Goal: Task Accomplishment & Management: Manage account settings

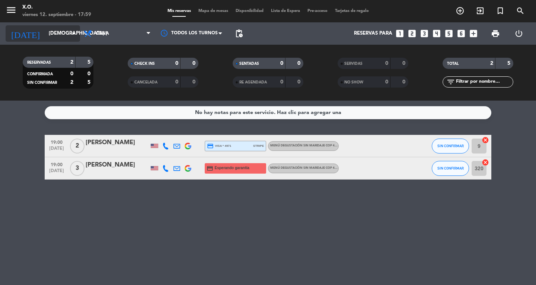
click at [45, 36] on input "[DEMOGRAPHIC_DATA] [DATE]" at bounding box center [77, 33] width 65 height 13
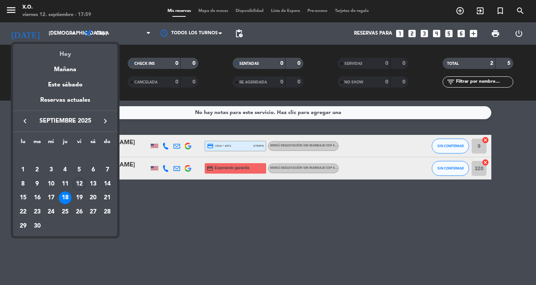
click at [64, 52] on div "Hoy" at bounding box center [65, 51] width 104 height 15
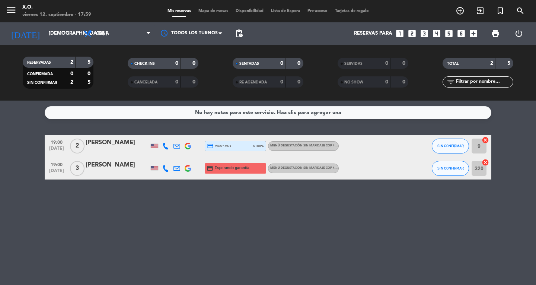
type input "vie. [DATE]"
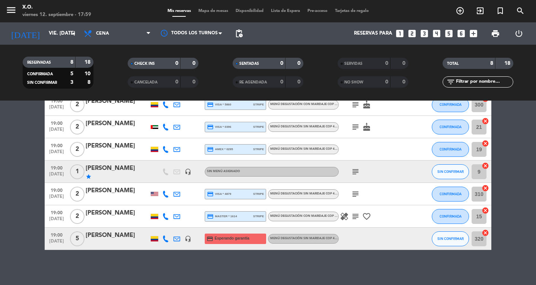
scroll to position [65, 0]
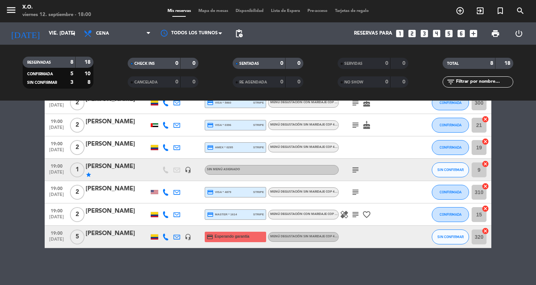
click at [5, 9] on div "menu X.O. viernes 12. septiembre - 18:00" at bounding box center [67, 11] width 134 height 17
click at [7, 12] on icon "menu" at bounding box center [11, 9] width 11 height 11
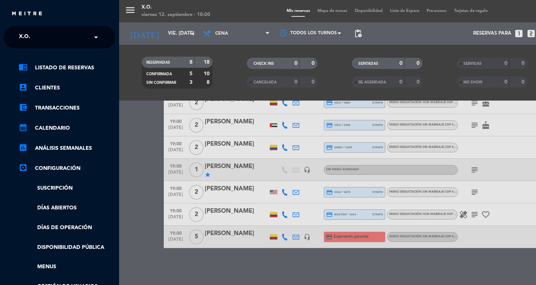
click at [39, 32] on div "× X.O." at bounding box center [28, 37] width 25 height 16
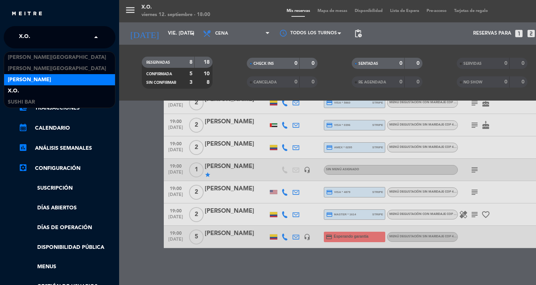
click at [30, 83] on span "[PERSON_NAME]" at bounding box center [29, 80] width 43 height 9
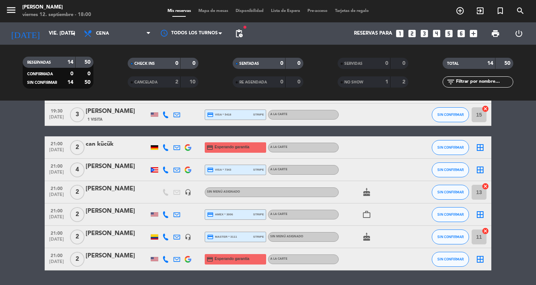
scroll to position [201, 0]
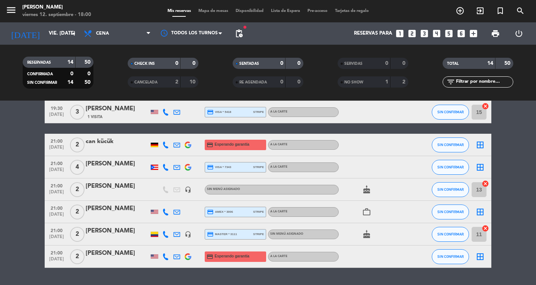
click at [241, 37] on span "pending_actions" at bounding box center [238, 33] width 9 height 9
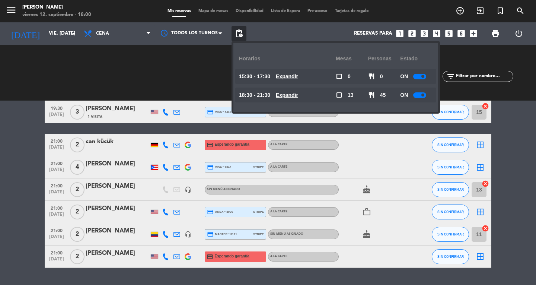
click at [420, 76] on div at bounding box center [419, 77] width 13 height 6
click at [417, 94] on div at bounding box center [419, 95] width 13 height 6
click at [423, 94] on span at bounding box center [422, 94] width 3 height 3
click at [419, 95] on div at bounding box center [419, 95] width 13 height 6
click at [420, 94] on div at bounding box center [419, 95] width 13 height 6
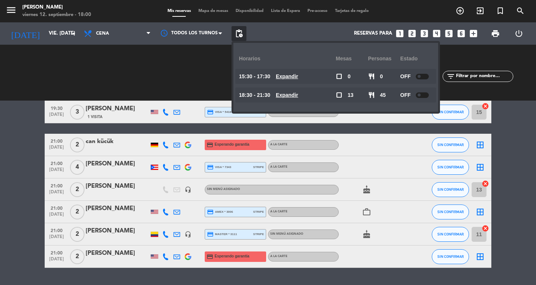
click at [20, 183] on bookings-row "19:00 [DATE] 2 [PERSON_NAME] credit_card master * 2598 stripe A la carte SIN CO…" at bounding box center [268, 100] width 536 height 333
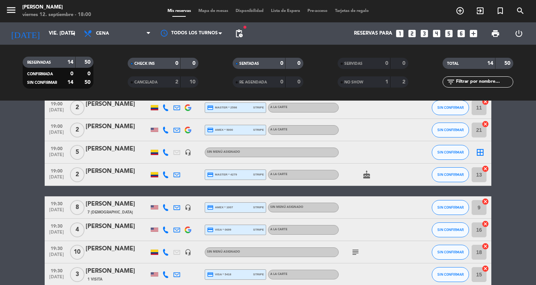
scroll to position [38, 0]
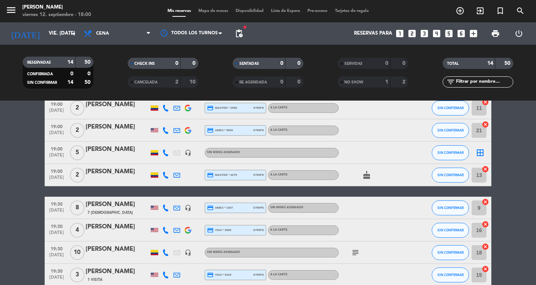
click at [8, 8] on icon "menu" at bounding box center [11, 9] width 11 height 11
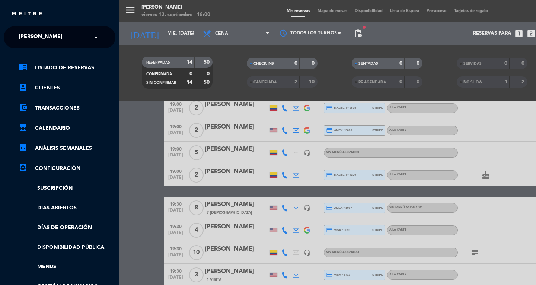
click at [25, 34] on span "[PERSON_NAME]" at bounding box center [40, 37] width 43 height 16
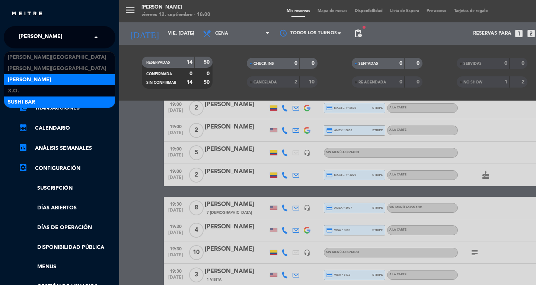
click at [15, 103] on span "SUSHI BAR" at bounding box center [21, 102] width 27 height 9
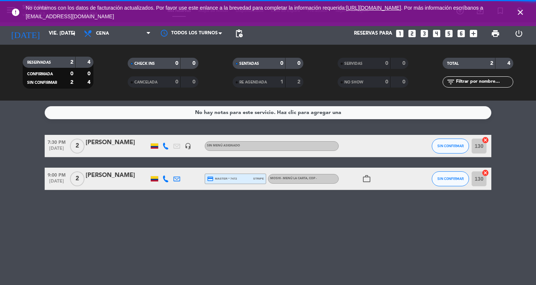
scroll to position [0, 0]
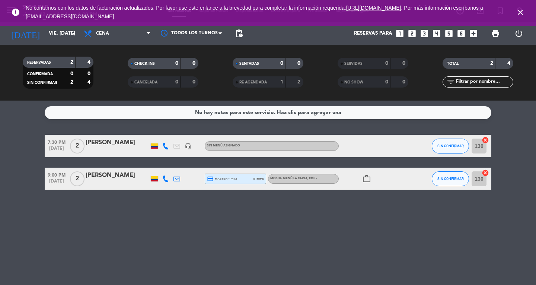
click at [528, 11] on span "close" at bounding box center [520, 12] width 20 height 20
click at [520, 14] on icon "close" at bounding box center [520, 12] width 9 height 9
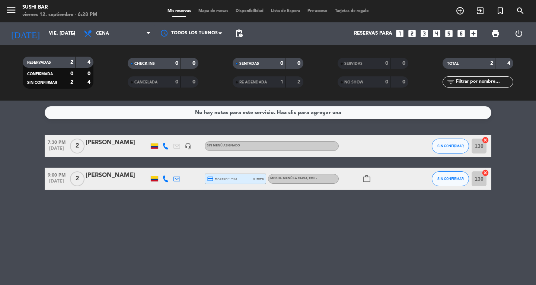
click at [6, 11] on icon "menu" at bounding box center [11, 9] width 11 height 11
click at [38, 37] on span "SUSHI BAR" at bounding box center [32, 37] width 27 height 16
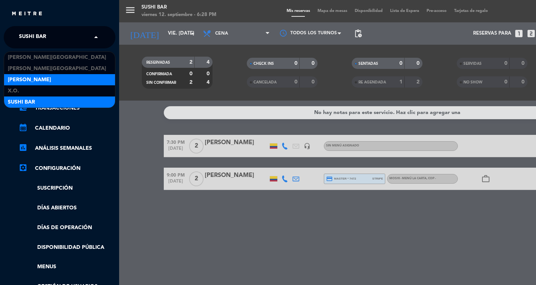
click at [45, 80] on div "[PERSON_NAME]" at bounding box center [59, 79] width 111 height 11
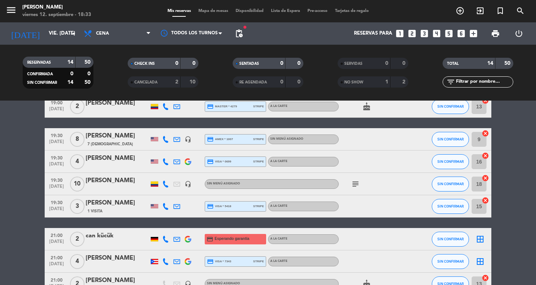
scroll to position [106, 0]
click at [29, 146] on bookings-row "19:00 [DATE] 2 [PERSON_NAME] credit_card master * 2598 stripe A la carte SIN CO…" at bounding box center [268, 194] width 536 height 333
click at [9, 14] on icon "menu" at bounding box center [11, 9] width 11 height 11
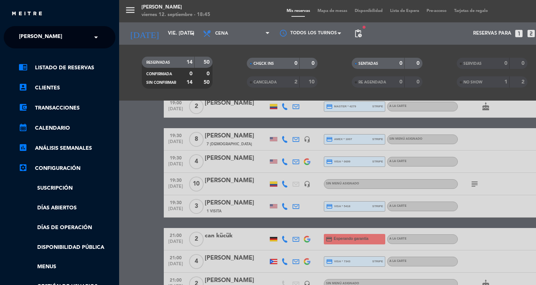
click at [32, 37] on span "[PERSON_NAME]" at bounding box center [40, 37] width 43 height 16
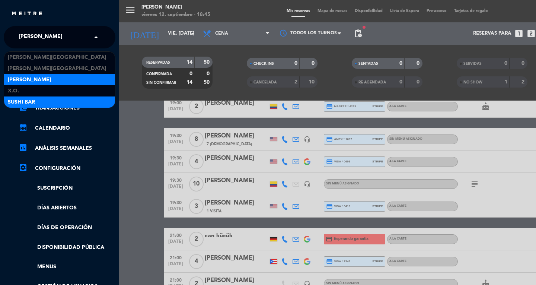
click at [20, 102] on span "SUSHI BAR" at bounding box center [21, 102] width 27 height 9
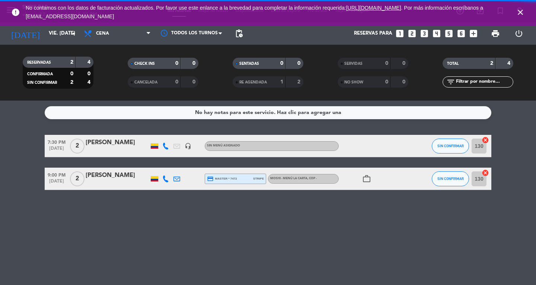
scroll to position [0, 0]
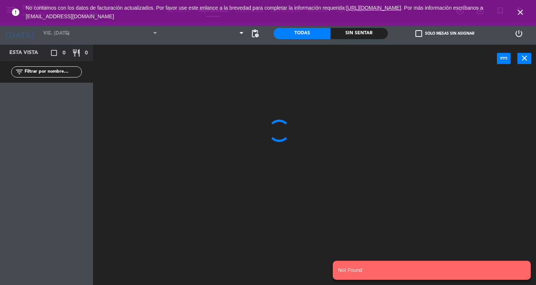
click at [518, 13] on icon "close" at bounding box center [520, 12] width 9 height 9
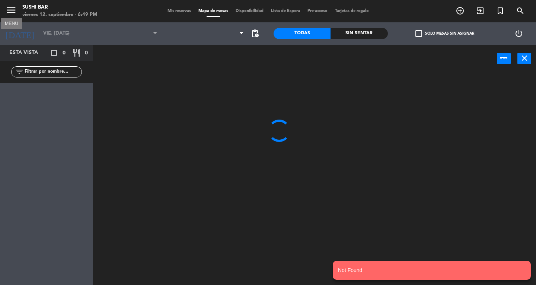
click at [10, 12] on icon "menu" at bounding box center [11, 9] width 11 height 11
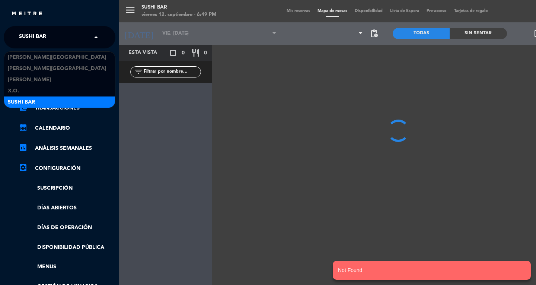
click at [99, 36] on span at bounding box center [98, 37] width 13 height 16
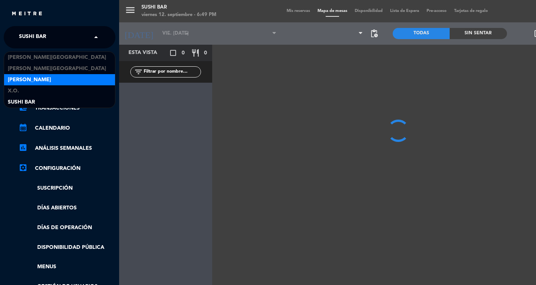
click at [61, 79] on div "[PERSON_NAME]" at bounding box center [59, 79] width 111 height 11
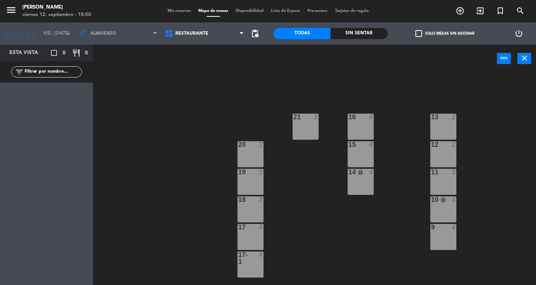
click at [183, 8] on div "Mis reservas Mapa de mesas Disponibilidad Lista de Espera Pre-acceso Tarjetas d…" at bounding box center [268, 11] width 209 height 7
click at [168, 11] on span "Mis reservas" at bounding box center [179, 11] width 31 height 4
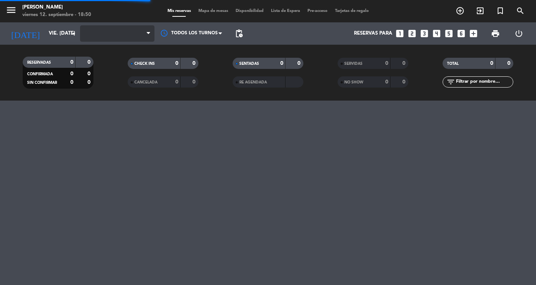
click at [131, 39] on span at bounding box center [117, 33] width 74 height 16
click at [138, 36] on span "Almuerzo" at bounding box center [117, 33] width 74 height 16
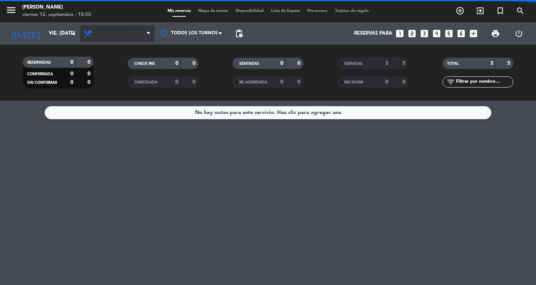
click at [131, 32] on span "Almuerzo" at bounding box center [117, 33] width 74 height 16
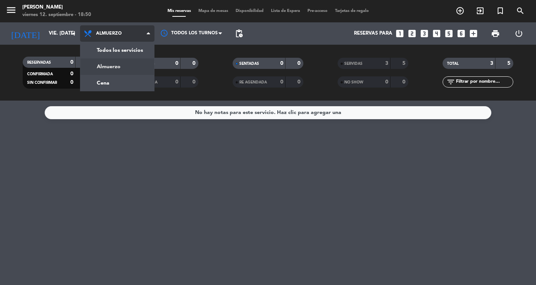
click at [110, 80] on div "menu Don Diablo viernes 12. septiembre - 18:50 Mis reservas Mapa de mesas Dispo…" at bounding box center [268, 50] width 536 height 100
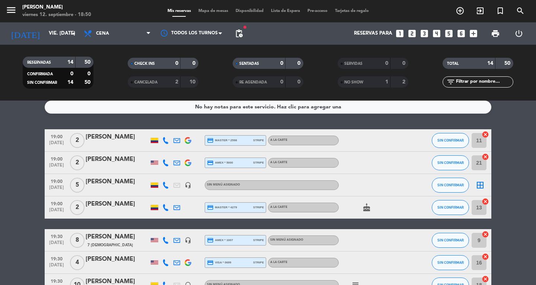
scroll to position [6, 0]
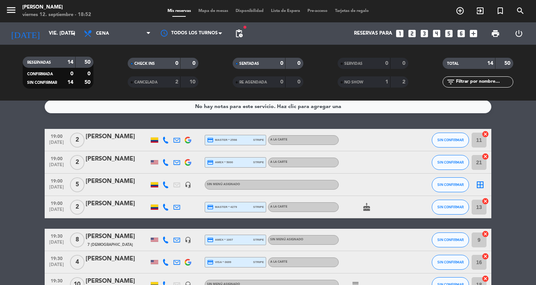
click at [475, 187] on div "border_all" at bounding box center [480, 184] width 22 height 22
click at [478, 186] on icon "border_all" at bounding box center [479, 184] width 9 height 9
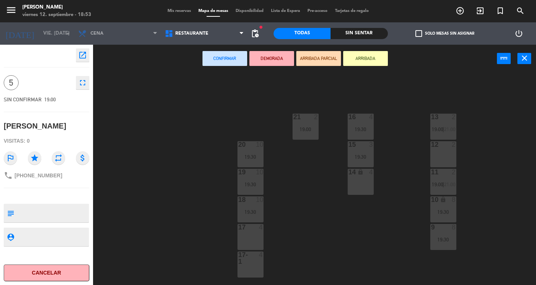
click at [248, 238] on div "17 4" at bounding box center [250, 237] width 26 height 26
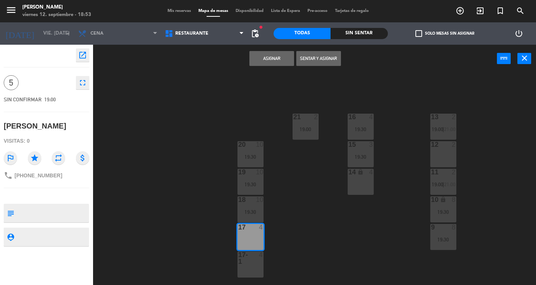
click at [239, 268] on div "17-1 4" at bounding box center [250, 264] width 26 height 26
click at [320, 73] on div "13 2 19:00 | 21:00 16 4 19:30 21 2 19:00 12 2 15 3 19:30 20 10 19:30 11 2 19:00…" at bounding box center [317, 179] width 438 height 212
click at [316, 63] on button "Sentar y Asignar" at bounding box center [318, 58] width 45 height 15
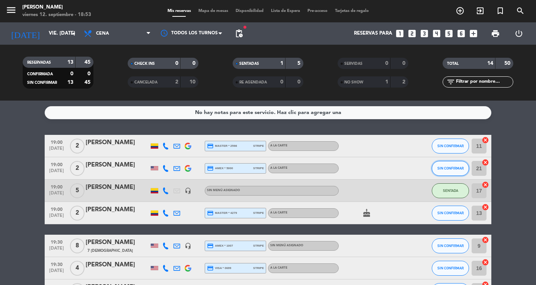
click at [445, 168] on span "SIN CONFIRMAR" at bounding box center [450, 168] width 26 height 4
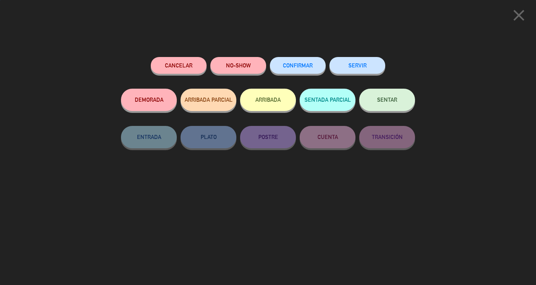
click at [386, 103] on span "SENTAR" at bounding box center [387, 99] width 20 height 6
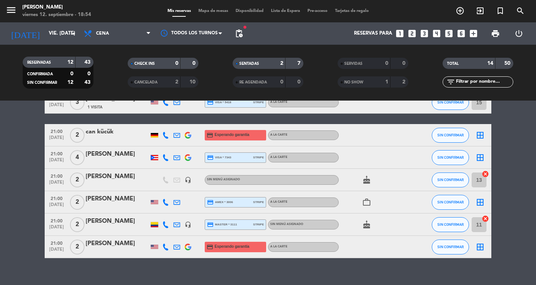
scroll to position [220, 0]
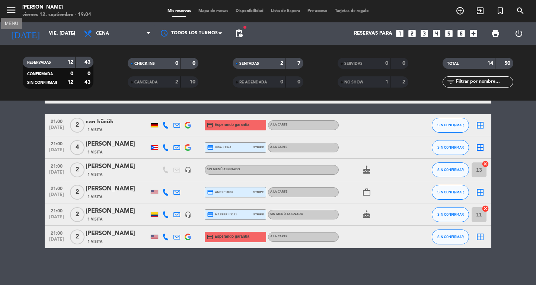
click at [14, 17] on button "menu" at bounding box center [11, 11] width 11 height 14
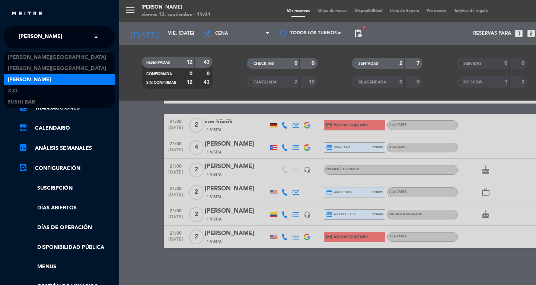
click at [63, 37] on div "× [PERSON_NAME]" at bounding box center [44, 37] width 57 height 16
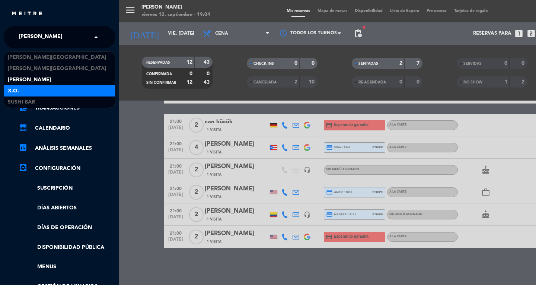
click at [60, 91] on div "X.O." at bounding box center [59, 90] width 111 height 11
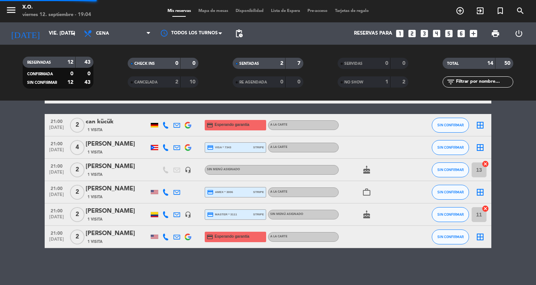
scroll to position [65, 0]
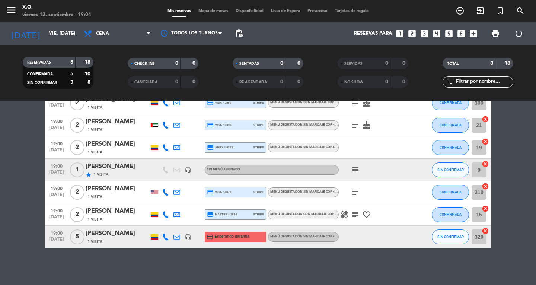
click at [60, 91] on div "RESERVADAS 8 18 CONFIRMADA 5 10 SIN CONFIRMAR 3 8" at bounding box center [58, 72] width 105 height 41
click at [45, 188] on div "19:00 [DATE]" at bounding box center [57, 192] width 24 height 22
click at [35, 167] on div "Creada: ago. 17" at bounding box center [57, 171] width 49 height 13
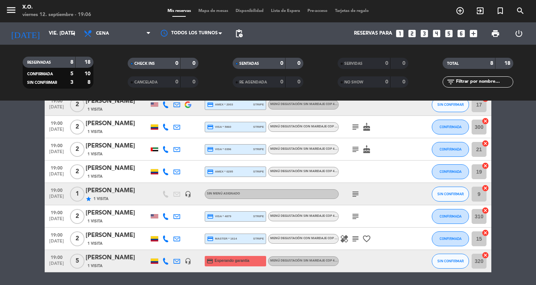
scroll to position [34, 0]
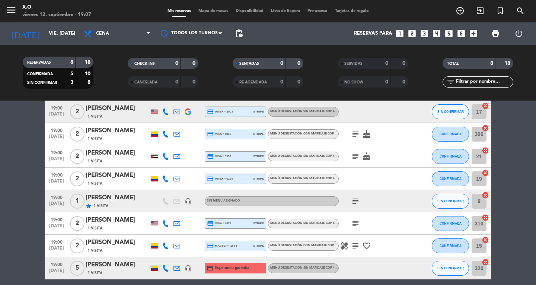
click at [357, 203] on icon "subject" at bounding box center [355, 200] width 9 height 9
click at [458, 202] on button "SIN CONFIRMAR" at bounding box center [450, 200] width 37 height 15
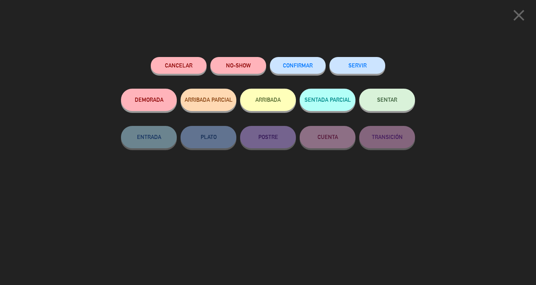
click at [371, 65] on button "SERVIR" at bounding box center [357, 65] width 56 height 17
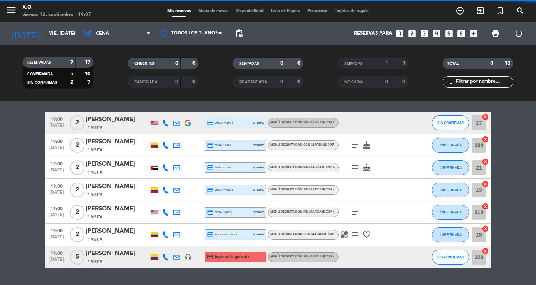
scroll to position [18, 0]
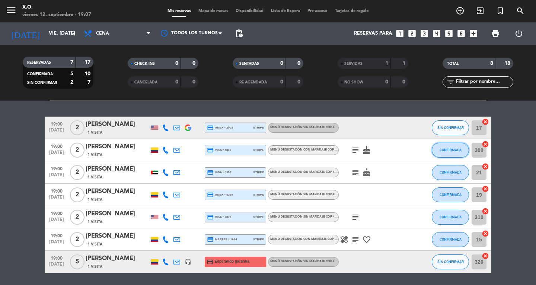
click at [454, 150] on span "CONFIRMADA" at bounding box center [450, 150] width 22 height 4
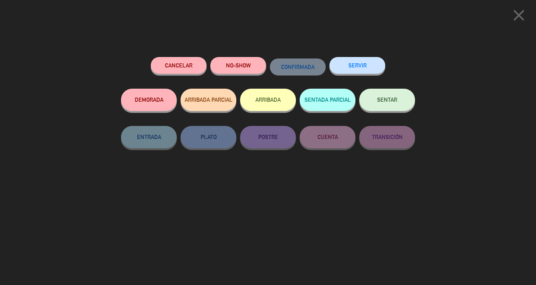
click at [356, 70] on button "SERVIR" at bounding box center [357, 65] width 56 height 17
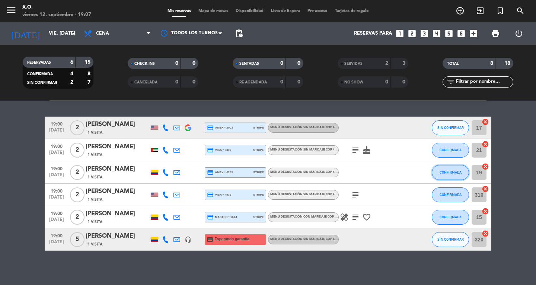
click at [459, 172] on span "CONFIRMADA" at bounding box center [450, 172] width 22 height 4
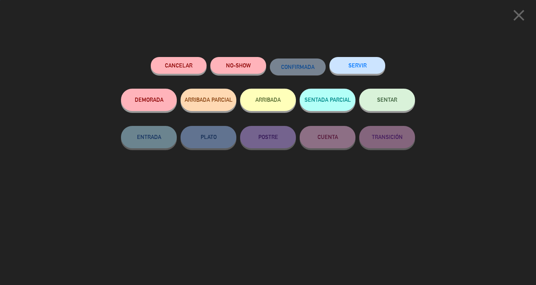
click at [366, 65] on button "SERVIR" at bounding box center [357, 65] width 56 height 17
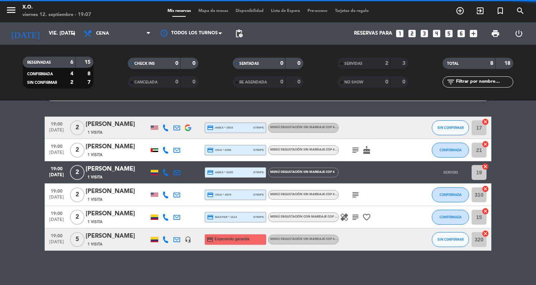
scroll to position [0, 0]
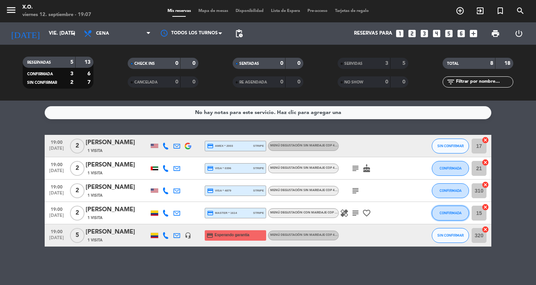
click at [455, 212] on span "CONFIRMADA" at bounding box center [450, 213] width 22 height 4
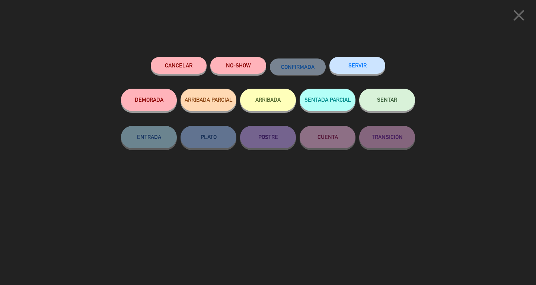
click at [371, 65] on button "SERVIR" at bounding box center [357, 65] width 56 height 17
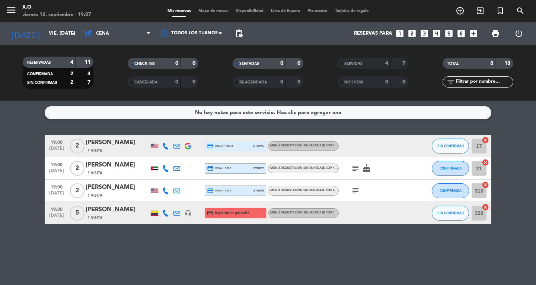
click at [26, 163] on bookings-row "19:00 [DATE] 2 [PERSON_NAME] 1 Visita credit_card amex * 2003 stripe Menú degus…" at bounding box center [268, 179] width 536 height 89
click at [61, 33] on input "vie. [DATE]" at bounding box center [77, 33] width 65 height 13
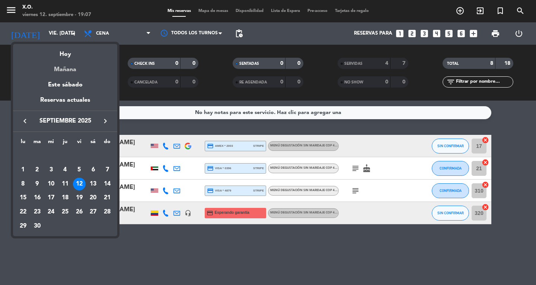
click at [59, 67] on div "Mañana" at bounding box center [65, 66] width 104 height 15
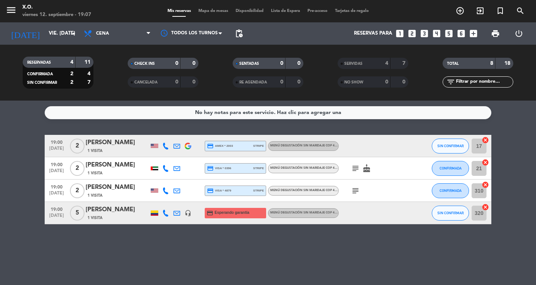
type input "sáb. [DATE]"
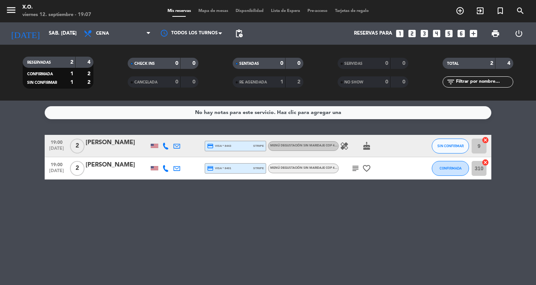
click at [433, 33] on icon "looks_4" at bounding box center [437, 34] width 10 height 10
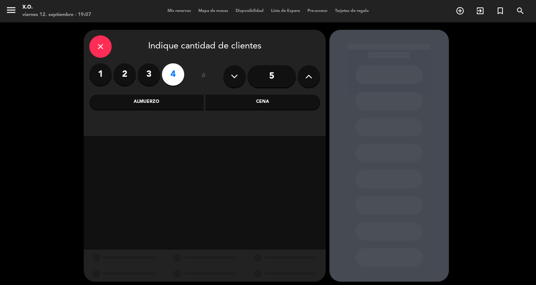
click at [276, 99] on div "Cena" at bounding box center [262, 101] width 115 height 15
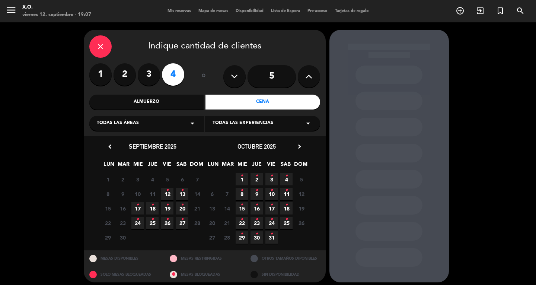
click at [180, 193] on span "13 •" at bounding box center [182, 194] width 12 height 12
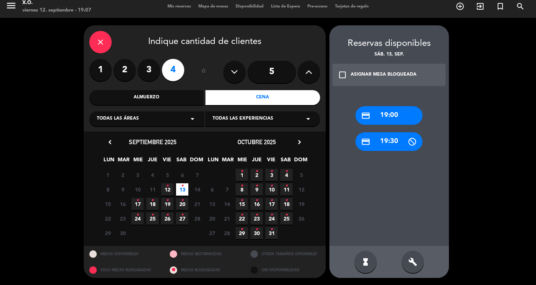
click at [388, 116] on div "credit_card 19:00" at bounding box center [388, 115] width 67 height 19
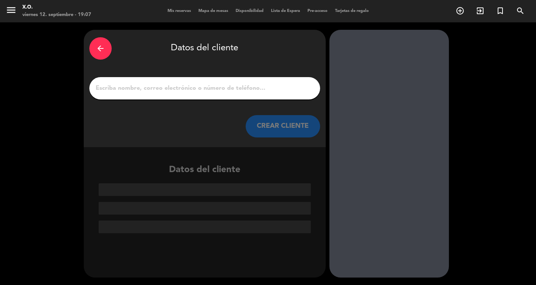
click at [281, 90] on input "1" at bounding box center [204, 88] width 219 height 10
paste input "[PERSON_NAME]"
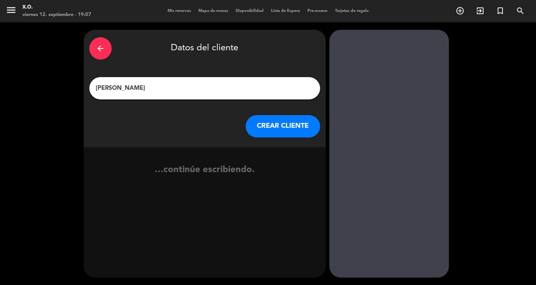
type input "[PERSON_NAME]"
click at [269, 124] on button "CREAR CLIENTE" at bounding box center [283, 126] width 74 height 22
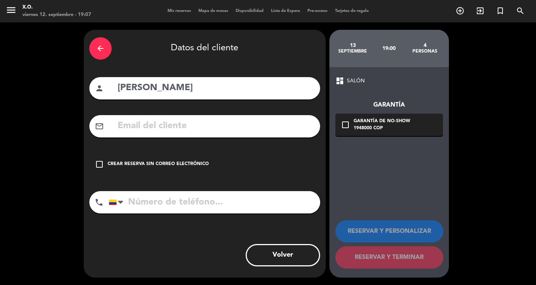
click at [124, 133] on input "text" at bounding box center [216, 125] width 198 height 15
paste input "[EMAIL_ADDRESS][DOMAIN_NAME]"
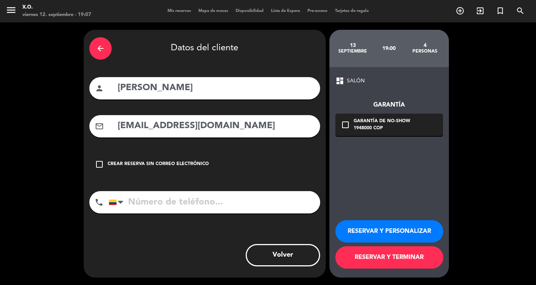
type input "[EMAIL_ADDRESS][DOMAIN_NAME]"
click at [245, 225] on div "arrow_back Datos del cliente person [PERSON_NAME] mail_outline [EMAIL_ADDRESS][…" at bounding box center [205, 153] width 242 height 247
click at [251, 206] on input "tel" at bounding box center [214, 202] width 211 height 22
paste input "[PHONE_NUMBER]"
type input "[PHONE_NUMBER]"
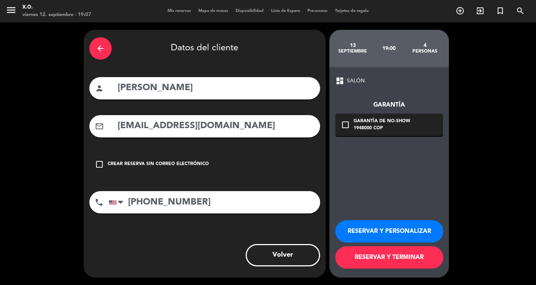
click at [395, 136] on div "check_box_outline_blank Garantía de no-show 1948000 COP" at bounding box center [389, 124] width 108 height 22
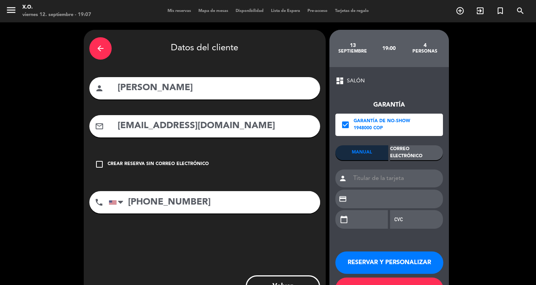
click at [405, 147] on div "Correo Electrónico" at bounding box center [416, 152] width 53 height 15
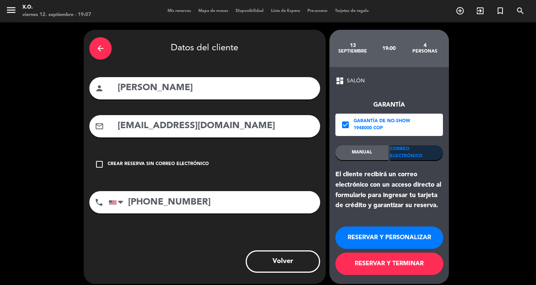
click at [395, 262] on button "RESERVAR Y TERMINAR" at bounding box center [389, 263] width 108 height 22
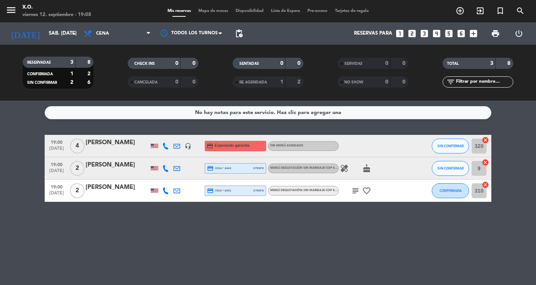
click at [256, 260] on div "No hay notas para este servicio. Haz clic para agregar una 19:00 [DATE] 4 [PERS…" at bounding box center [268, 192] width 536 height 184
click at [129, 147] on div "[PERSON_NAME]" at bounding box center [117, 143] width 63 height 10
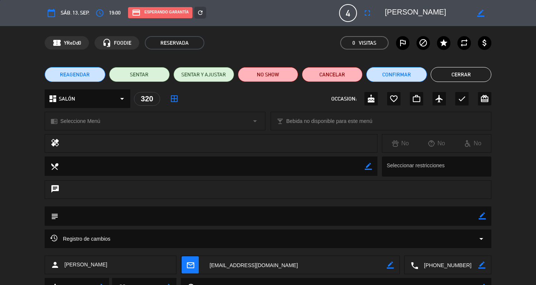
click at [140, 127] on div "chrome_reader_mode Seleccione Menú arrow_drop_down" at bounding box center [155, 121] width 220 height 18
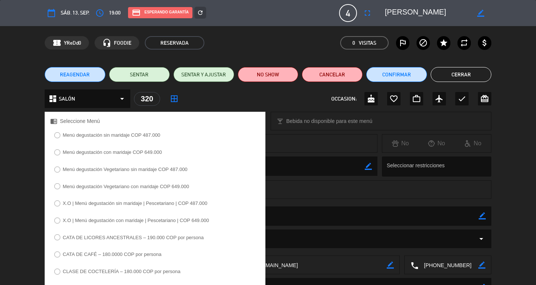
click at [158, 134] on label "Menú degustación sin maridaje COP 487.000" at bounding box center [111, 134] width 97 height 5
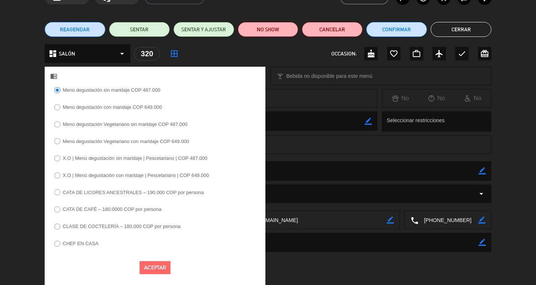
click at [148, 271] on button "Aceptar" at bounding box center [155, 267] width 31 height 13
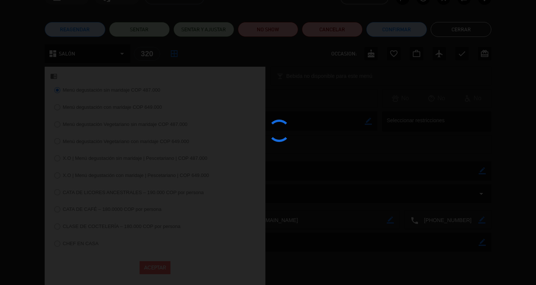
scroll to position [34, 0]
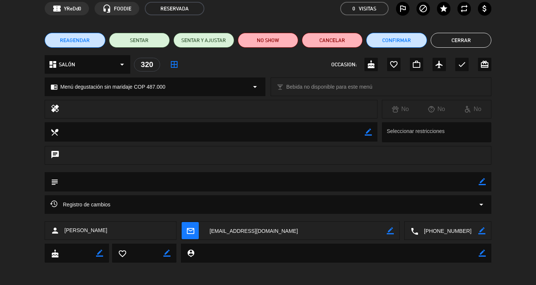
click at [464, 35] on button "Cerrar" at bounding box center [460, 40] width 61 height 15
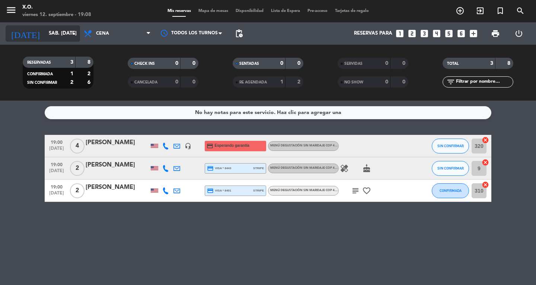
click at [65, 36] on input "sáb. [DATE]" at bounding box center [77, 33] width 65 height 13
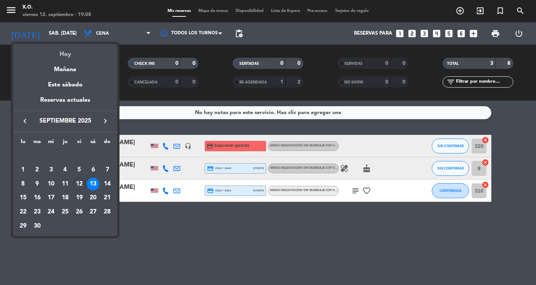
click at [70, 54] on div "Hoy" at bounding box center [65, 51] width 104 height 15
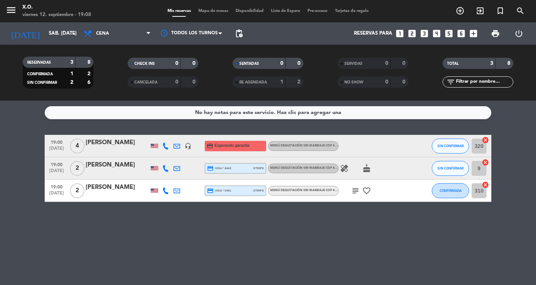
type input "vie. [DATE]"
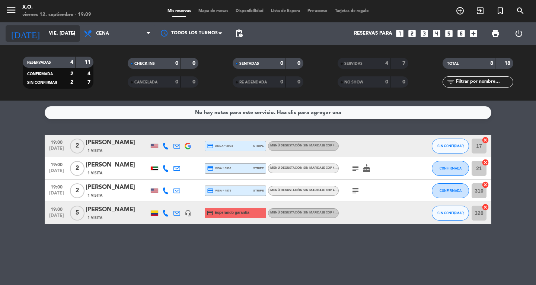
click at [45, 31] on input "vie. [DATE]" at bounding box center [77, 33] width 65 height 13
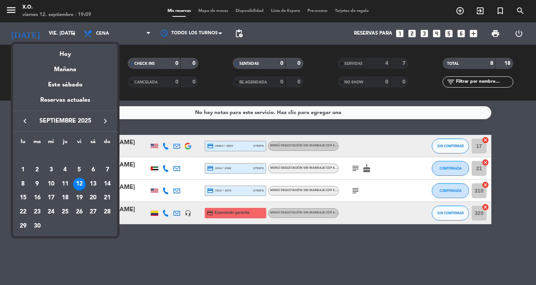
click at [6, 11] on div at bounding box center [268, 142] width 536 height 285
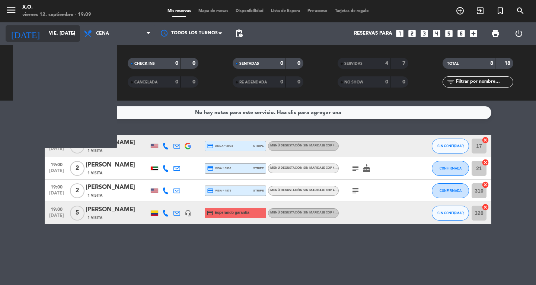
click at [14, 28] on icon "[DATE]" at bounding box center [25, 33] width 39 height 16
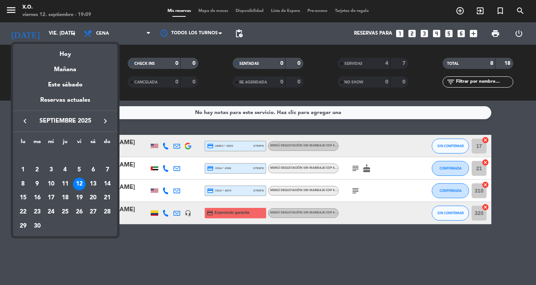
click at [4, 19] on div at bounding box center [268, 142] width 536 height 285
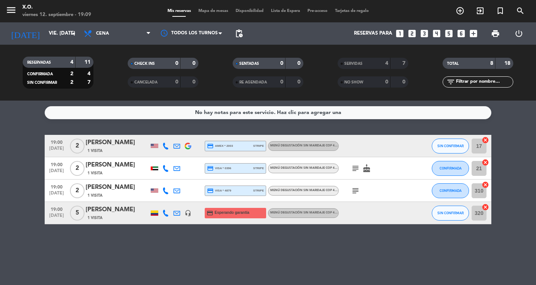
click at [16, 16] on icon "menu" at bounding box center [11, 9] width 11 height 11
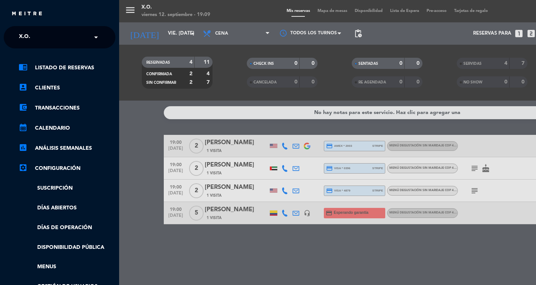
click at [27, 38] on span "X.O." at bounding box center [24, 37] width 11 height 16
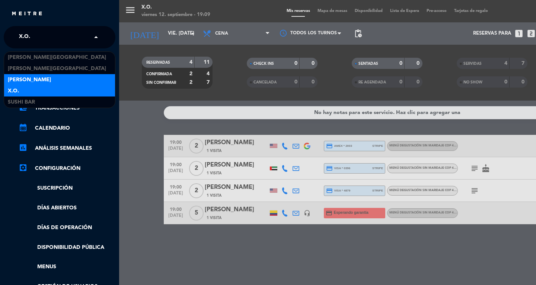
click at [17, 79] on span "[PERSON_NAME]" at bounding box center [29, 80] width 43 height 9
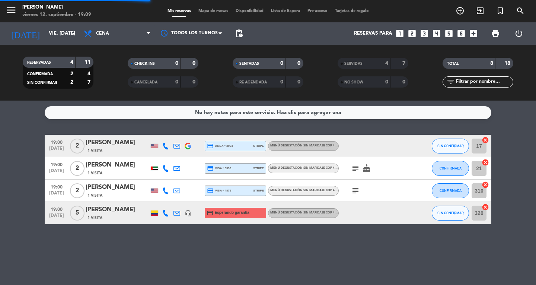
click at [215, 10] on span "Mapa de mesas" at bounding box center [213, 11] width 37 height 4
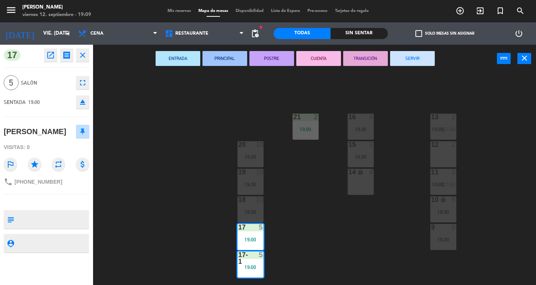
click at [332, 231] on div "13 2 19:00 | 21:00 16 4 19:30 21 2 19:00 12 2 15 3 19:30 20 10 19:30 11 2 19:00…" at bounding box center [317, 179] width 438 height 212
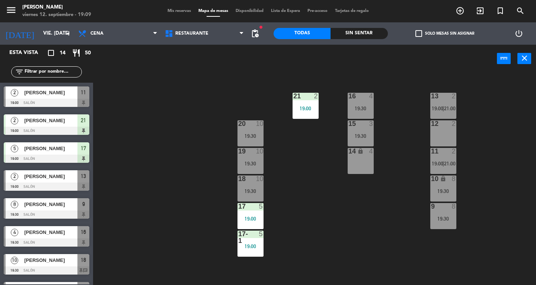
scroll to position [22, 0]
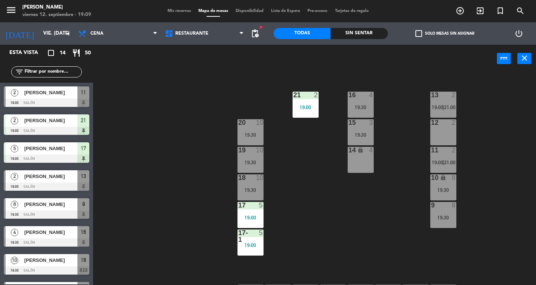
click at [449, 103] on div "13 2 19:00 | 21:00" at bounding box center [443, 105] width 26 height 26
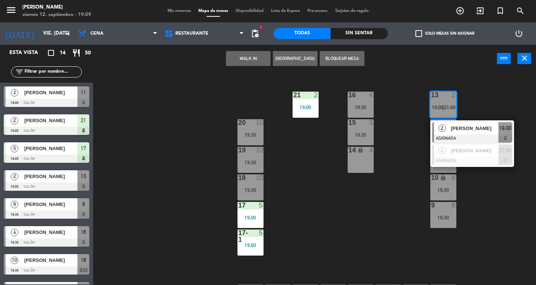
click at [487, 129] on span "[PERSON_NAME]" at bounding box center [475, 128] width 48 height 8
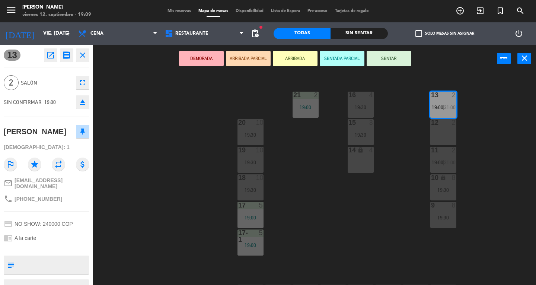
click at [397, 65] on button "SENTAR" at bounding box center [388, 58] width 45 height 15
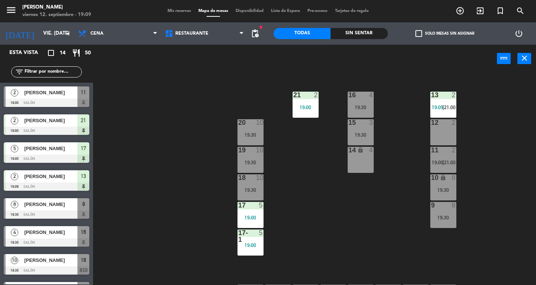
click at [449, 156] on div "11 2 19:00 | 21:00" at bounding box center [443, 160] width 26 height 26
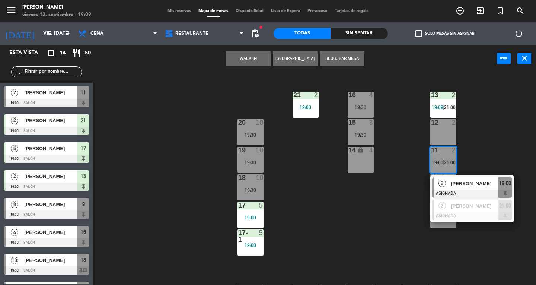
click at [480, 182] on span "[PERSON_NAME]" at bounding box center [475, 183] width 48 height 8
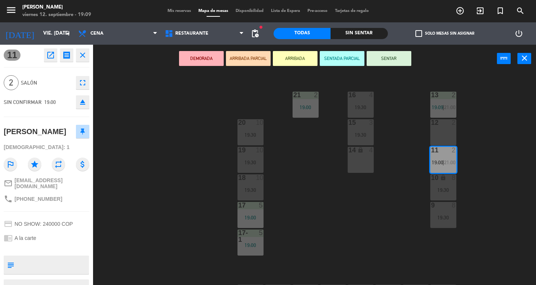
click at [397, 63] on button "SENTAR" at bounding box center [388, 58] width 45 height 15
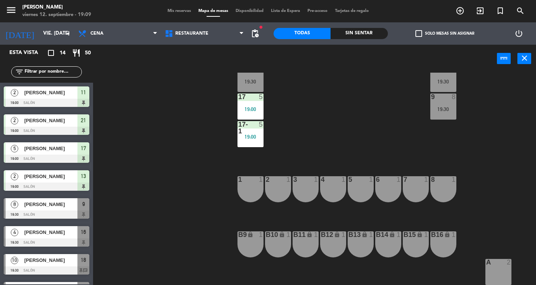
scroll to position [212, 0]
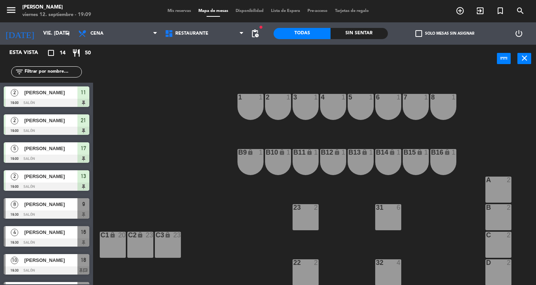
click at [312, 264] on div "2" at bounding box center [318, 262] width 12 height 7
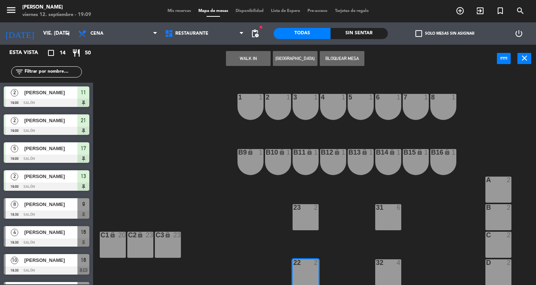
click at [243, 59] on button "WALK IN" at bounding box center [248, 58] width 45 height 15
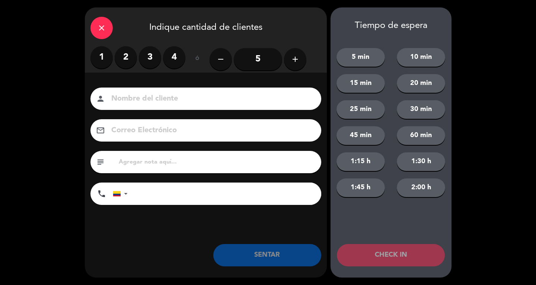
click at [130, 61] on label "2" at bounding box center [126, 57] width 22 height 22
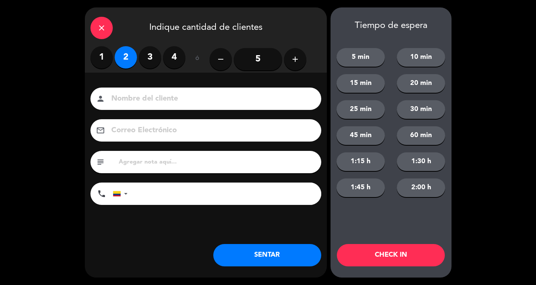
click at [147, 103] on input at bounding box center [210, 98] width 201 height 13
type input "SR LOC"
click at [290, 256] on button "SENTAR" at bounding box center [267, 255] width 108 height 22
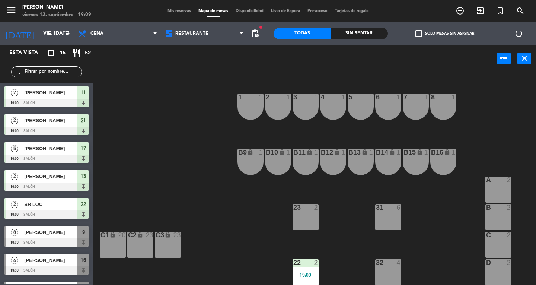
click at [11, 13] on icon "menu" at bounding box center [11, 9] width 11 height 11
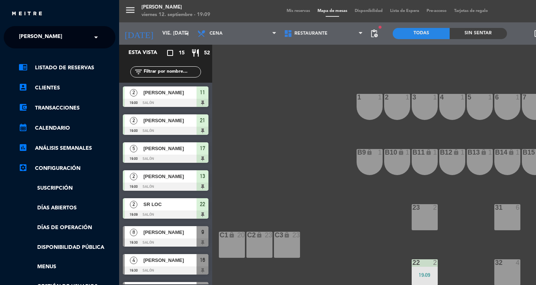
click at [29, 30] on span "[PERSON_NAME]" at bounding box center [40, 37] width 43 height 16
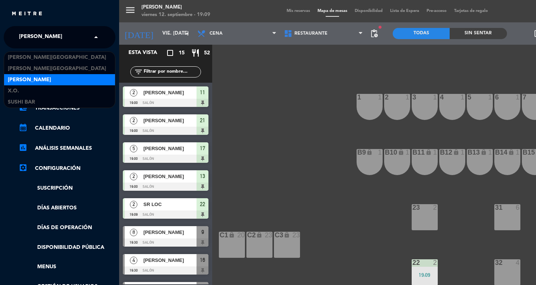
click at [288, 154] on div "menu Don Diablo viernes 12. septiembre - 19:09 Mis reservas Mapa de mesas Dispo…" at bounding box center [387, 142] width 536 height 285
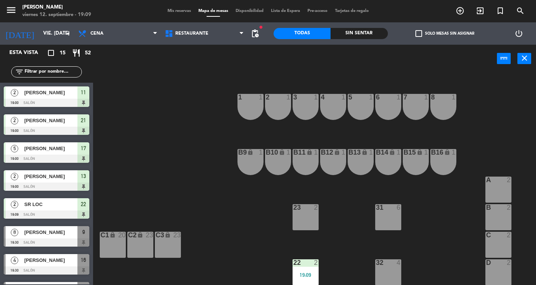
click at [248, 110] on div "1 1" at bounding box center [250, 107] width 26 height 26
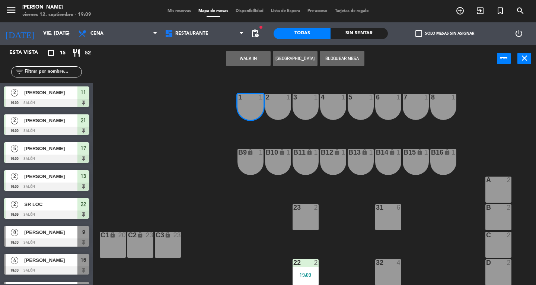
click at [248, 64] on button "WALK IN" at bounding box center [248, 58] width 45 height 15
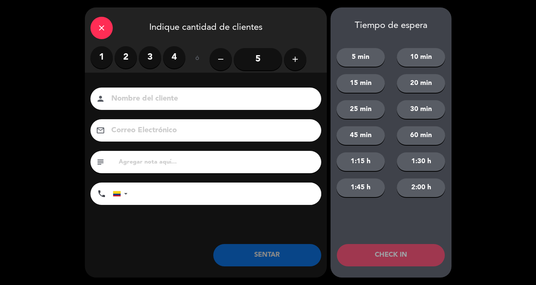
click at [102, 51] on label "1" at bounding box center [101, 57] width 22 height 22
click at [116, 84] on div "Nombre del cliente person Correo Electrónico email subject phone [GEOGRAPHIC_DA…" at bounding box center [206, 159] width 242 height 172
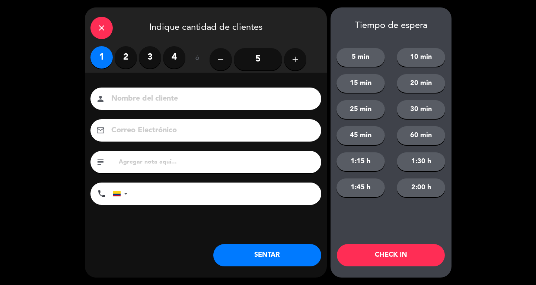
click at [152, 94] on input at bounding box center [210, 98] width 201 height 13
type input "SR EXT"
click at [279, 262] on button "SENTAR" at bounding box center [267, 255] width 108 height 22
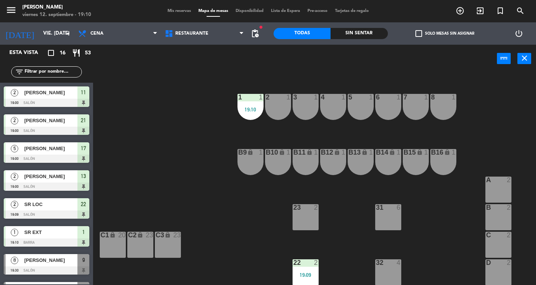
click at [189, 201] on div "13 2 19:00 | 21:00 16 4 19:30 21 2 19:00 12 2 15 3 19:30 20 10 19:30 11 2 19:00…" at bounding box center [317, 179] width 438 height 212
click at [239, 234] on div "13 2 19:00 | 21:00 16 4 19:30 21 2 19:00 12 2 15 3 19:30 20 10 19:30 11 2 19:00…" at bounding box center [317, 179] width 438 height 212
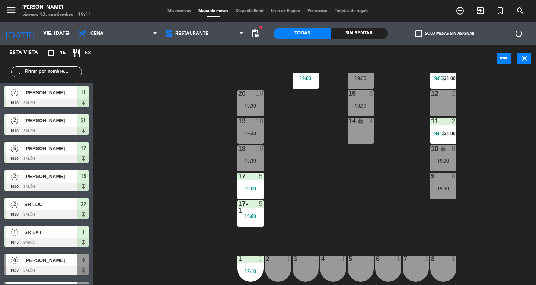
scroll to position [0, 0]
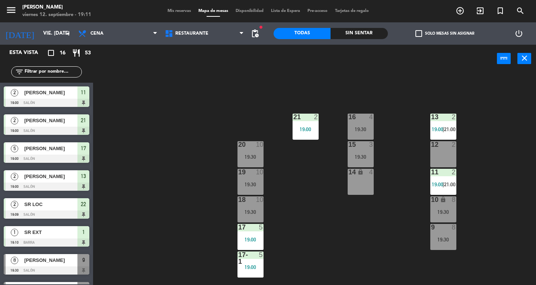
click at [358, 152] on div "15 3 19:30" at bounding box center [360, 154] width 26 height 26
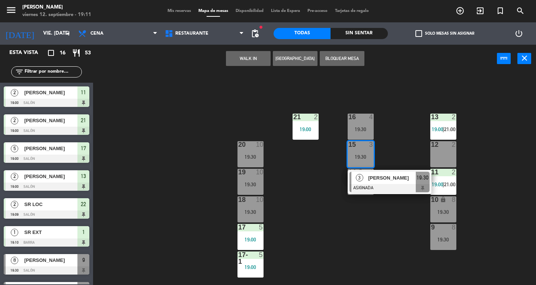
click at [364, 185] on div at bounding box center [389, 188] width 80 height 8
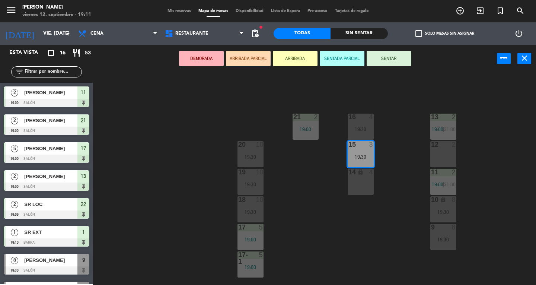
click at [360, 192] on div "14 lock 4" at bounding box center [360, 182] width 26 height 26
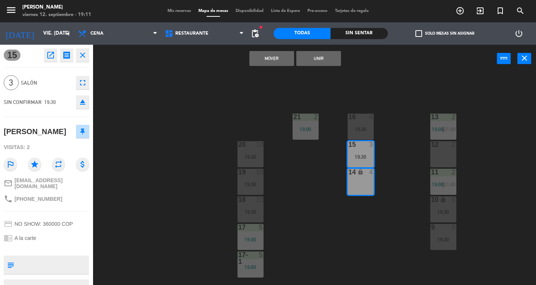
click at [261, 61] on button "Mover" at bounding box center [271, 58] width 45 height 15
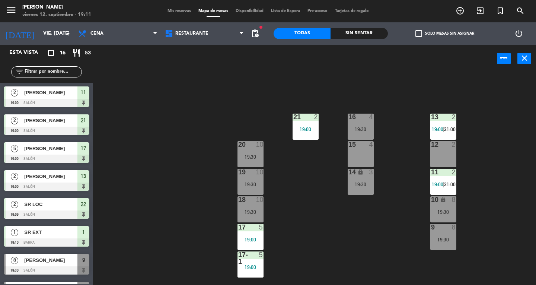
click at [530, 60] on button "close" at bounding box center [524, 58] width 14 height 11
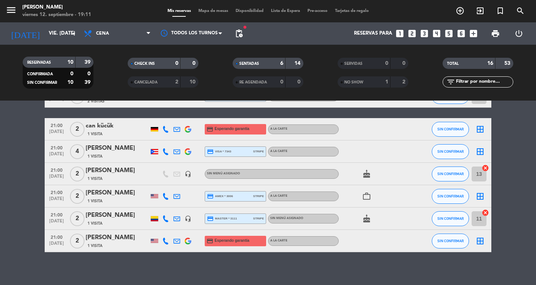
scroll to position [286, 0]
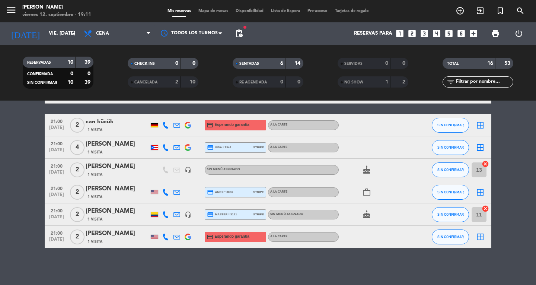
click at [32, 179] on bookings-row "19:00 [DATE] 2 [PERSON_NAME] 1 Visita credit_card master * 2598 stripe A la car…" at bounding box center [268, 48] width 536 height 399
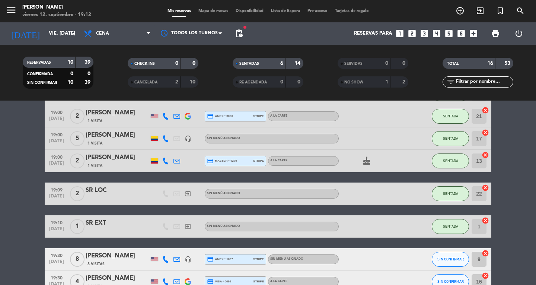
scroll to position [0, 0]
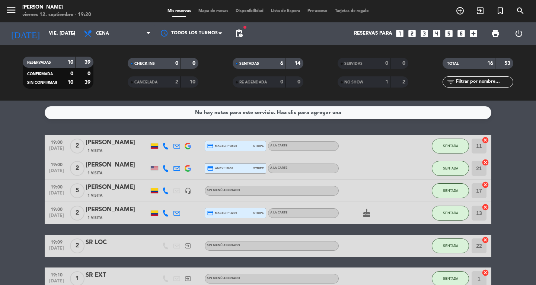
click at [13, 3] on span "menu" at bounding box center [14, 11] width 17 height 17
click at [12, 9] on icon "menu" at bounding box center [11, 9] width 11 height 11
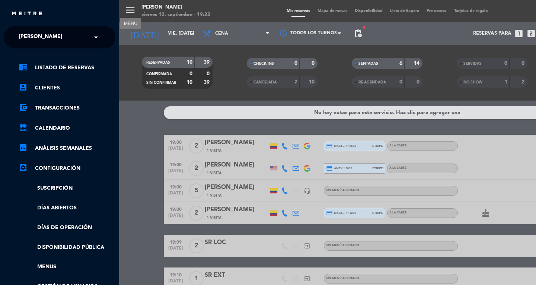
click at [49, 29] on ng-select "× [PERSON_NAME] ×" at bounding box center [60, 37] width 112 height 22
click at [49, 33] on span "[PERSON_NAME]" at bounding box center [40, 37] width 43 height 16
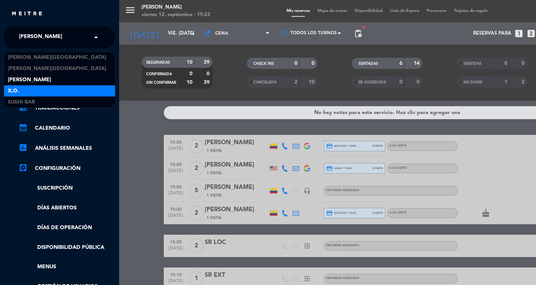
click at [35, 93] on div "X.O." at bounding box center [59, 90] width 111 height 11
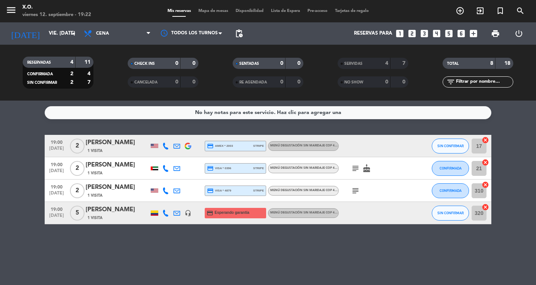
click at [452, 168] on span "CONFIRMADA" at bounding box center [450, 168] width 22 height 4
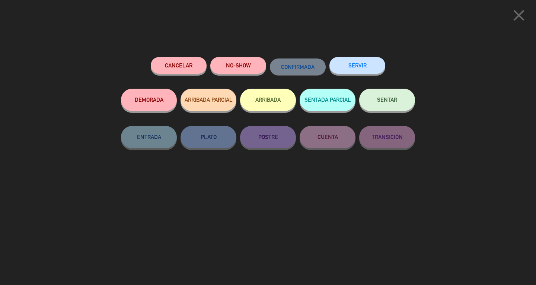
click at [371, 64] on button "SERVIR" at bounding box center [357, 65] width 56 height 17
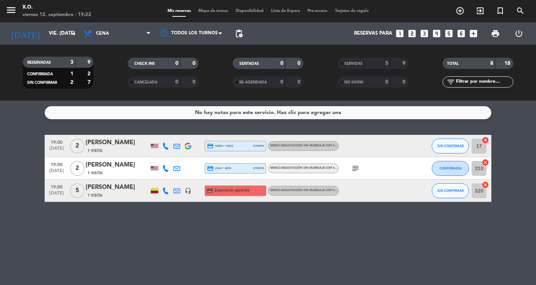
click at [163, 145] on icon at bounding box center [165, 145] width 7 height 7
click at [168, 135] on span "content_paste" at bounding box center [171, 134] width 6 height 6
click at [435, 231] on div "No hay notas para este servicio. Haz clic para agregar una 19:00 [DATE] 2 [PERS…" at bounding box center [268, 192] width 536 height 184
click at [35, 197] on bookings-row "19:00 [DATE] 2 [PERSON_NAME] 1 Visita credit_card amex * 2003 stripe Menú degus…" at bounding box center [268, 168] width 536 height 67
click at [146, 254] on div "No hay notas para este servicio. Haz clic para agregar una 19:00 [DATE] 2 [PERS…" at bounding box center [268, 192] width 536 height 184
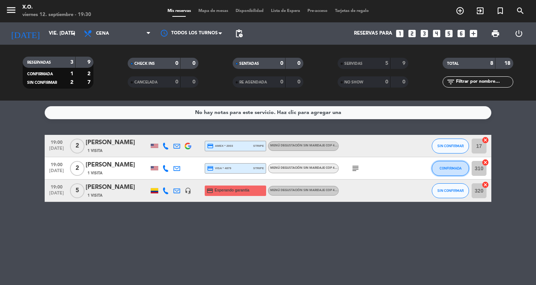
click at [435, 167] on button "CONFIRMADA" at bounding box center [450, 168] width 37 height 15
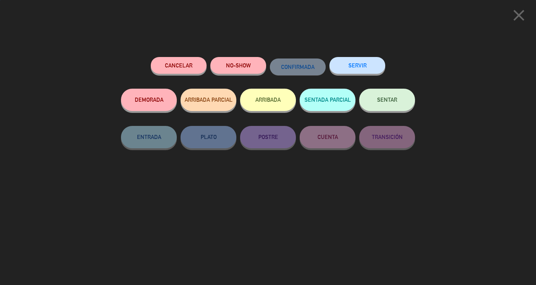
click at [364, 67] on button "SERVIR" at bounding box center [357, 65] width 56 height 17
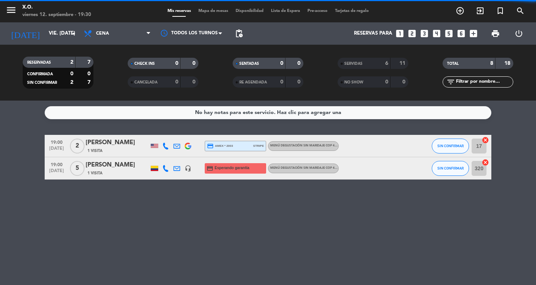
click at [107, 192] on div "No hay notas para este servicio. Haz clic para agregar una 19:00 [DATE] 2 [PERS…" at bounding box center [268, 192] width 536 height 184
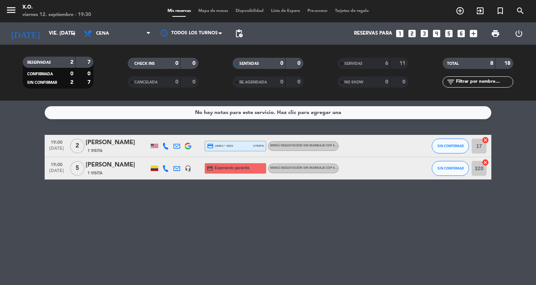
click at [98, 173] on span "1 Visita" at bounding box center [94, 173] width 15 height 6
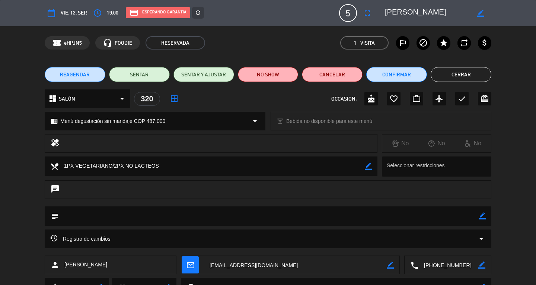
click at [270, 68] on button "NO SHOW" at bounding box center [268, 74] width 61 height 15
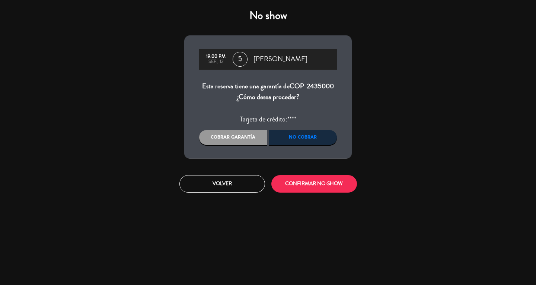
click at [302, 138] on div "No cobrar" at bounding box center [303, 137] width 68 height 15
click at [318, 181] on button "CONFIRMAR NO-SHOW" at bounding box center [314, 183] width 86 height 17
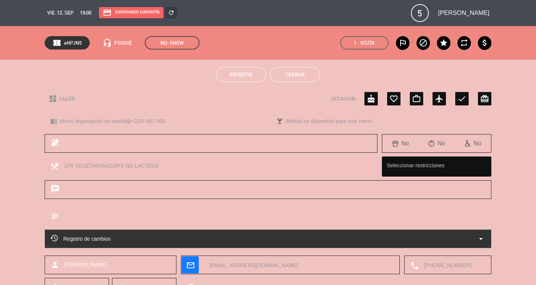
click at [304, 72] on button "Cerrar" at bounding box center [295, 74] width 50 height 15
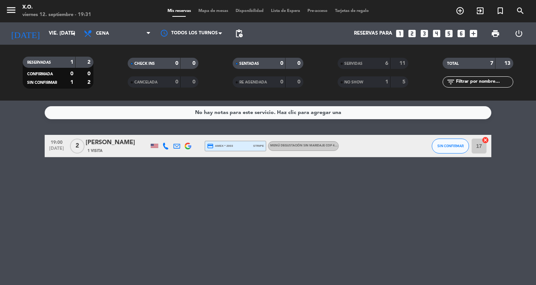
click at [14, 14] on icon "menu" at bounding box center [11, 9] width 11 height 11
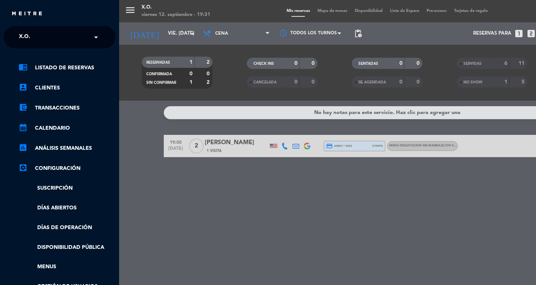
click at [25, 38] on span "X.O." at bounding box center [24, 37] width 11 height 16
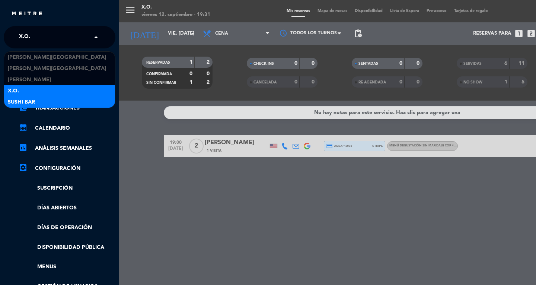
click at [19, 103] on span "SUSHI BAR" at bounding box center [21, 102] width 27 height 9
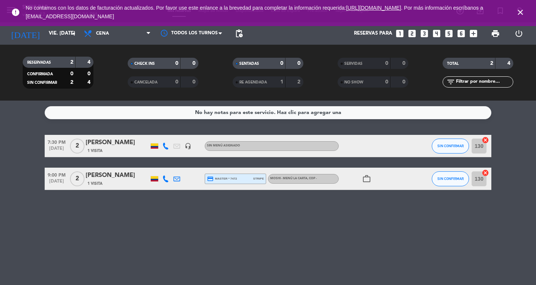
click at [522, 14] on icon "close" at bounding box center [520, 12] width 9 height 9
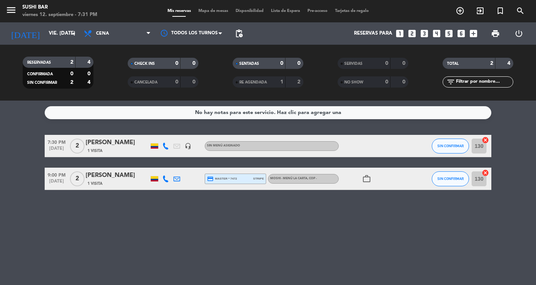
click at [206, 11] on span "Mapa de mesas" at bounding box center [213, 11] width 37 height 4
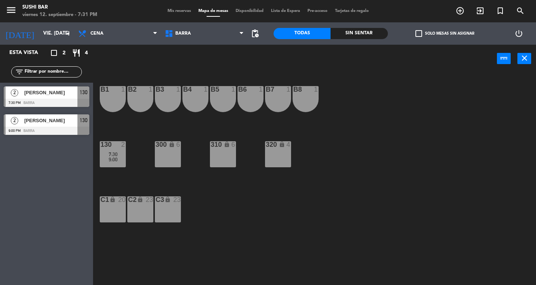
click at [321, 90] on div "1" at bounding box center [318, 89] width 12 height 7
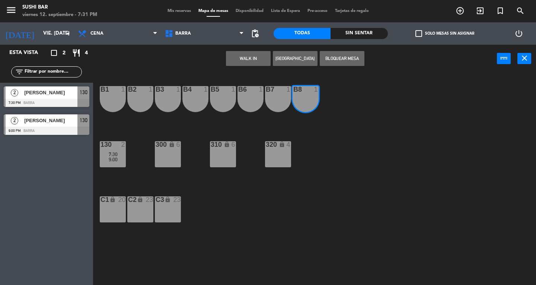
click at [278, 103] on div "B7 1" at bounding box center [278, 99] width 26 height 26
click at [246, 53] on button "WALK IN" at bounding box center [248, 58] width 45 height 15
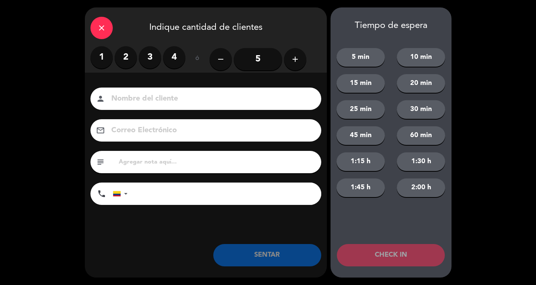
click at [140, 102] on input at bounding box center [210, 98] width 201 height 13
click at [120, 58] on label "2" at bounding box center [126, 57] width 22 height 22
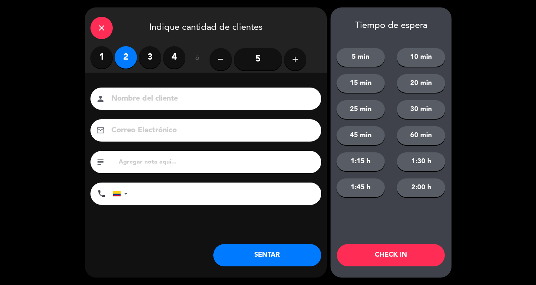
click at [282, 101] on input at bounding box center [210, 98] width 201 height 13
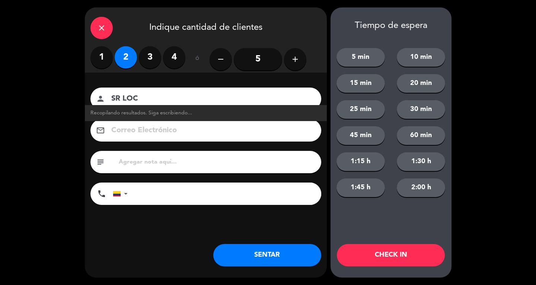
type input "SR LOC"
click at [283, 250] on button "SENTAR" at bounding box center [267, 255] width 108 height 22
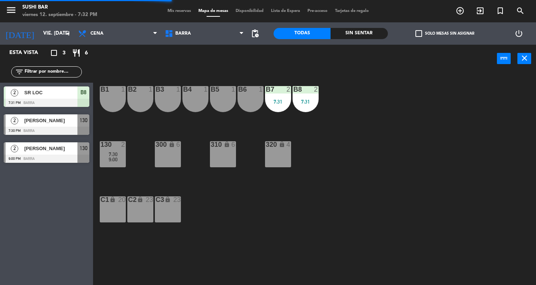
click at [223, 103] on div "B5 1" at bounding box center [223, 99] width 26 height 26
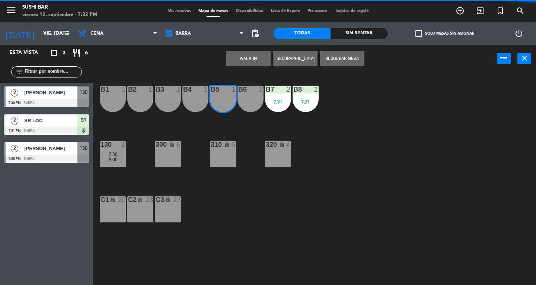
click at [225, 101] on div "B5 1" at bounding box center [223, 99] width 26 height 26
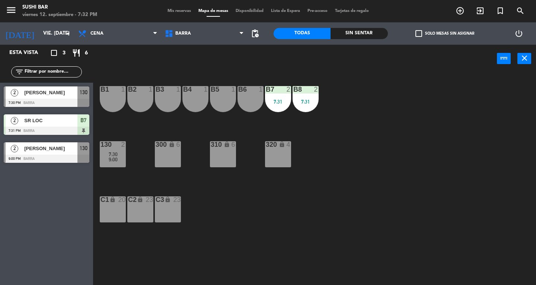
click at [197, 101] on div "B4 1" at bounding box center [195, 99] width 26 height 26
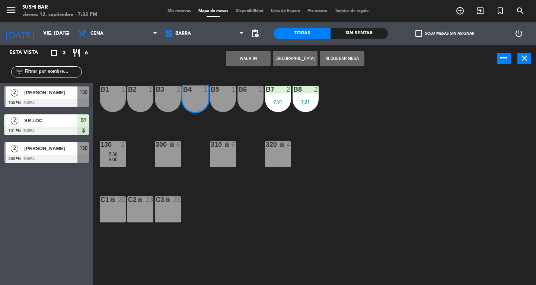
click at [173, 98] on div "B3 1" at bounding box center [168, 99] width 26 height 26
click at [240, 64] on button "WALK IN" at bounding box center [248, 58] width 45 height 15
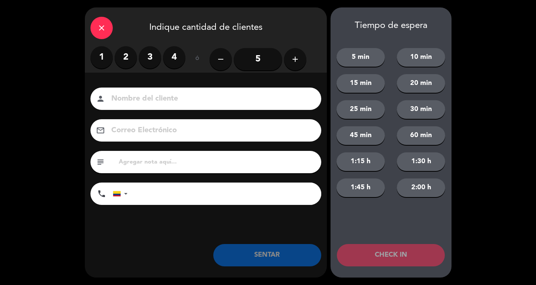
click at [122, 60] on label "2" at bounding box center [126, 57] width 22 height 22
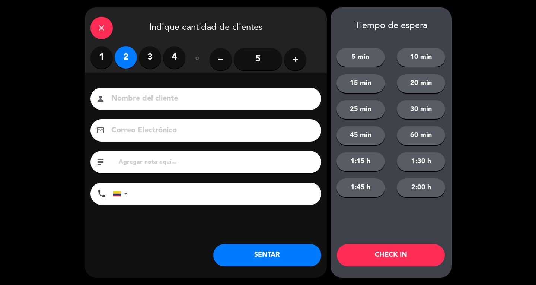
click at [143, 97] on input at bounding box center [210, 98] width 201 height 13
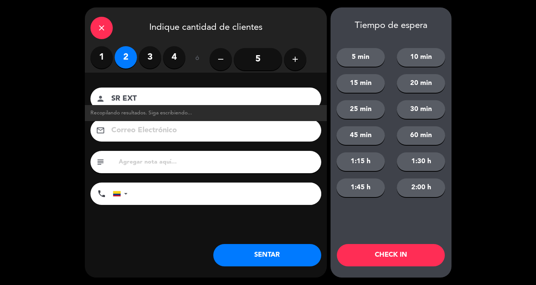
type input "SR EXT"
click at [286, 257] on button "SENTAR" at bounding box center [267, 255] width 108 height 22
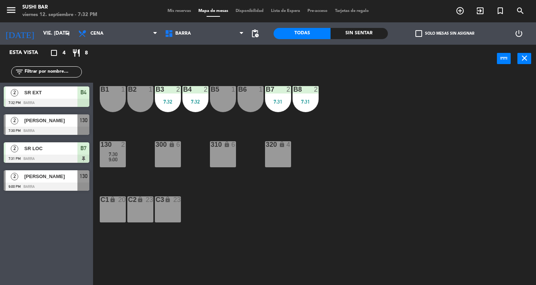
click at [143, 105] on div "B2 1" at bounding box center [140, 99] width 26 height 26
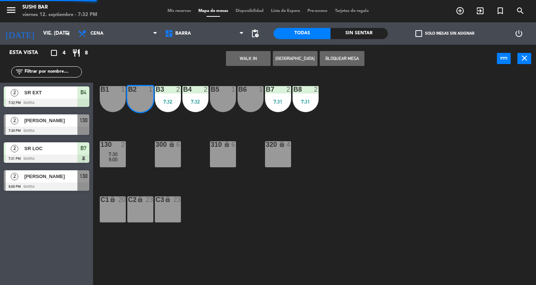
click at [251, 64] on button "WALK IN" at bounding box center [248, 58] width 45 height 15
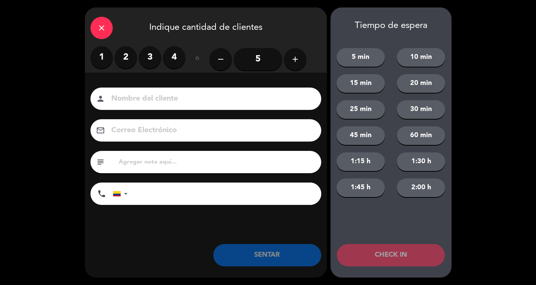
click at [99, 58] on label "1" at bounding box center [101, 57] width 22 height 22
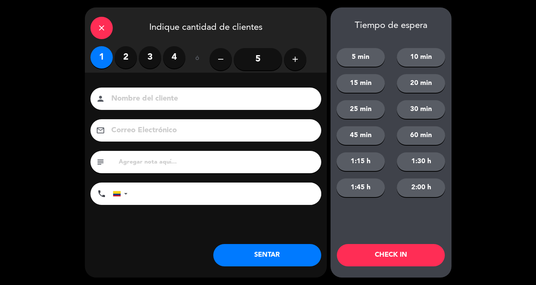
click at [152, 99] on input at bounding box center [210, 98] width 201 height 13
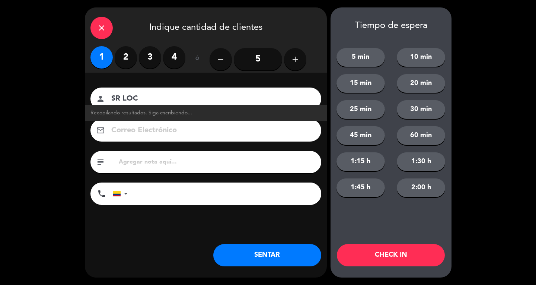
type input "SR LOC"
click at [272, 253] on button "SENTAR" at bounding box center [267, 255] width 108 height 22
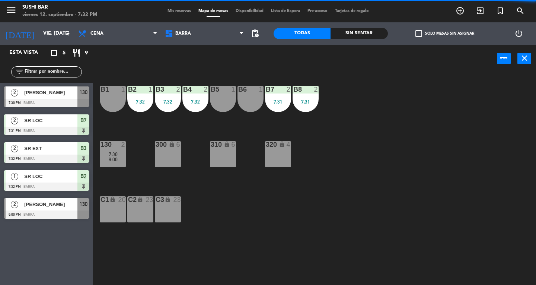
click at [108, 211] on div "C1 lock 20" at bounding box center [113, 209] width 26 height 26
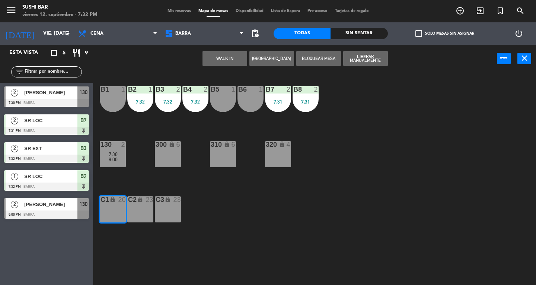
click at [225, 60] on button "WALK IN" at bounding box center [224, 58] width 45 height 15
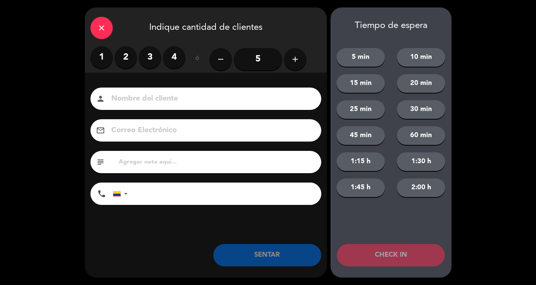
click at [121, 52] on label "2" at bounding box center [126, 57] width 22 height 22
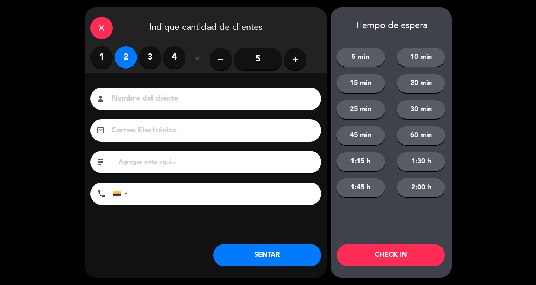
click at [143, 93] on input at bounding box center [210, 98] width 201 height 13
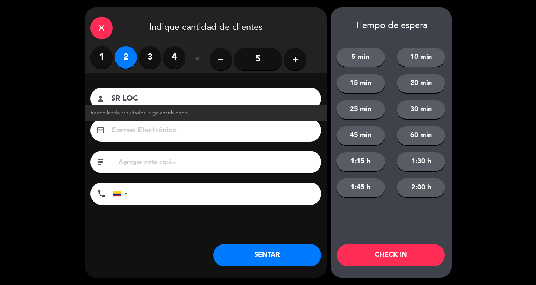
type input "SR LOC"
click at [288, 251] on button "SENTAR" at bounding box center [267, 255] width 108 height 22
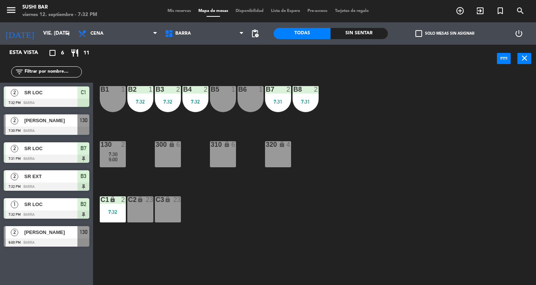
click at [521, 57] on icon "close" at bounding box center [524, 58] width 9 height 9
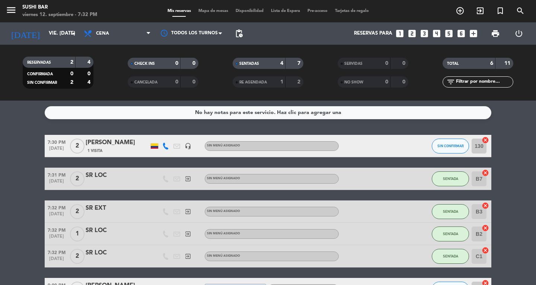
scroll to position [52, 0]
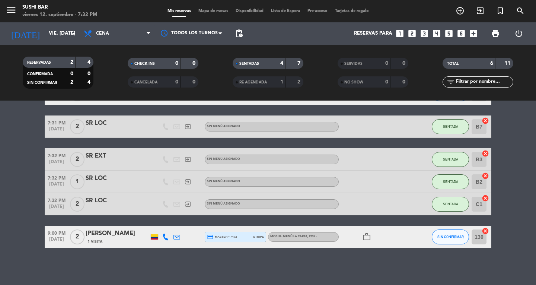
click at [10, 13] on icon "menu" at bounding box center [11, 9] width 11 height 11
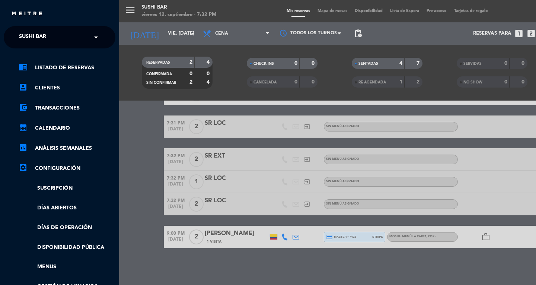
click at [36, 37] on span "SUSHI BAR" at bounding box center [32, 37] width 27 height 16
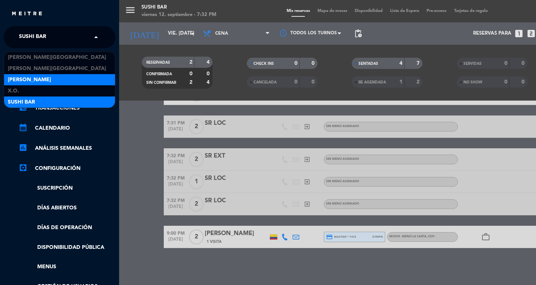
click at [17, 80] on span "[PERSON_NAME]" at bounding box center [29, 80] width 43 height 9
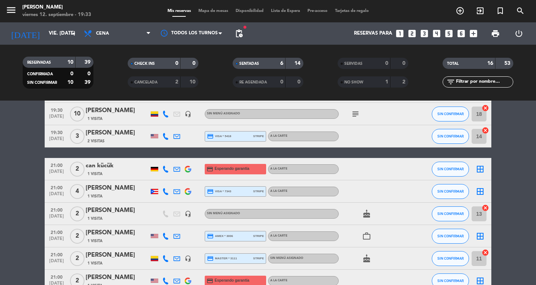
scroll to position [237, 0]
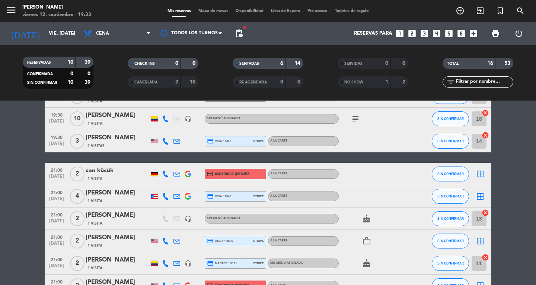
click at [153, 82] on span "CANCELADA" at bounding box center [145, 82] width 23 height 4
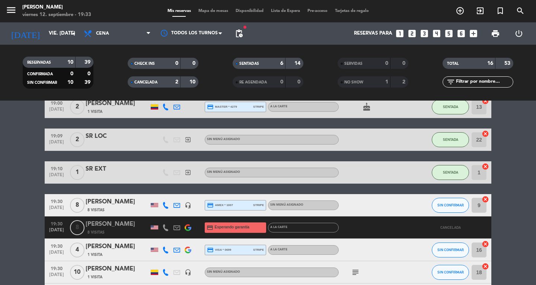
scroll to position [104, 0]
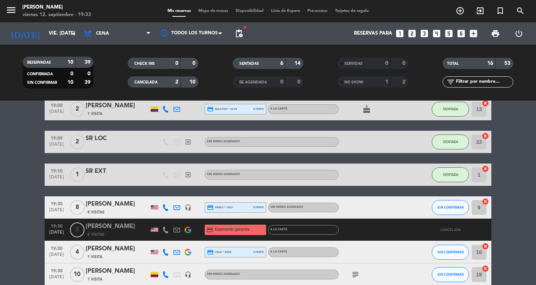
click at [366, 80] on div "NO SHOW" at bounding box center [356, 82] width 34 height 9
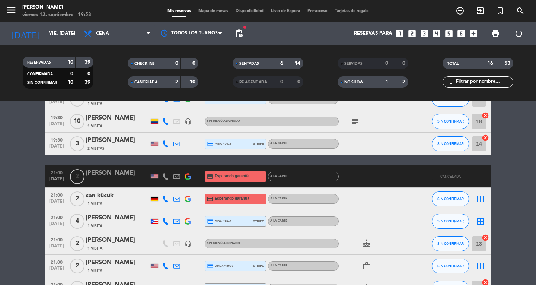
scroll to position [254, 0]
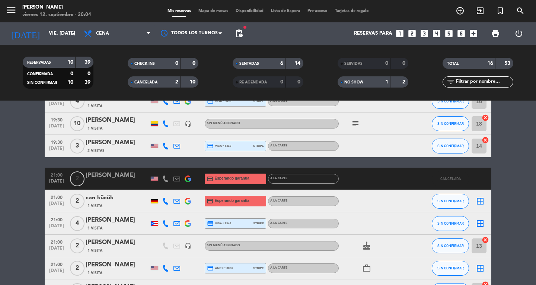
click at [176, 80] on strong "2" at bounding box center [176, 81] width 3 height 5
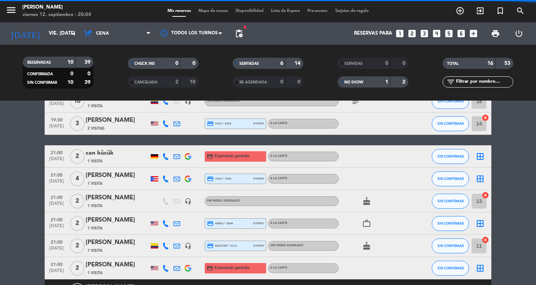
click at [362, 80] on div "NO SHOW" at bounding box center [356, 82] width 34 height 9
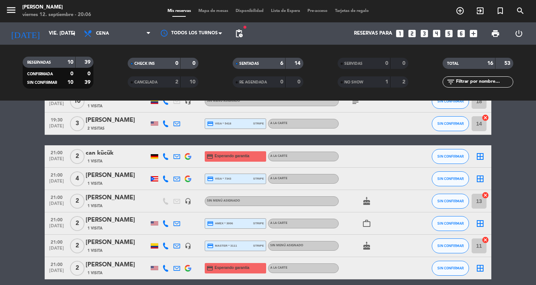
click at [210, 13] on span "Mapa de mesas" at bounding box center [213, 11] width 37 height 4
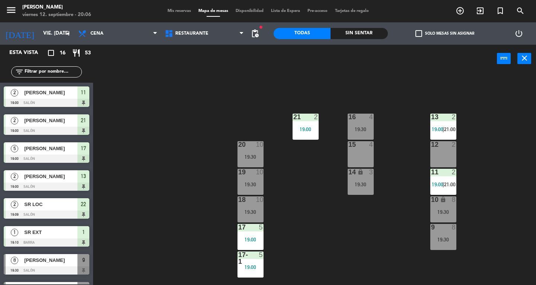
click at [358, 153] on div "15 4" at bounding box center [360, 154] width 26 height 26
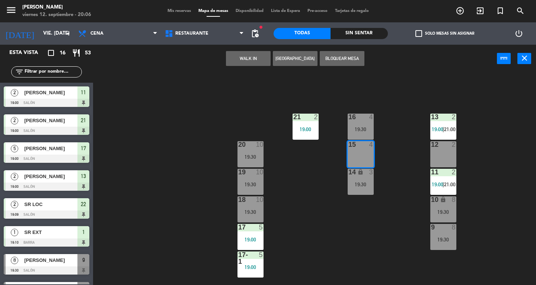
click at [247, 58] on button "WALK IN" at bounding box center [248, 58] width 45 height 15
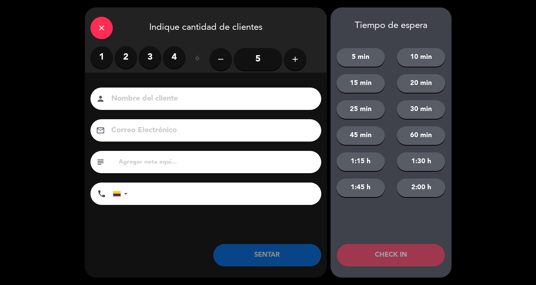
click at [175, 61] on label "4" at bounding box center [174, 57] width 22 height 22
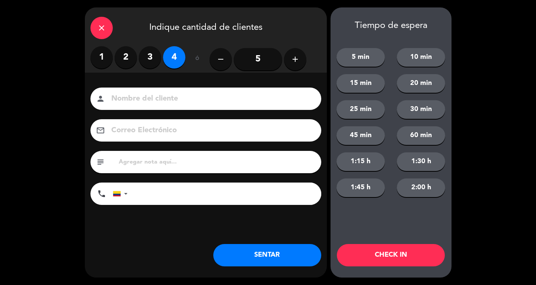
click at [167, 94] on input at bounding box center [210, 98] width 201 height 13
type input "[PERSON_NAME]"
click at [289, 263] on button "SENTAR" at bounding box center [267, 255] width 108 height 22
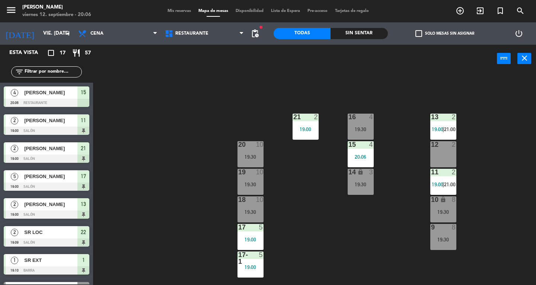
click at [364, 126] on div "16 4 19:30" at bounding box center [360, 126] width 26 height 26
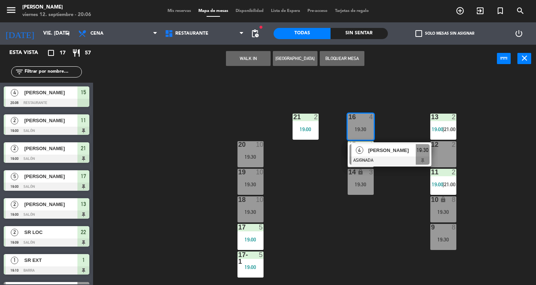
click at [404, 154] on div "[PERSON_NAME]" at bounding box center [391, 150] width 48 height 12
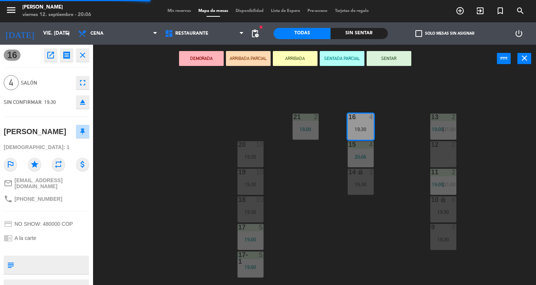
click at [401, 60] on button "SENTAR" at bounding box center [388, 58] width 45 height 15
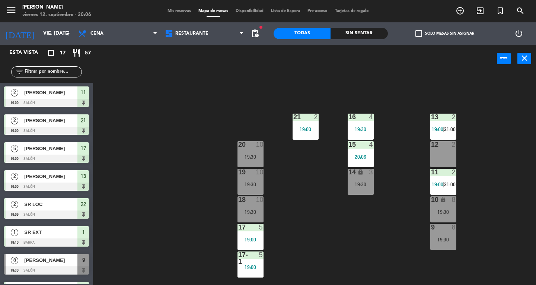
click at [362, 186] on div "19:30" at bounding box center [360, 184] width 26 height 5
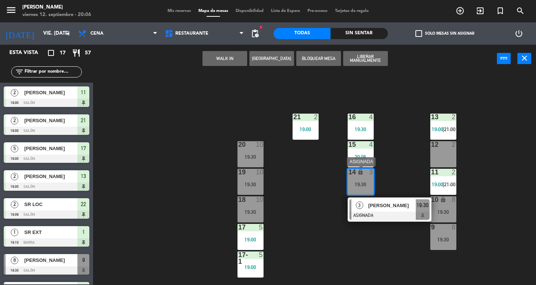
click at [387, 204] on span "[PERSON_NAME]" at bounding box center [392, 205] width 48 height 8
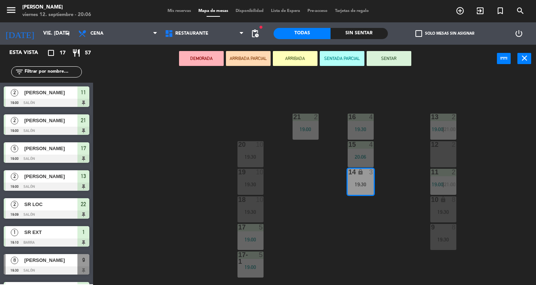
click at [445, 152] on div "12 2" at bounding box center [443, 154] width 26 height 26
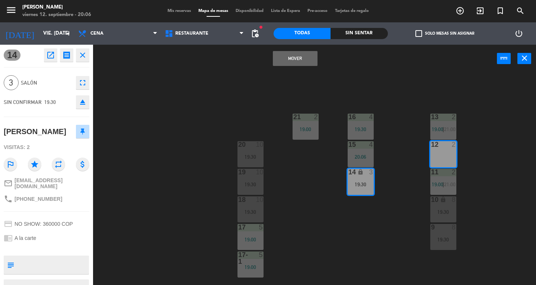
click at [308, 59] on button "Mover" at bounding box center [295, 58] width 45 height 15
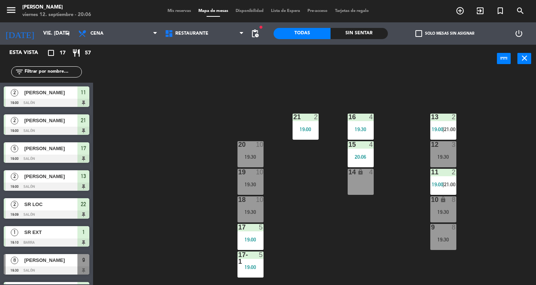
click at [443, 156] on div "19:30" at bounding box center [443, 156] width 26 height 5
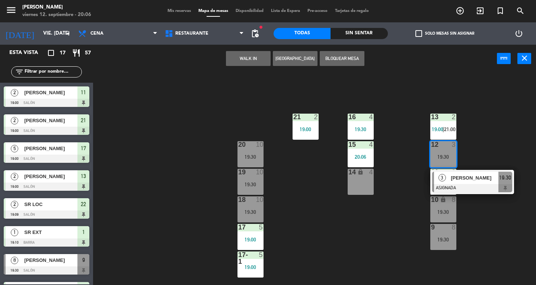
click at [492, 187] on div at bounding box center [472, 188] width 80 height 8
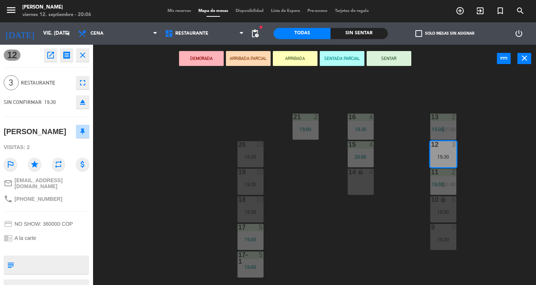
click at [406, 63] on button "SENTAR" at bounding box center [388, 58] width 45 height 15
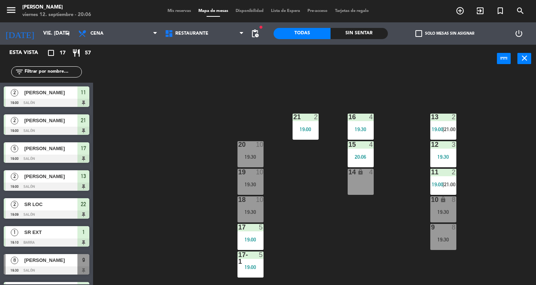
click at [256, 180] on div "19 10 19:30" at bounding box center [250, 182] width 26 height 26
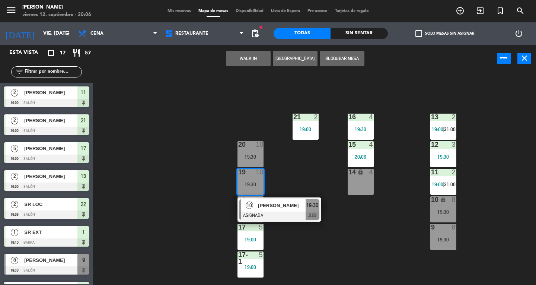
click at [312, 206] on span "19:30" at bounding box center [312, 205] width 12 height 9
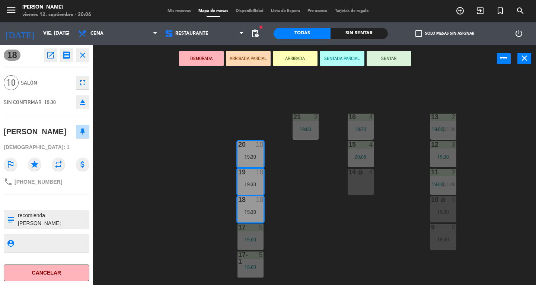
click at [390, 57] on button "SENTAR" at bounding box center [388, 58] width 45 height 15
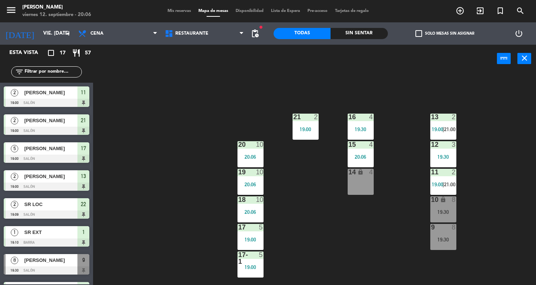
click at [449, 211] on div "19:30" at bounding box center [443, 211] width 26 height 5
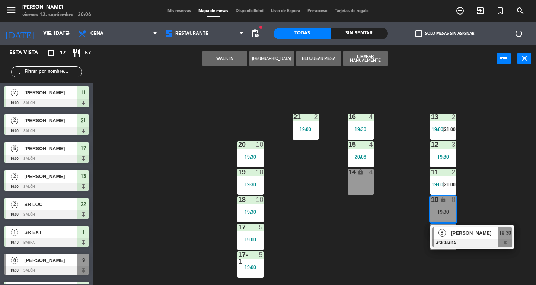
click at [513, 150] on div "13 2 19:00 | 21:00 16 4 19:30 21 2 19:00 12 3 19:30 15 4 20:06 20 10 19:30 11 2…" at bounding box center [317, 179] width 438 height 212
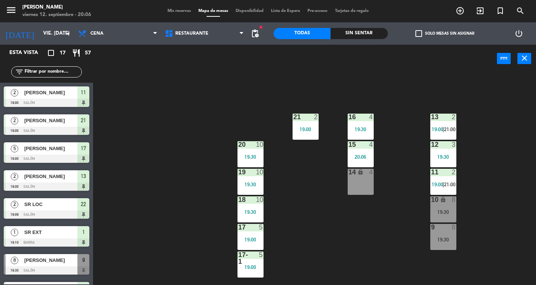
click at [531, 58] on button "close" at bounding box center [524, 58] width 14 height 11
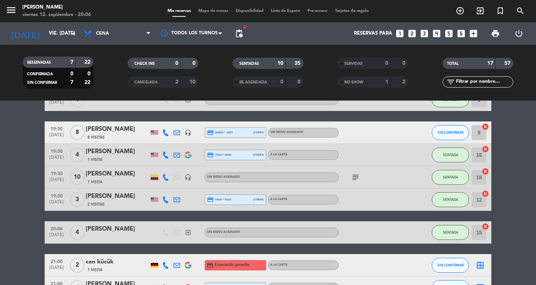
scroll to position [179, 0]
click at [112, 132] on div "[PERSON_NAME]" at bounding box center [117, 129] width 63 height 10
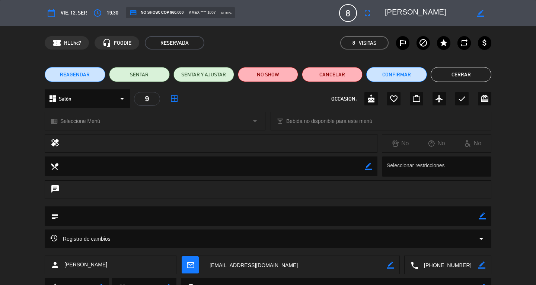
click at [364, 12] on icon "fullscreen" at bounding box center [367, 13] width 9 height 9
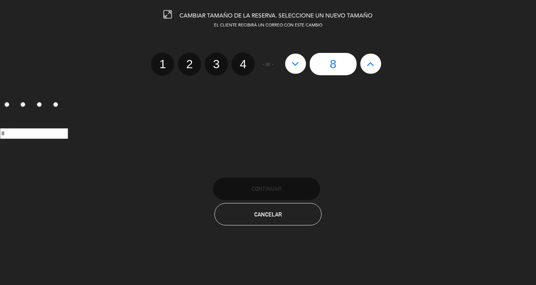
click at [249, 67] on label "4" at bounding box center [242, 63] width 23 height 23
click at [244, 60] on input "4" at bounding box center [242, 57] width 5 height 5
radio input "true"
radio input "false"
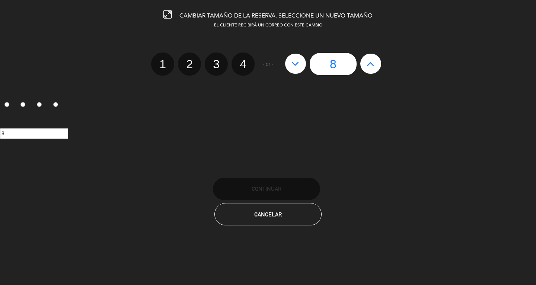
radio input "false"
radio input "true"
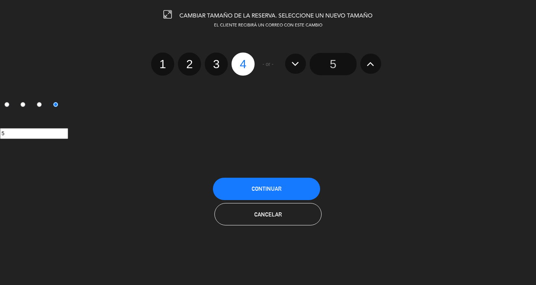
click at [245, 196] on button "Continuar" at bounding box center [266, 188] width 107 height 22
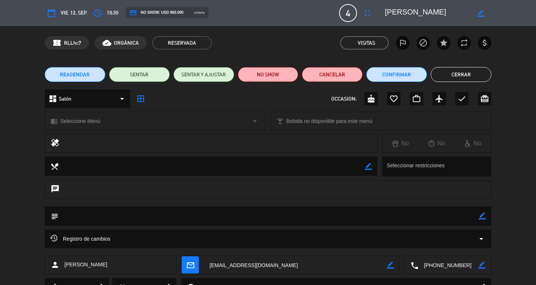
click at [470, 73] on button "Cerrar" at bounding box center [460, 74] width 61 height 15
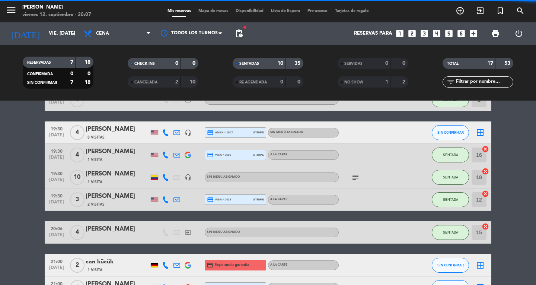
click at [480, 134] on icon "border_all" at bounding box center [479, 132] width 9 height 9
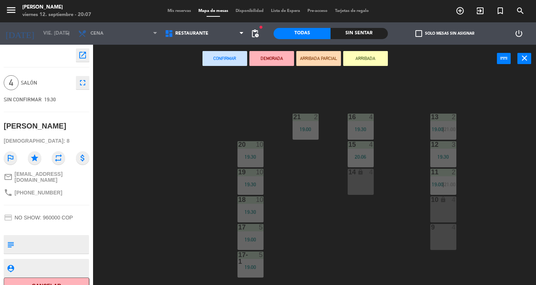
click at [433, 236] on div "9 4" at bounding box center [443, 237] width 26 height 26
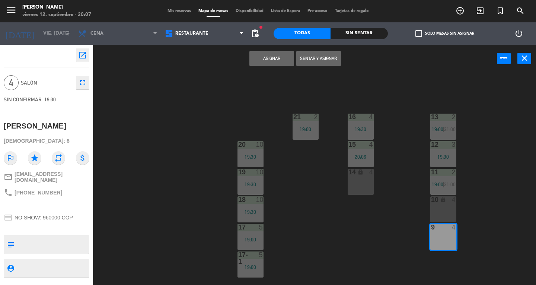
click at [324, 63] on button "Sentar y Asignar" at bounding box center [318, 58] width 45 height 15
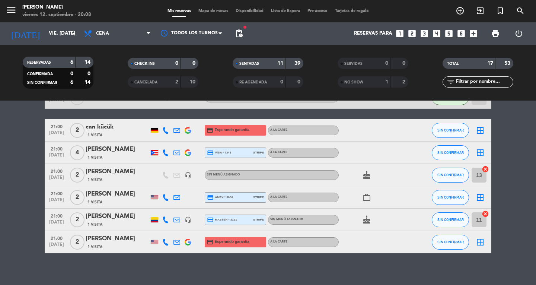
scroll to position [314, 0]
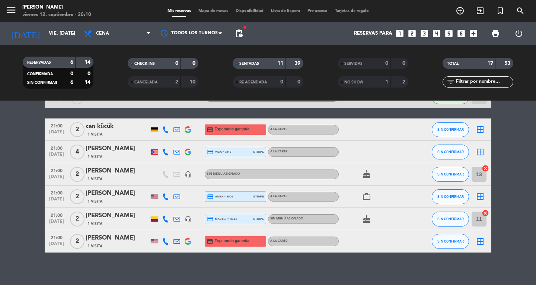
click at [203, 11] on span "Mapa de mesas" at bounding box center [213, 11] width 37 height 4
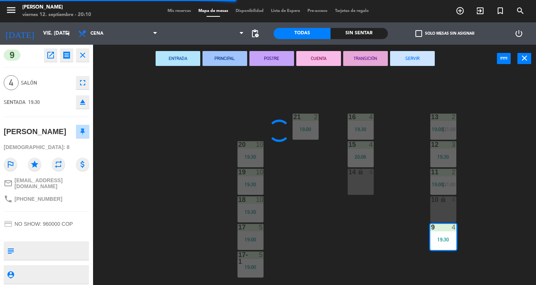
click at [355, 251] on div "13 2 19:00 | 21:00 16 4 19:30 21 2 19:00 12 3 19:30 15 4 20:06 20 10 19:30 11 2…" at bounding box center [317, 179] width 438 height 212
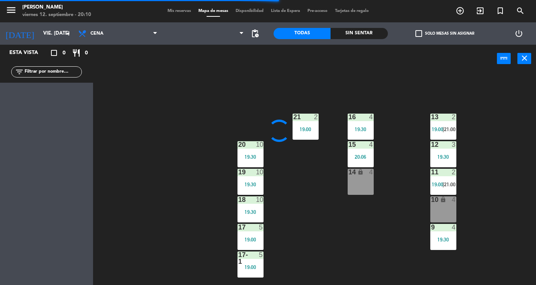
click at [356, 202] on div "13 2 19:00 | 21:00 16 4 19:30 21 2 19:00 12 3 19:30 15 4 20:06 20 10 19:30 11 2…" at bounding box center [317, 179] width 438 height 212
click at [357, 187] on div "14 lock 4" at bounding box center [360, 182] width 26 height 26
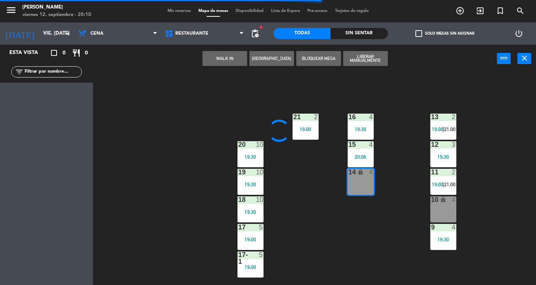
click at [214, 51] on button "WALK IN" at bounding box center [224, 58] width 45 height 15
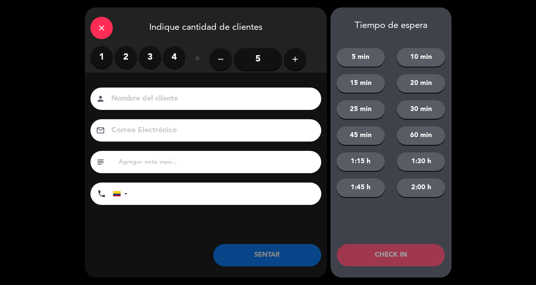
click at [145, 63] on label "3" at bounding box center [150, 57] width 22 height 22
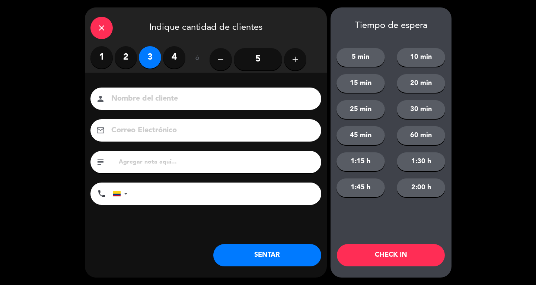
click at [171, 94] on input at bounding box center [210, 98] width 201 height 13
type input "SR EXT"
click at [253, 265] on button "SENTAR" at bounding box center [267, 255] width 108 height 22
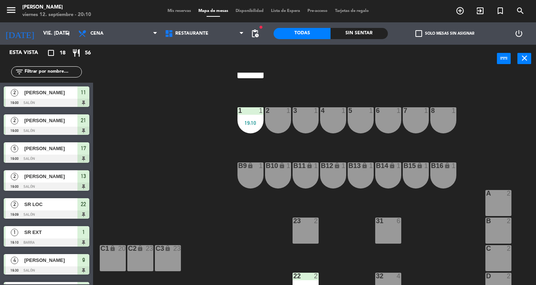
scroll to position [212, 0]
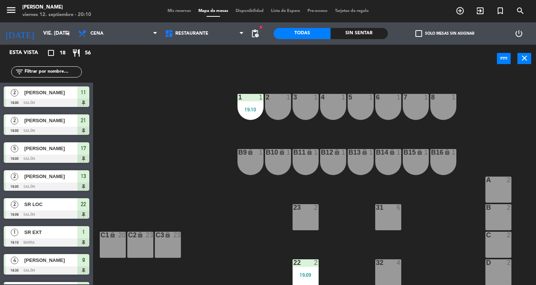
click at [392, 206] on div at bounding box center [388, 207] width 12 height 7
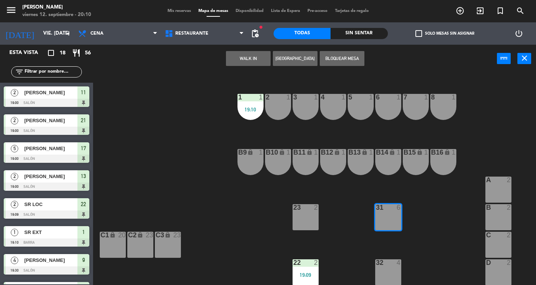
click at [240, 65] on button "WALK IN" at bounding box center [248, 58] width 45 height 15
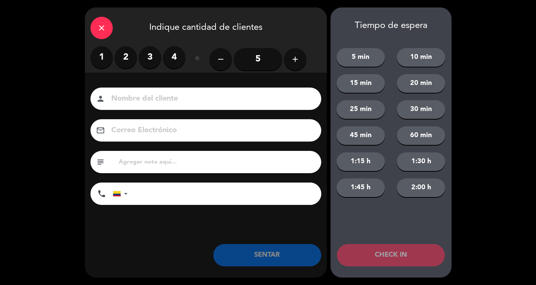
click at [102, 61] on label "1" at bounding box center [101, 57] width 22 height 22
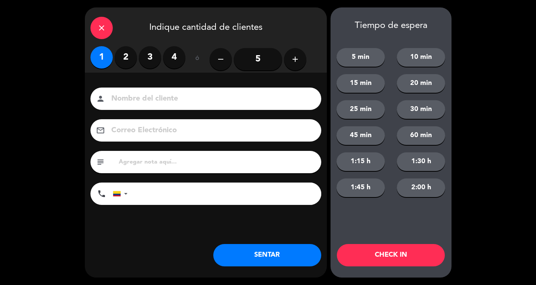
click at [130, 114] on div "Nombre del cliente person Correo Electrónico email subject phone [GEOGRAPHIC_DA…" at bounding box center [206, 146] width 242 height 119
click at [132, 100] on input at bounding box center [210, 98] width 201 height 13
type input "SR EXT"
click at [301, 263] on button "SENTAR" at bounding box center [267, 255] width 108 height 22
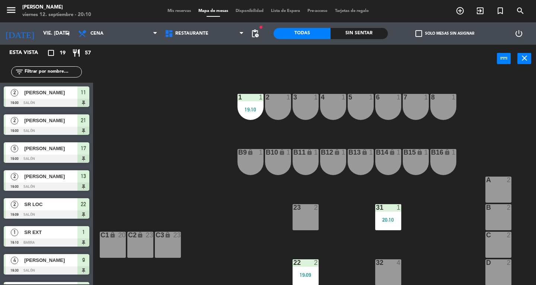
click at [531, 57] on button "close" at bounding box center [524, 58] width 14 height 11
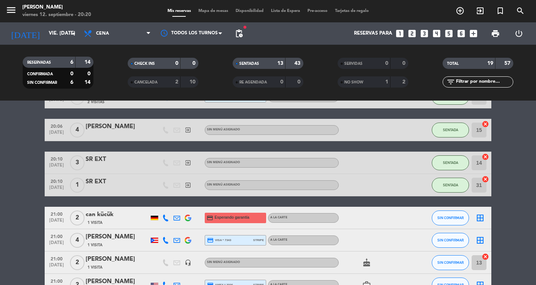
scroll to position [374, 0]
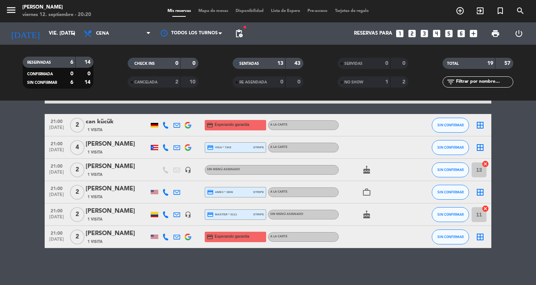
click at [7, 10] on icon "menu" at bounding box center [11, 9] width 11 height 11
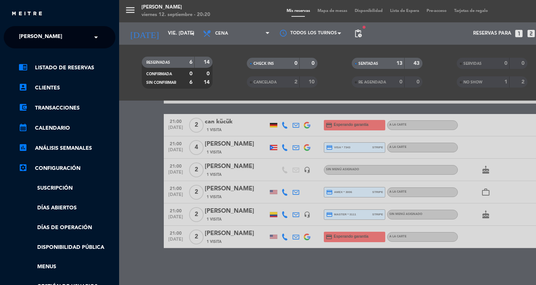
click at [20, 31] on span "[PERSON_NAME]" at bounding box center [40, 37] width 43 height 16
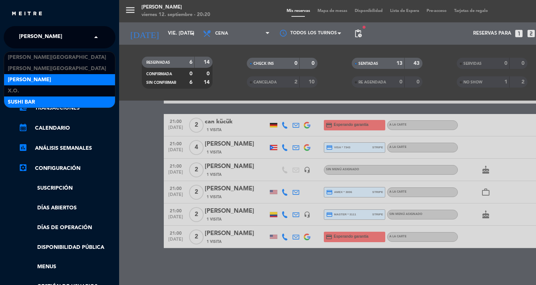
click at [16, 102] on span "SUSHI BAR" at bounding box center [21, 102] width 27 height 9
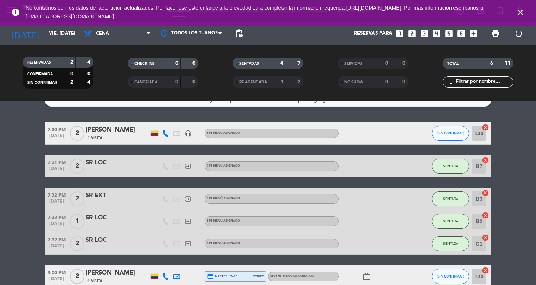
scroll to position [10, 0]
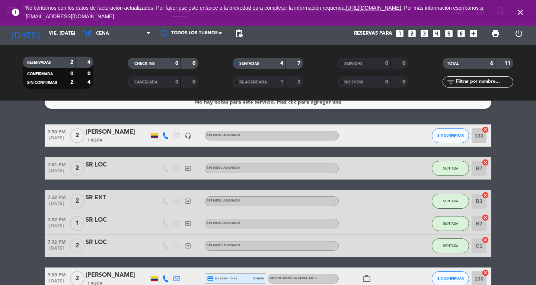
click at [530, 15] on span "close" at bounding box center [520, 12] width 20 height 20
click at [518, 12] on icon "close" at bounding box center [520, 12] width 9 height 9
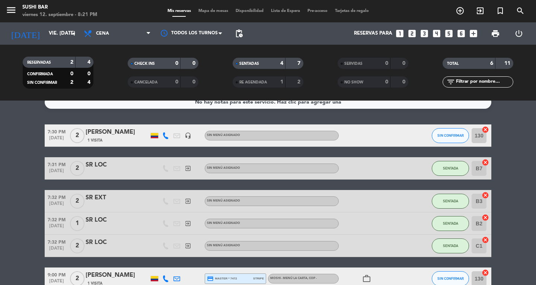
click at [203, 11] on span "Mapa de mesas" at bounding box center [213, 11] width 37 height 4
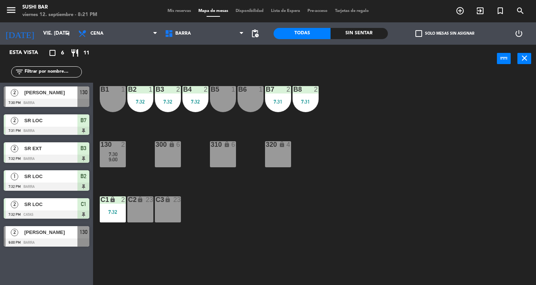
click at [314, 102] on div "7:31" at bounding box center [305, 101] width 26 height 5
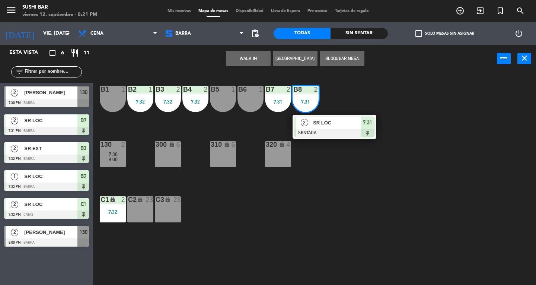
click at [367, 133] on div at bounding box center [334, 133] width 80 height 8
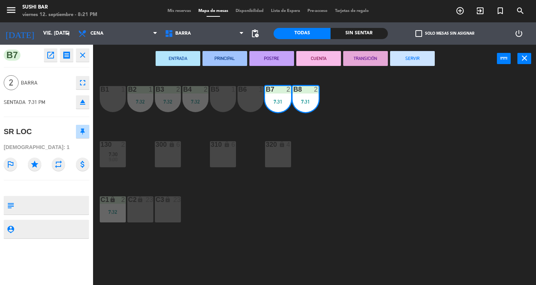
click at [416, 65] on button "SERVIR" at bounding box center [412, 58] width 45 height 15
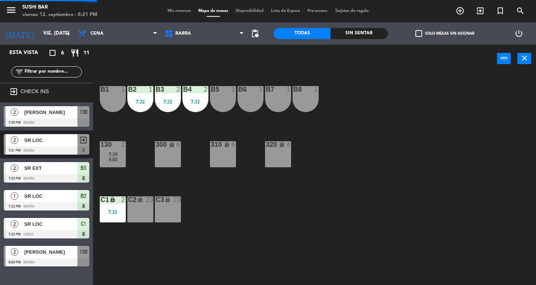
click at [277, 104] on div "B7 1" at bounding box center [278, 99] width 26 height 26
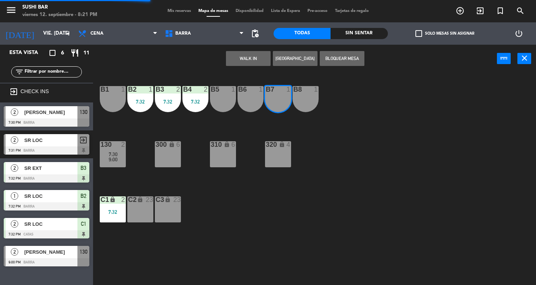
click at [302, 106] on div "B8 1" at bounding box center [305, 99] width 26 height 26
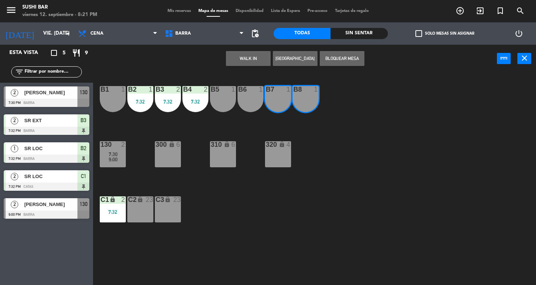
click at [247, 59] on button "WALK IN" at bounding box center [248, 58] width 45 height 15
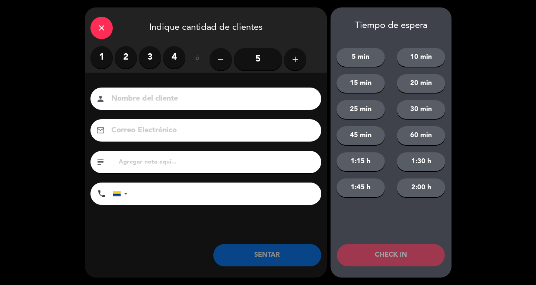
click at [124, 62] on label "2" at bounding box center [126, 57] width 22 height 22
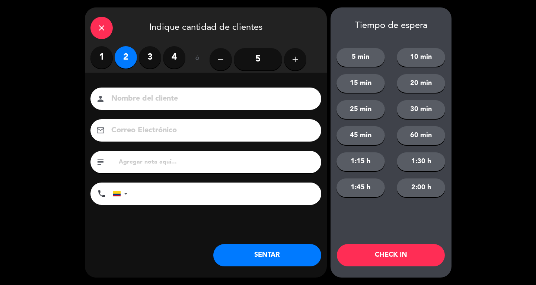
click at [147, 101] on input at bounding box center [210, 98] width 201 height 13
type input "SR LOC"
click at [292, 254] on button "SENTAR" at bounding box center [267, 255] width 108 height 22
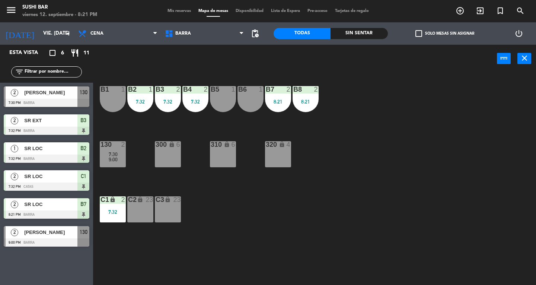
click at [198, 109] on div "B4 2 7:32" at bounding box center [195, 99] width 26 height 26
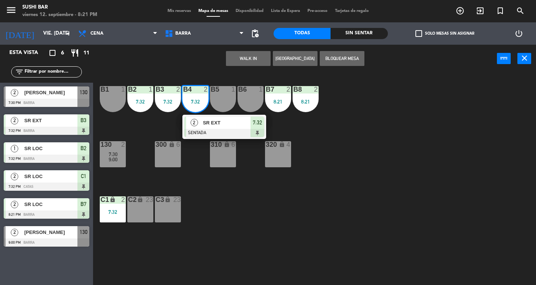
click at [250, 129] on div at bounding box center [224, 133] width 80 height 8
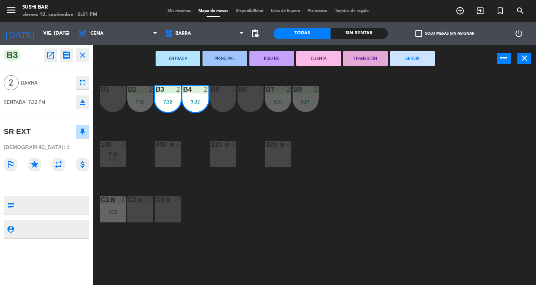
click at [417, 62] on button "SERVIR" at bounding box center [412, 58] width 45 height 15
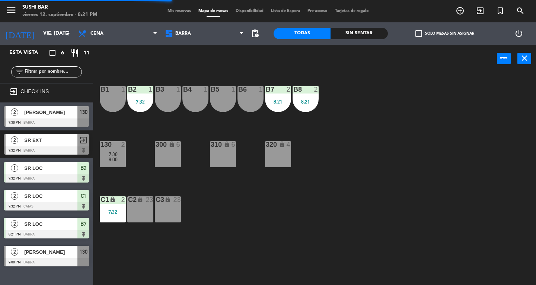
click at [221, 102] on div "B5 1" at bounding box center [223, 99] width 26 height 26
click at [189, 102] on div "B4 1" at bounding box center [195, 99] width 26 height 26
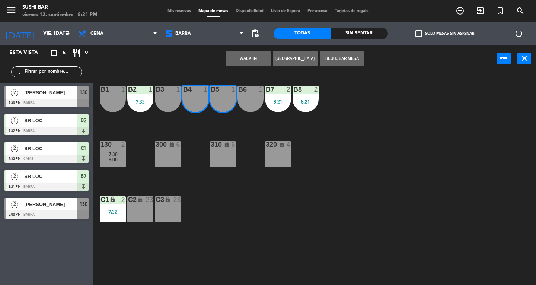
click at [248, 63] on button "WALK IN" at bounding box center [248, 58] width 45 height 15
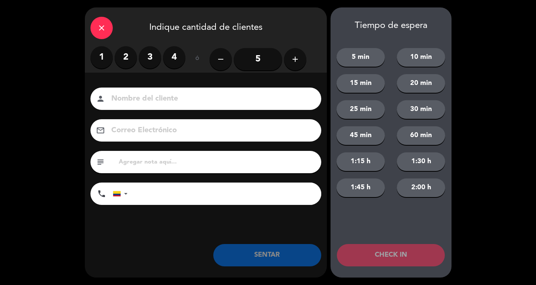
click at [127, 66] on label "2" at bounding box center [126, 57] width 22 height 22
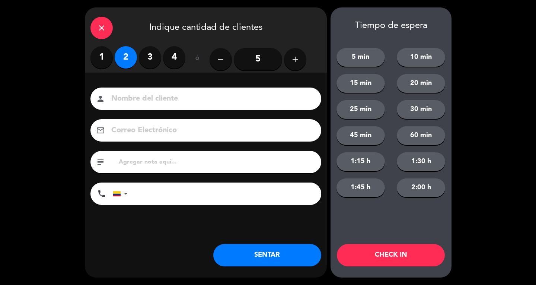
click at [153, 103] on input at bounding box center [210, 98] width 201 height 13
click at [106, 31] on div "close" at bounding box center [101, 28] width 22 height 22
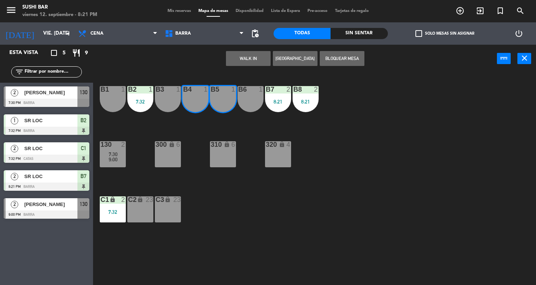
click at [44, 96] on span "[PERSON_NAME]" at bounding box center [50, 93] width 53 height 8
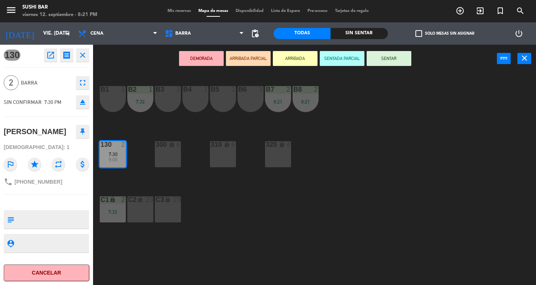
click at [193, 94] on div "B4 1" at bounding box center [195, 99] width 26 height 26
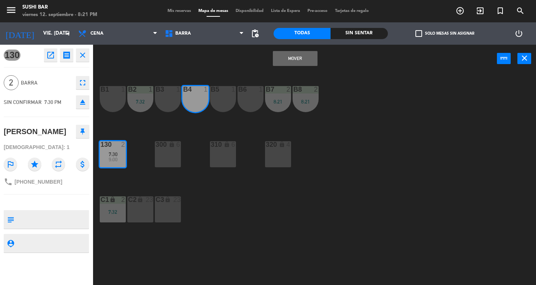
click at [226, 100] on div "B5 1" at bounding box center [223, 99] width 26 height 26
click at [288, 61] on button "Mover y Unir" at bounding box center [295, 58] width 45 height 15
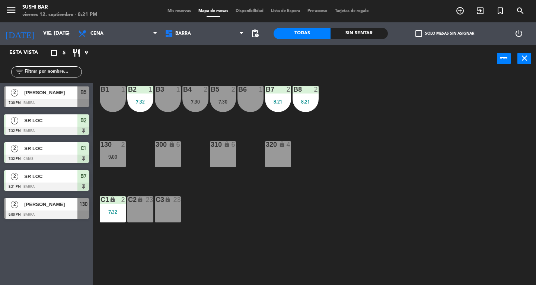
click at [216, 98] on div "B5 2 7:30" at bounding box center [223, 99] width 26 height 26
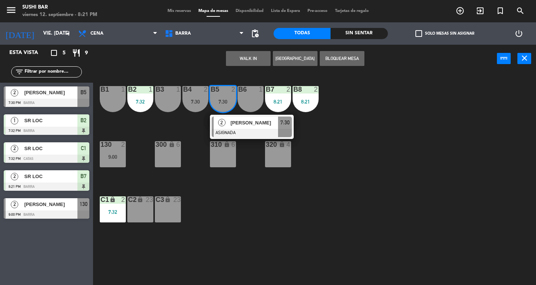
click at [235, 129] on div at bounding box center [252, 133] width 80 height 8
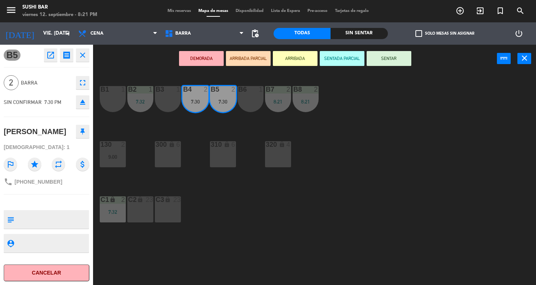
click at [377, 61] on button "SENTAR" at bounding box center [388, 58] width 45 height 15
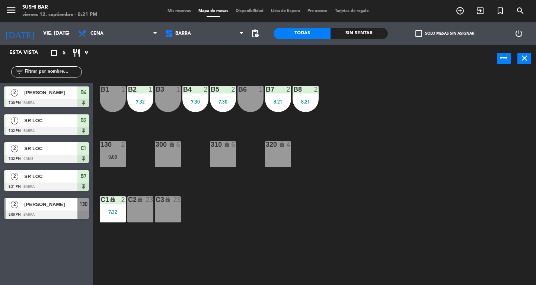
click at [114, 163] on div "130 2 9:00" at bounding box center [113, 154] width 26 height 26
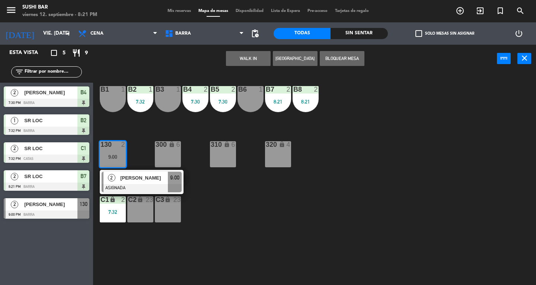
click at [135, 186] on div at bounding box center [142, 188] width 80 height 8
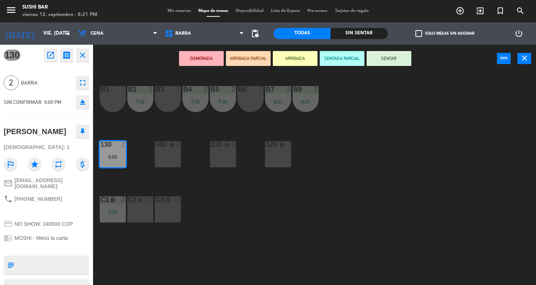
click at [162, 165] on div "300 lock 6" at bounding box center [168, 154] width 26 height 26
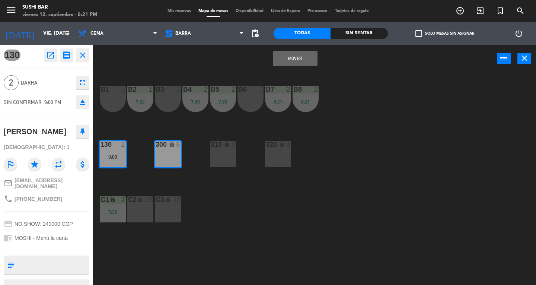
click at [283, 65] on button "Mover" at bounding box center [295, 58] width 45 height 15
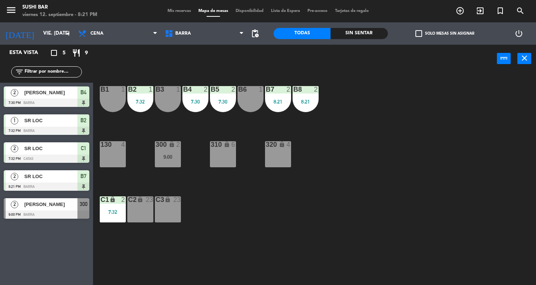
click at [115, 166] on div "130 4" at bounding box center [113, 154] width 26 height 26
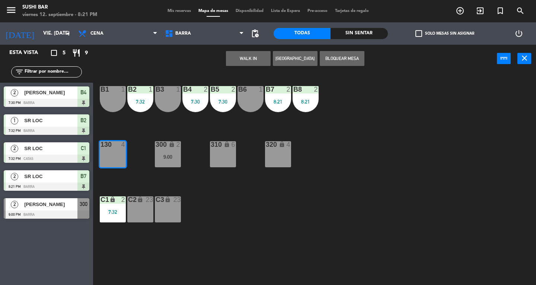
click at [241, 65] on button "WALK IN" at bounding box center [248, 58] width 45 height 15
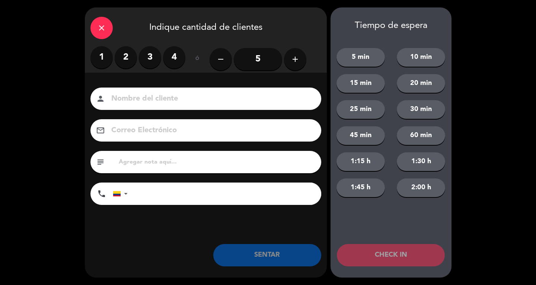
click at [122, 58] on label "2" at bounding box center [126, 57] width 22 height 22
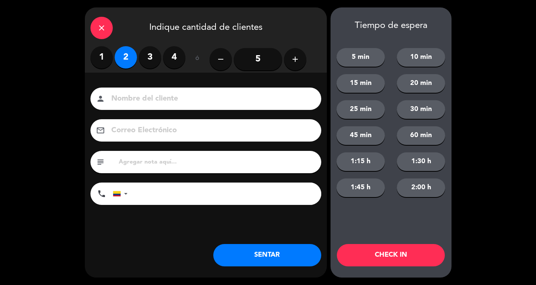
click at [131, 94] on input at bounding box center [210, 98] width 201 height 13
click at [132, 99] on input at bounding box center [210, 98] width 201 height 13
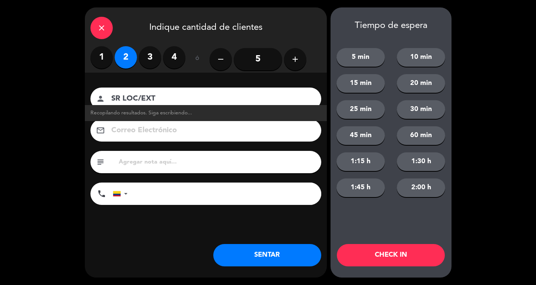
type input "SR LOC/EXT"
click at [275, 248] on button "SENTAR" at bounding box center [267, 255] width 108 height 22
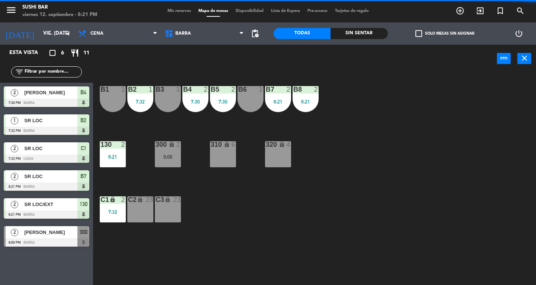
click at [522, 59] on icon "close" at bounding box center [524, 58] width 9 height 9
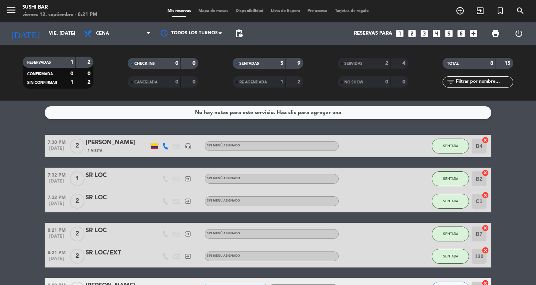
scroll to position [52, 0]
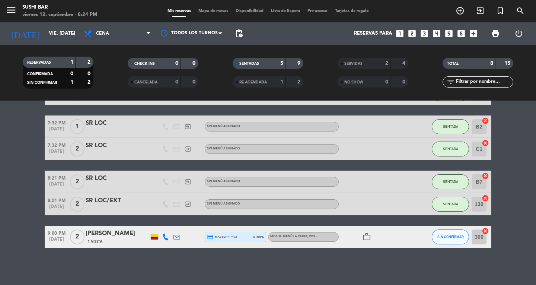
click at [7, 12] on icon "menu" at bounding box center [11, 9] width 11 height 11
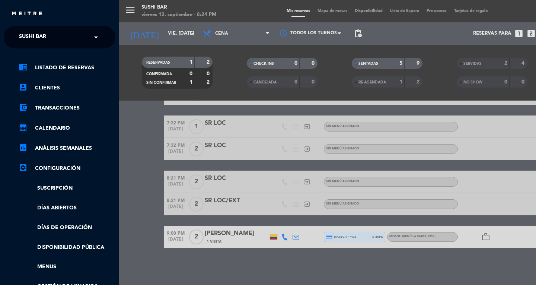
click at [20, 32] on span "SUSHI BAR" at bounding box center [32, 37] width 27 height 16
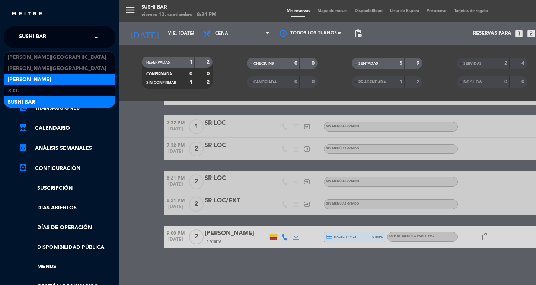
click at [19, 77] on span "[PERSON_NAME]" at bounding box center [29, 80] width 43 height 9
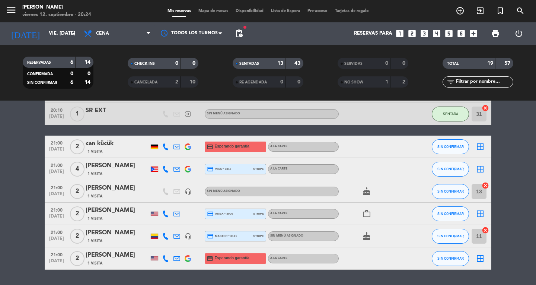
scroll to position [353, 0]
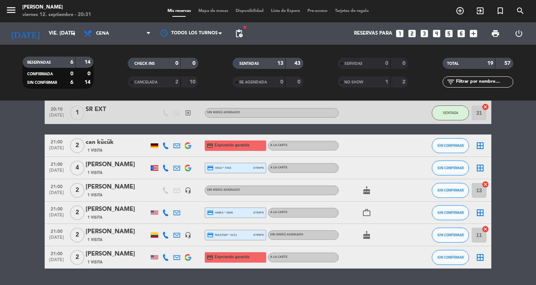
click at [7, 16] on button "menu" at bounding box center [11, 11] width 11 height 14
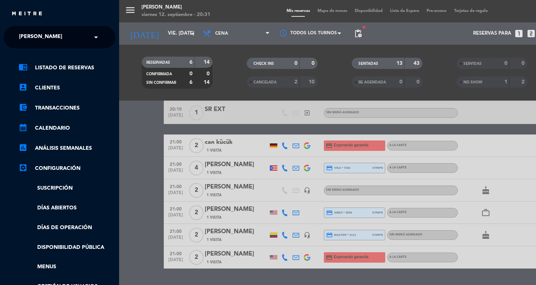
click at [26, 16] on img at bounding box center [27, 14] width 32 height 6
click at [30, 35] on span "[PERSON_NAME]" at bounding box center [40, 37] width 43 height 16
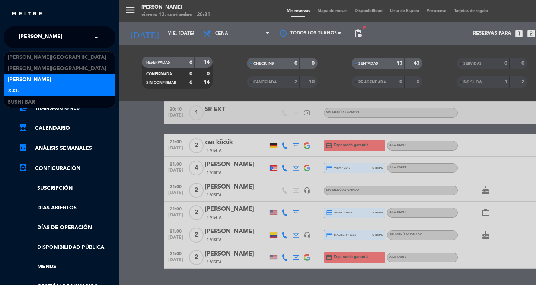
click at [18, 95] on div "X.O." at bounding box center [59, 90] width 111 height 11
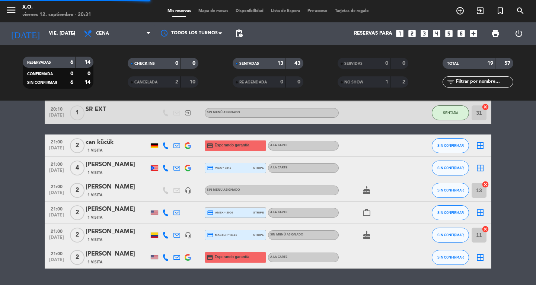
scroll to position [0, 0]
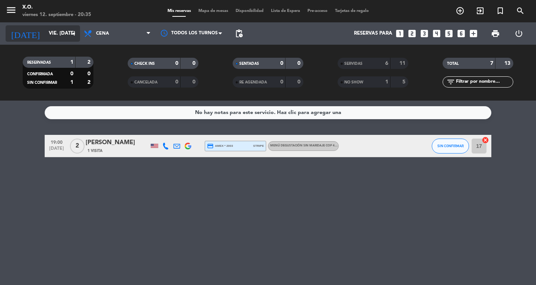
click at [45, 29] on input "vie. [DATE]" at bounding box center [77, 33] width 65 height 13
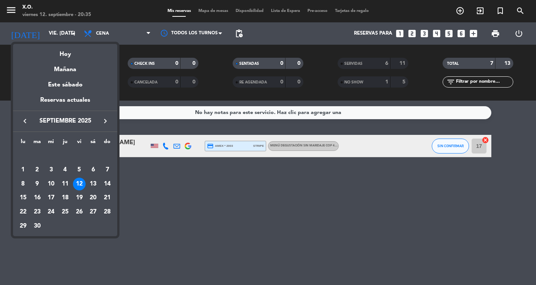
click at [20, 12] on div at bounding box center [268, 142] width 536 height 285
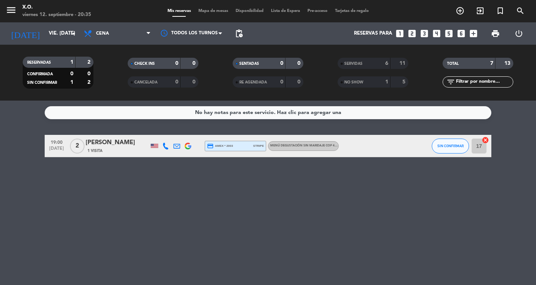
click at [12, 13] on icon "menu" at bounding box center [11, 9] width 11 height 11
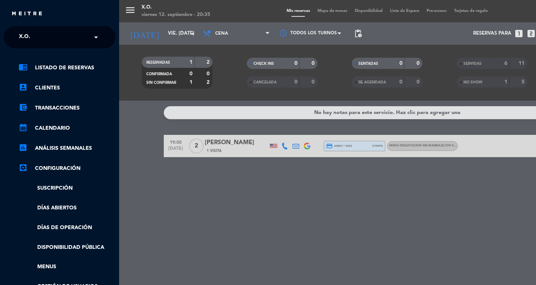
click at [21, 39] on span "X.O." at bounding box center [24, 37] width 11 height 16
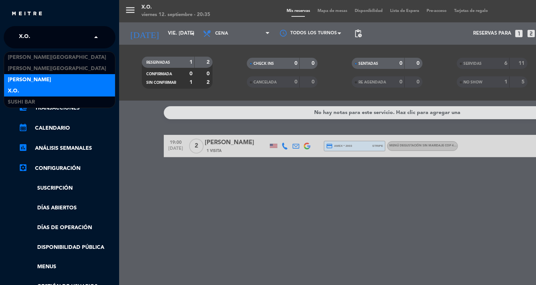
click at [19, 81] on span "[PERSON_NAME]" at bounding box center [29, 80] width 43 height 9
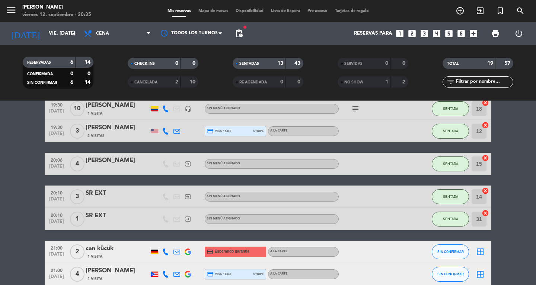
scroll to position [374, 0]
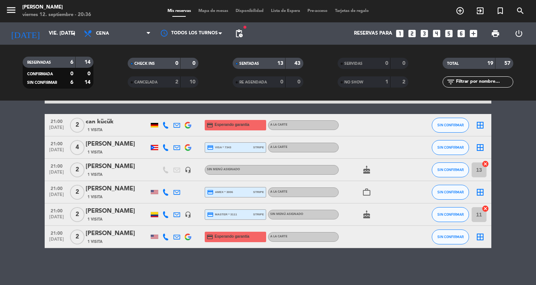
click at [207, 9] on span "Mapa de mesas" at bounding box center [213, 11] width 37 height 4
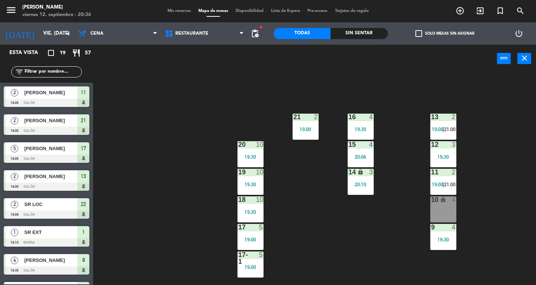
click at [440, 128] on span "19:00" at bounding box center [438, 129] width 12 height 6
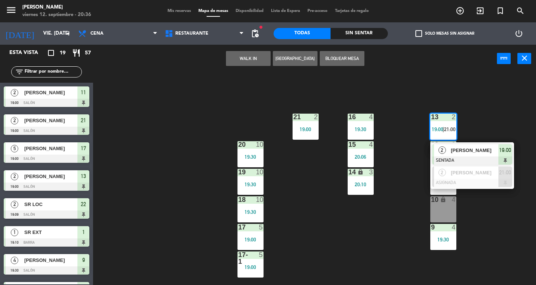
click at [445, 149] on span "2" at bounding box center [441, 149] width 7 height 7
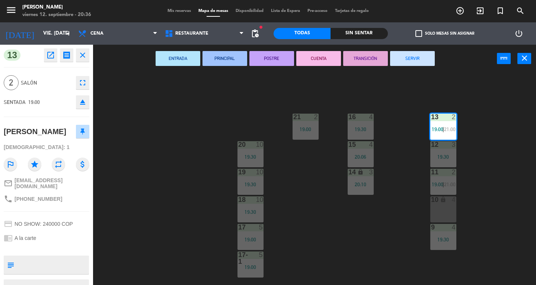
click at [400, 57] on button "SERVIR" at bounding box center [412, 58] width 45 height 15
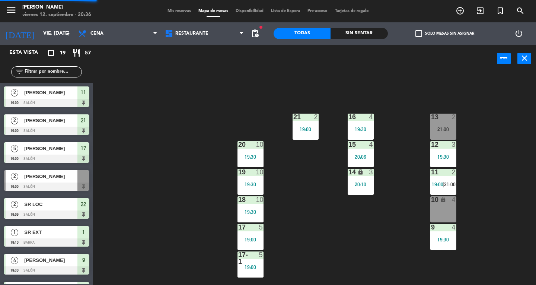
click at [442, 180] on div "11 2 19:00 | 21:00" at bounding box center [443, 182] width 26 height 26
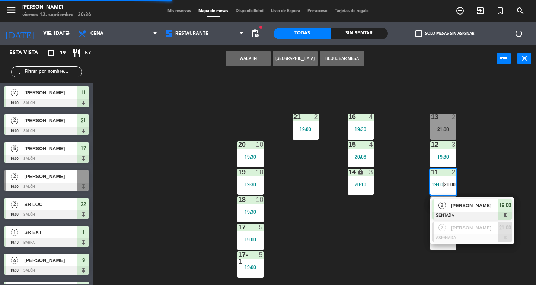
click at [455, 203] on span "[PERSON_NAME]" at bounding box center [475, 205] width 48 height 8
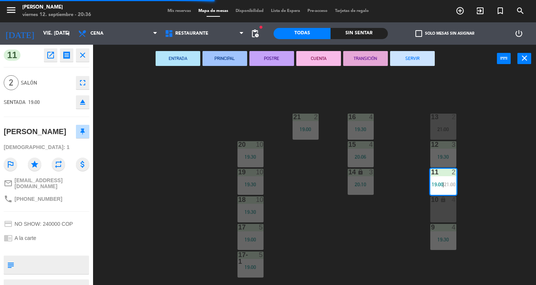
click at [412, 58] on button "SERVIR" at bounding box center [412, 58] width 45 height 15
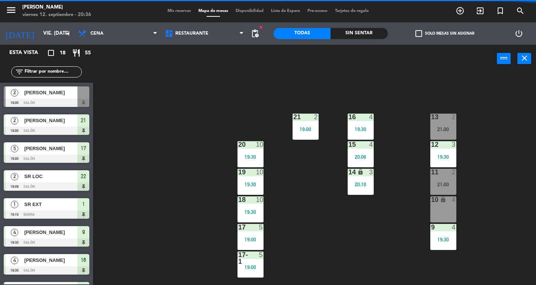
click at [437, 186] on div "21:00" at bounding box center [443, 184] width 26 height 5
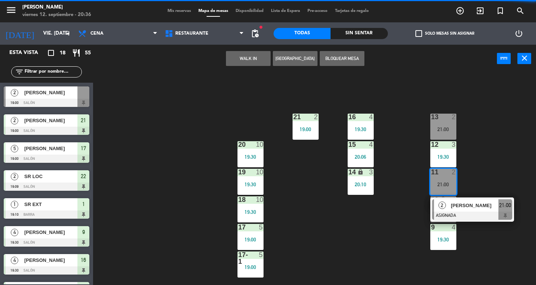
click at [446, 213] on div at bounding box center [472, 215] width 80 height 8
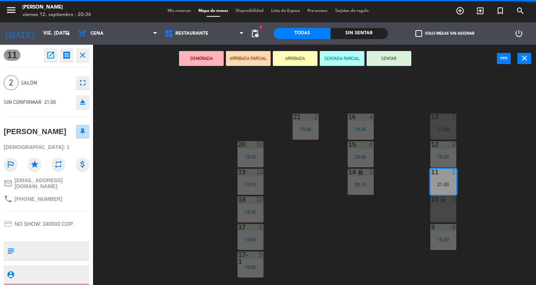
click at [442, 131] on div "21:00" at bounding box center [443, 128] width 26 height 5
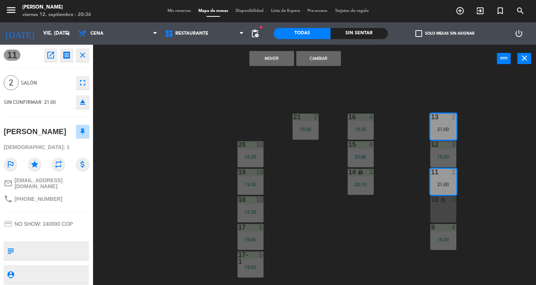
click at [313, 65] on button "Cambiar" at bounding box center [318, 58] width 45 height 15
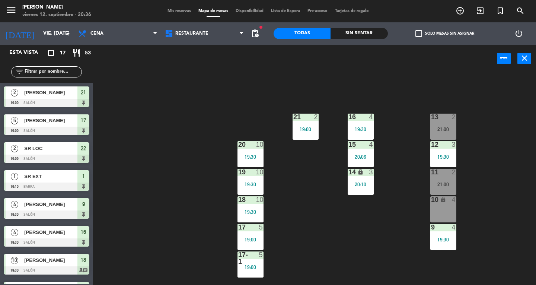
scroll to position [113, 0]
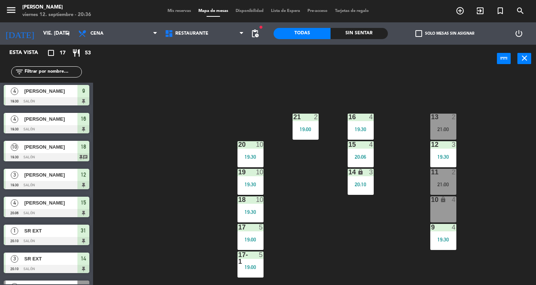
click at [442, 186] on div "21:00" at bounding box center [443, 184] width 26 height 5
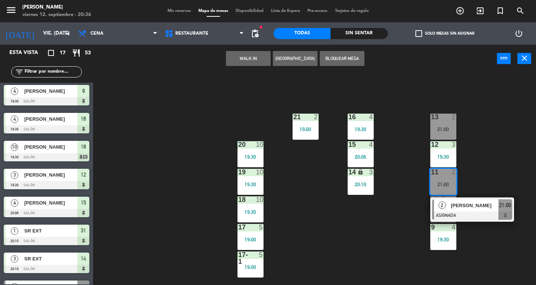
click at [495, 265] on div "13 2 21:00 16 4 19:30 21 2 19:00 12 3 19:30 15 4 20:06 20 10 19:30 11 2 21:00 2…" at bounding box center [317, 179] width 438 height 212
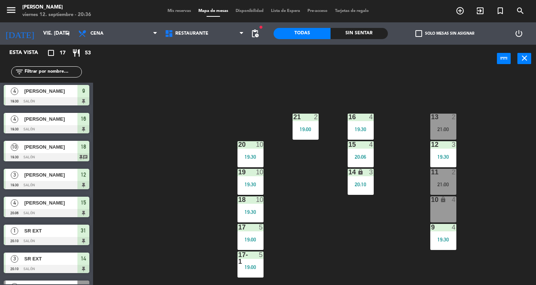
scroll to position [273, 0]
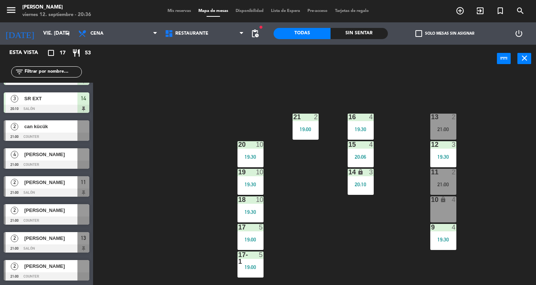
click at [46, 168] on div at bounding box center [47, 164] width 86 height 8
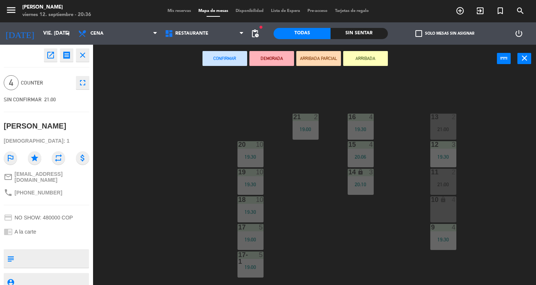
click at [455, 228] on div "4" at bounding box center [454, 227] width 4 height 7
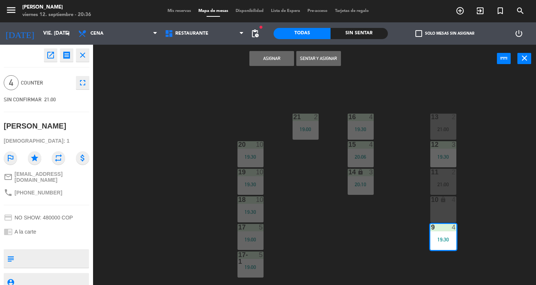
click at [401, 235] on div "13 2 21:00 16 4 19:30 21 2 19:00 12 3 19:30 15 4 20:06 20 10 19:30 11 2 21:00 1…" at bounding box center [317, 179] width 438 height 212
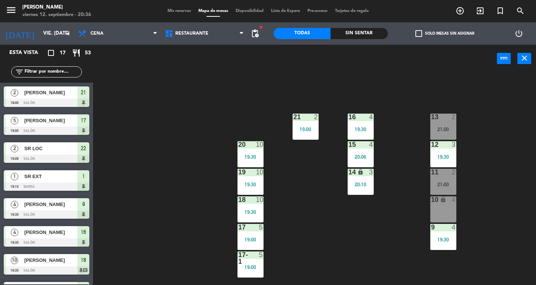
scroll to position [30, 0]
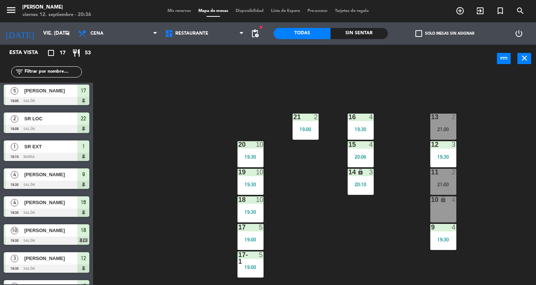
click at [440, 204] on div "10 lock 4" at bounding box center [443, 209] width 26 height 26
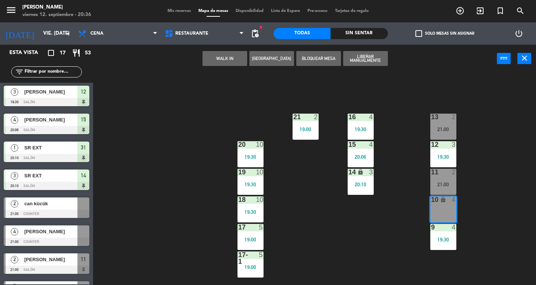
scroll to position [273, 0]
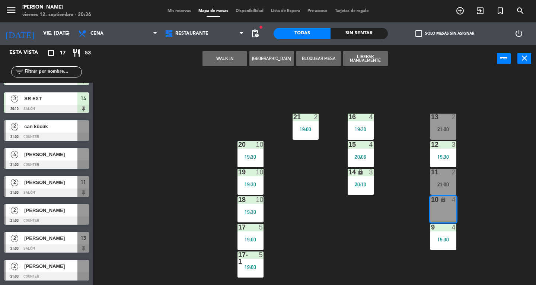
click at [55, 164] on div at bounding box center [47, 164] width 86 height 8
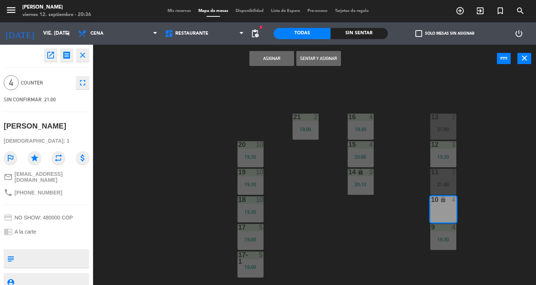
click at [268, 58] on button "Asignar" at bounding box center [271, 58] width 45 height 15
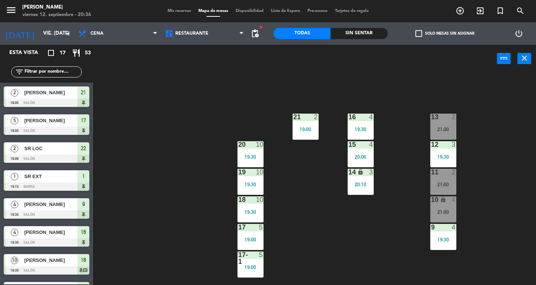
scroll to position [30, 0]
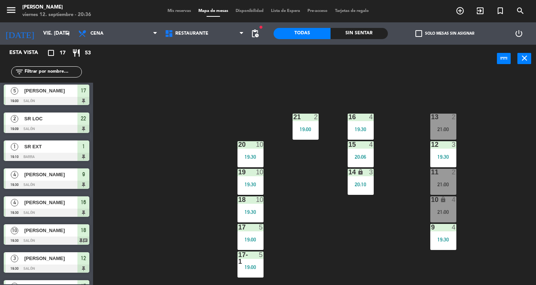
click at [524, 56] on icon "close" at bounding box center [524, 58] width 9 height 9
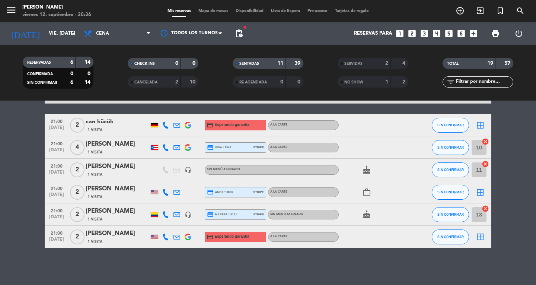
scroll to position [329, 0]
click at [433, 151] on button "SIN CONFIRMAR" at bounding box center [450, 147] width 37 height 15
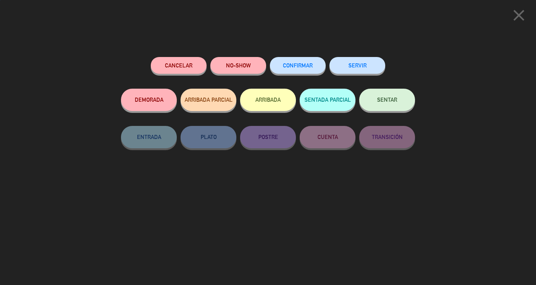
click at [390, 107] on button "SENTAR" at bounding box center [387, 100] width 56 height 22
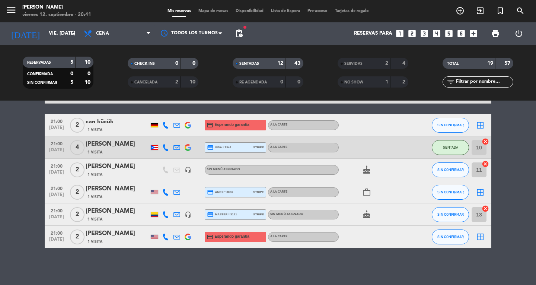
click at [212, 13] on span "Mapa de mesas" at bounding box center [213, 11] width 37 height 4
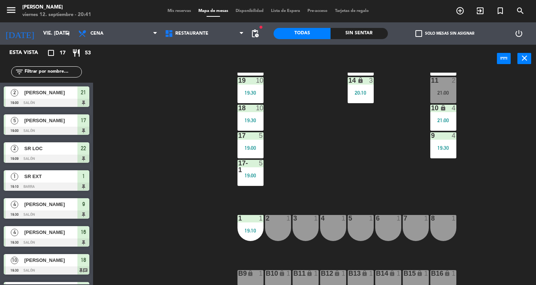
scroll to position [212, 0]
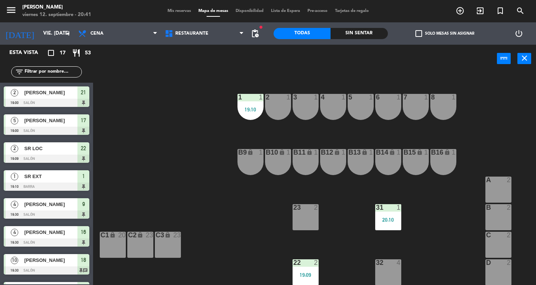
click at [253, 117] on div "1 1 19:10" at bounding box center [250, 107] width 26 height 26
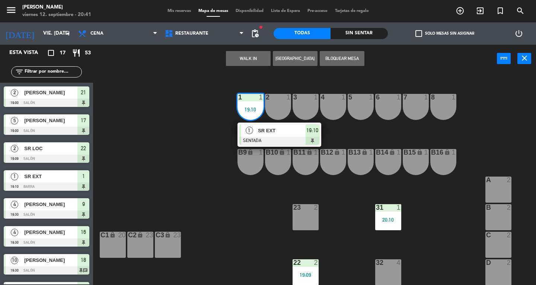
click at [281, 141] on div at bounding box center [279, 141] width 80 height 8
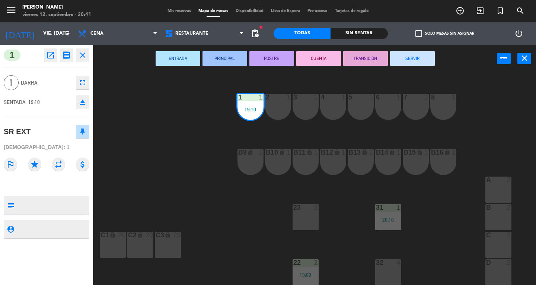
click at [416, 57] on button "SERVIR" at bounding box center [412, 58] width 45 height 15
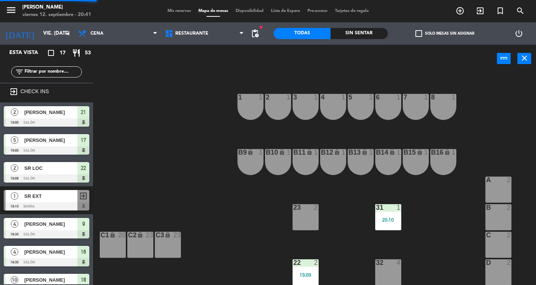
click at [301, 272] on div "19:09" at bounding box center [305, 274] width 26 height 5
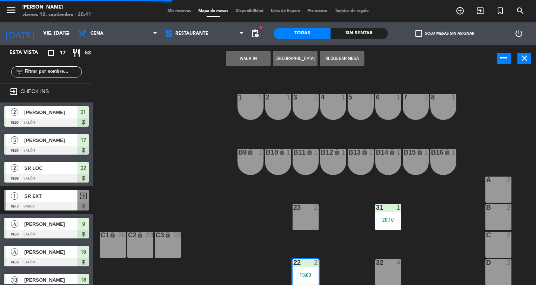
click at [306, 229] on div "23 2" at bounding box center [305, 217] width 26 height 26
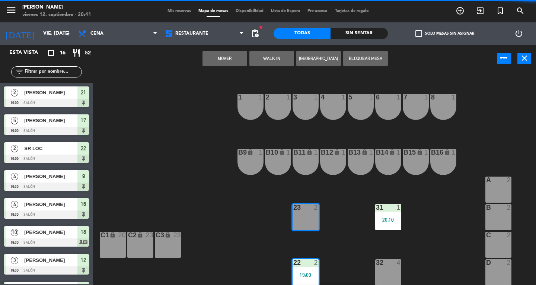
click at [222, 63] on button "Mover" at bounding box center [224, 58] width 45 height 15
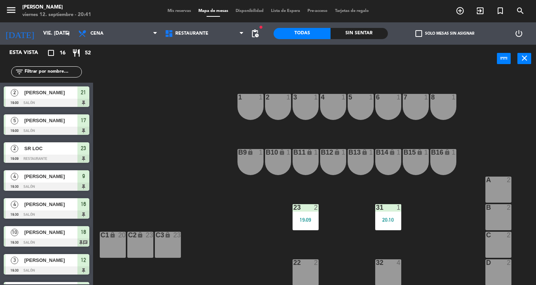
click at [299, 224] on div "23 2 19:09" at bounding box center [305, 217] width 26 height 26
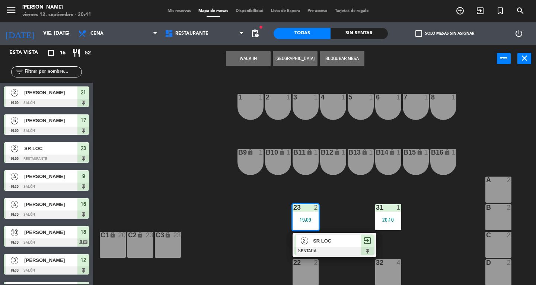
click at [344, 238] on span "SR LOC" at bounding box center [337, 241] width 48 height 8
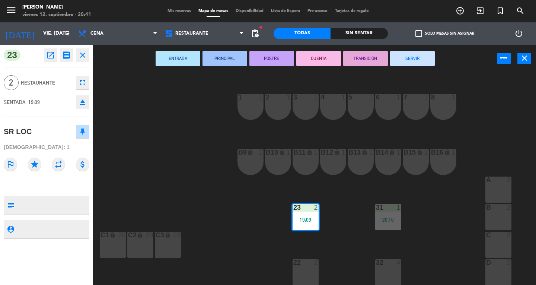
click at [415, 63] on button "SERVIR" at bounding box center [412, 58] width 45 height 15
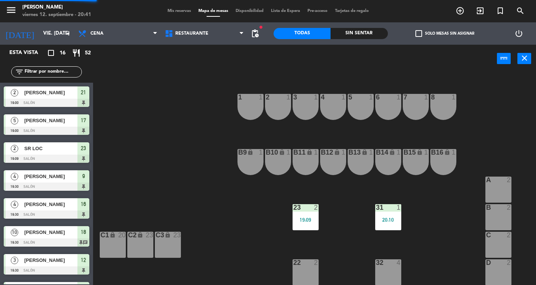
click at [301, 271] on div "22 2" at bounding box center [305, 272] width 26 height 26
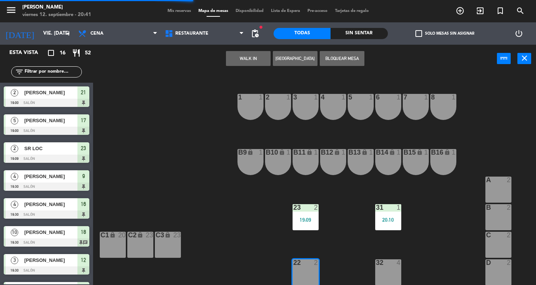
click at [247, 64] on button "WALK IN" at bounding box center [248, 58] width 45 height 15
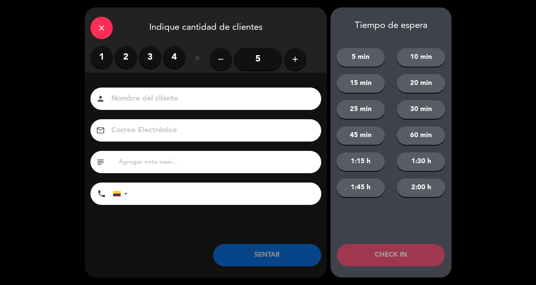
click at [128, 60] on label "2" at bounding box center [126, 57] width 22 height 22
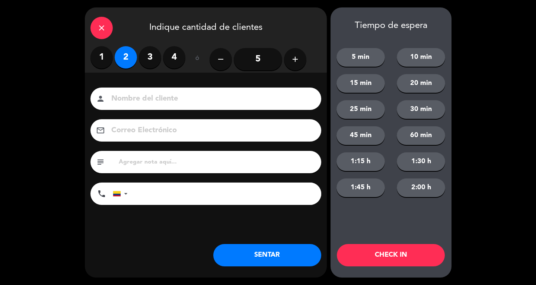
click at [150, 104] on input at bounding box center [210, 98] width 201 height 13
type input "SR LOC"
click at [289, 263] on button "SENTAR" at bounding box center [267, 255] width 108 height 22
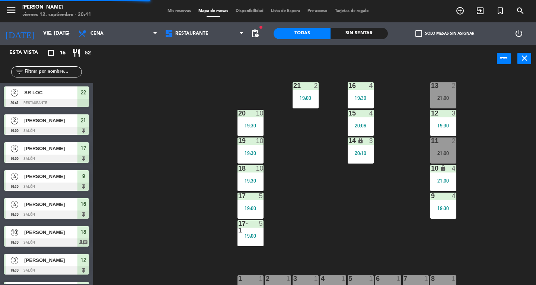
scroll to position [0, 0]
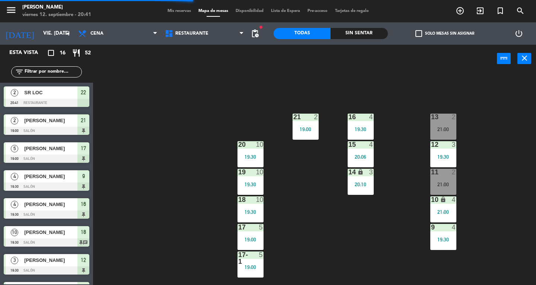
click at [179, 11] on span "Mis reservas" at bounding box center [179, 11] width 31 height 4
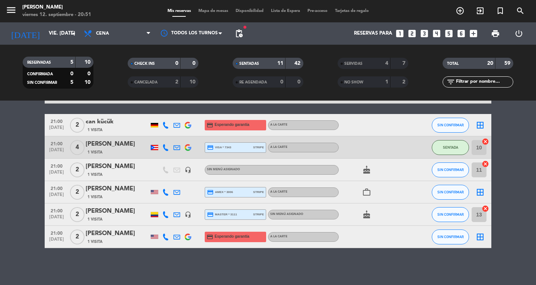
scroll to position [296, 0]
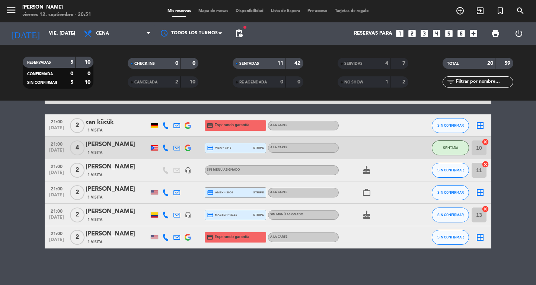
click at [198, 9] on span "Mapa de mesas" at bounding box center [213, 11] width 37 height 4
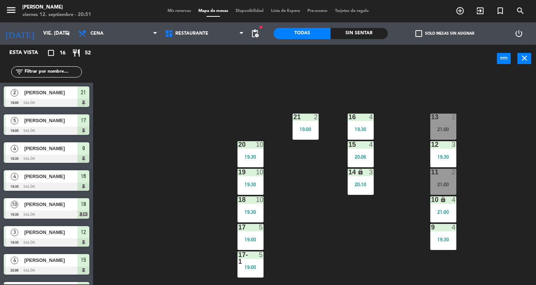
click at [444, 154] on div "19:30" at bounding box center [443, 156] width 26 height 5
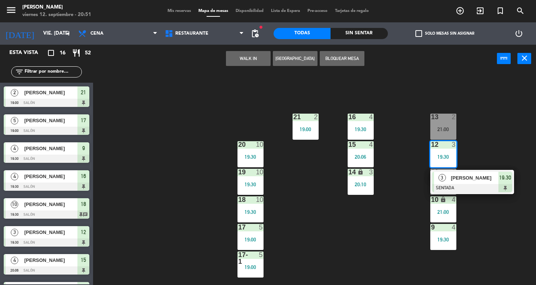
click at [478, 184] on div at bounding box center [472, 188] width 80 height 8
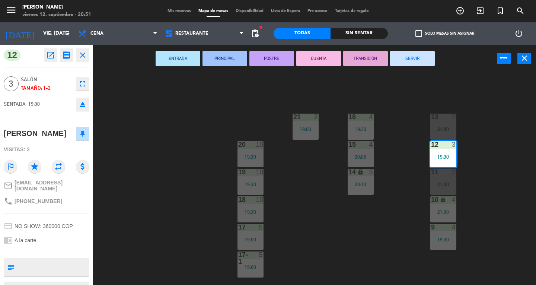
click at [426, 60] on button "SERVIR" at bounding box center [412, 58] width 45 height 15
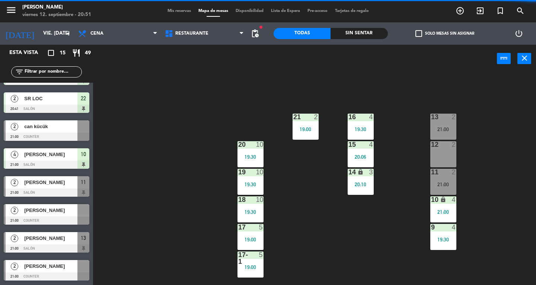
scroll to position [217, 0]
click at [88, 216] on div at bounding box center [83, 210] width 12 height 12
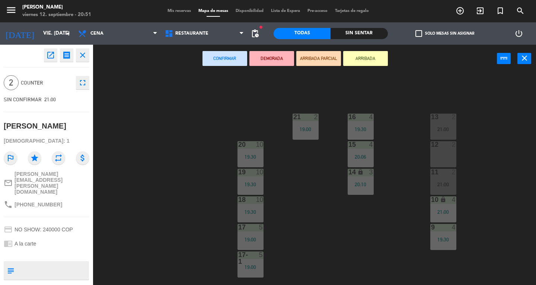
click at [444, 157] on div "12 2" at bounding box center [443, 154] width 26 height 26
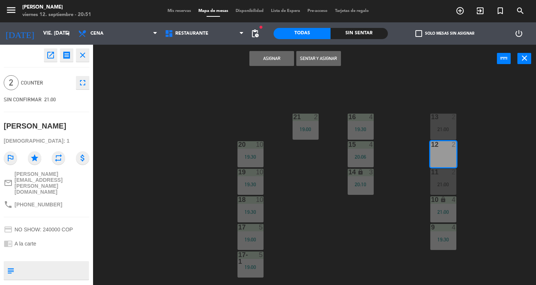
click at [280, 63] on button "Asignar" at bounding box center [271, 58] width 45 height 15
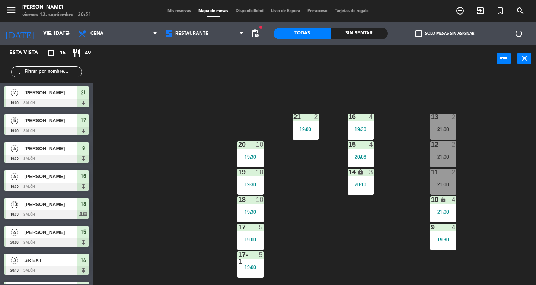
scroll to position [66, 0]
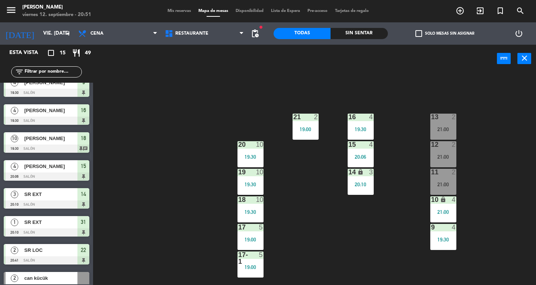
click at [12, 13] on icon "menu" at bounding box center [11, 9] width 11 height 11
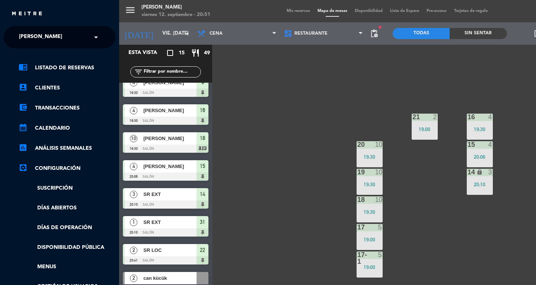
click at [33, 35] on span "[PERSON_NAME]" at bounding box center [40, 37] width 43 height 16
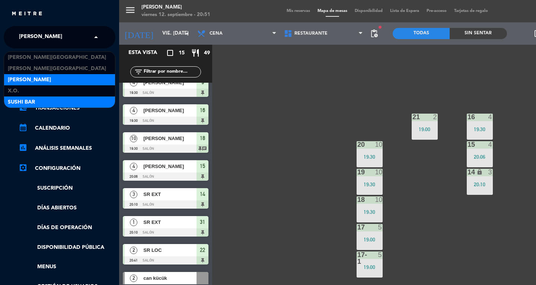
click at [18, 103] on span "SUSHI BAR" at bounding box center [21, 102] width 27 height 9
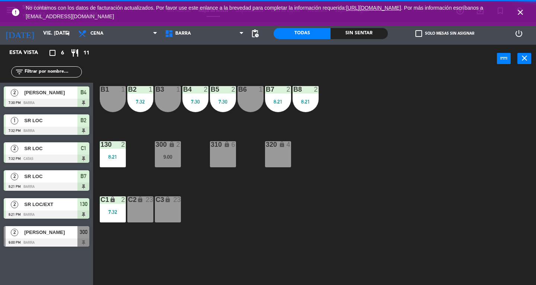
scroll to position [0, 0]
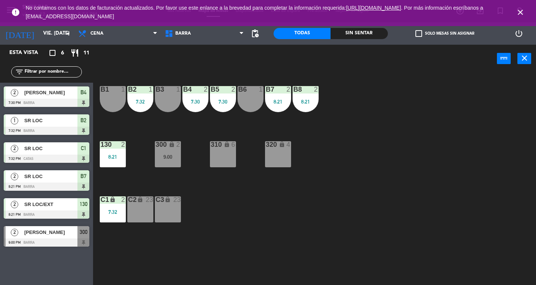
click at [147, 204] on div "C2 lock 23" at bounding box center [140, 209] width 26 height 26
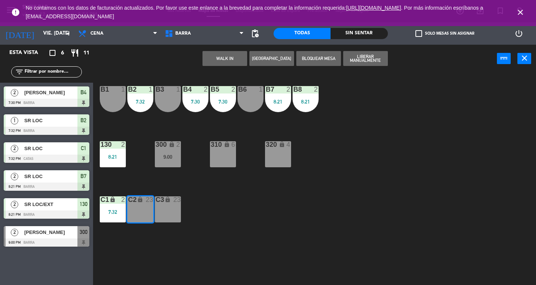
click at [229, 53] on button "WALK IN" at bounding box center [224, 58] width 45 height 15
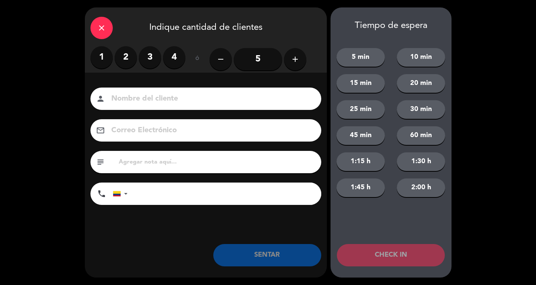
click at [127, 58] on label "2" at bounding box center [126, 57] width 22 height 22
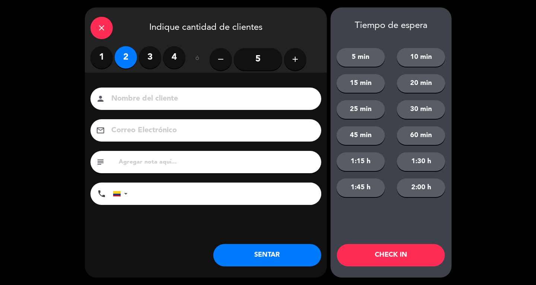
click at [134, 94] on input at bounding box center [210, 98] width 201 height 13
type input "SR LOC"
click at [260, 159] on input "text" at bounding box center [217, 162] width 198 height 10
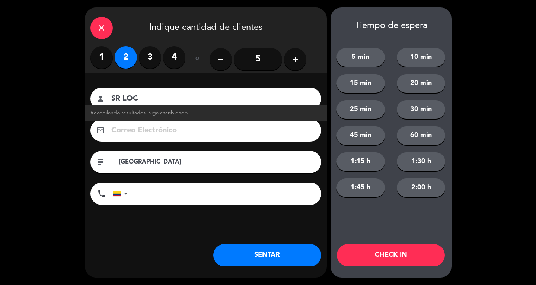
type input "[GEOGRAPHIC_DATA]"
click at [281, 244] on button "SENTAR" at bounding box center [267, 255] width 108 height 22
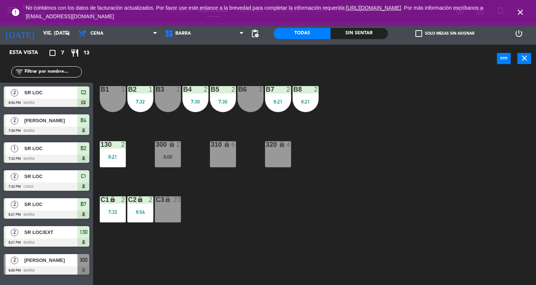
click at [530, 61] on button "close" at bounding box center [524, 58] width 14 height 11
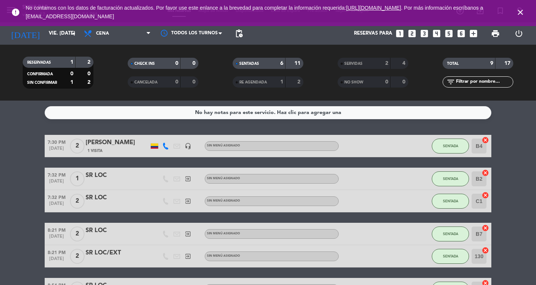
click at [524, 12] on icon "close" at bounding box center [520, 12] width 9 height 9
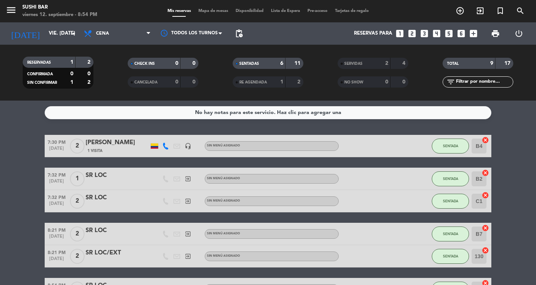
click at [12, 15] on icon "menu" at bounding box center [11, 9] width 11 height 11
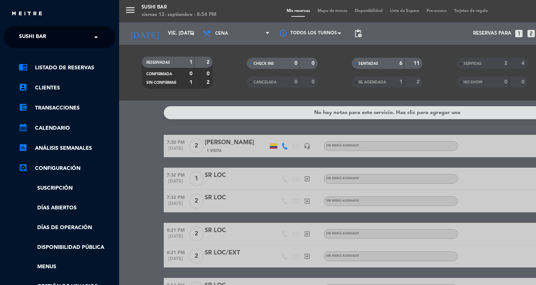
click at [29, 39] on span "SUSHI BAR" at bounding box center [32, 37] width 27 height 16
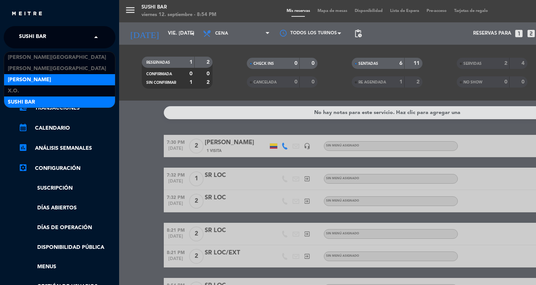
click at [18, 80] on span "[PERSON_NAME]" at bounding box center [29, 80] width 43 height 9
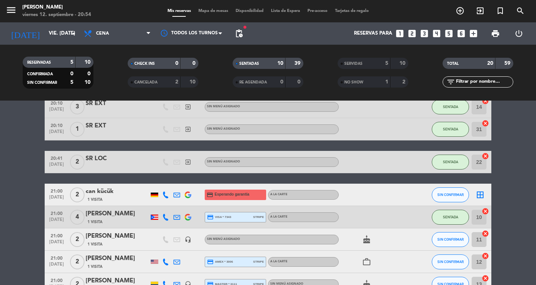
scroll to position [274, 0]
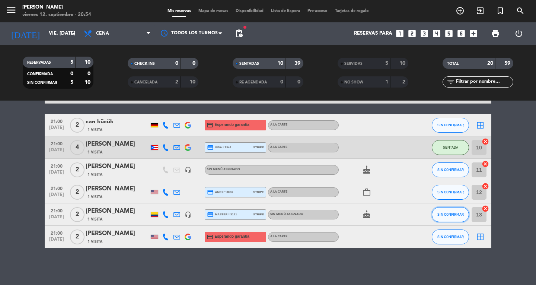
click at [448, 212] on span "SIN CONFIRMAR" at bounding box center [450, 214] width 26 height 4
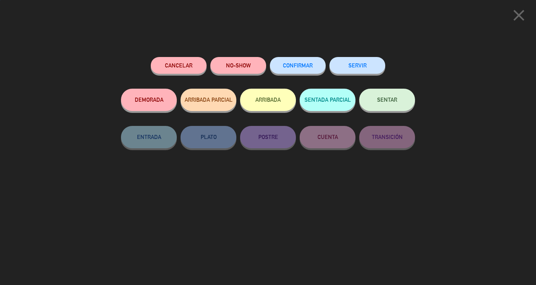
click at [395, 97] on span "SENTAR" at bounding box center [387, 99] width 20 height 6
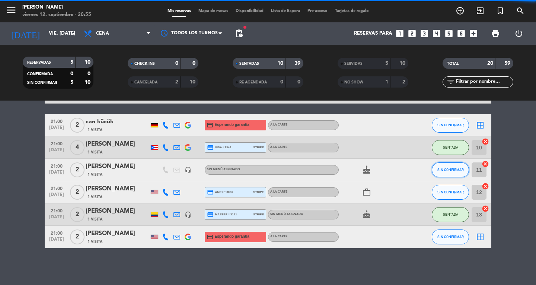
click at [445, 169] on span "SIN CONFIRMAR" at bounding box center [450, 169] width 26 height 4
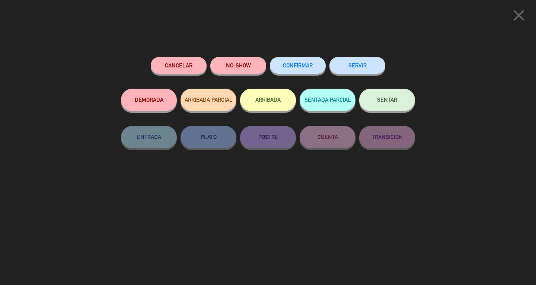
click at [398, 109] on button "SENTAR" at bounding box center [387, 100] width 56 height 22
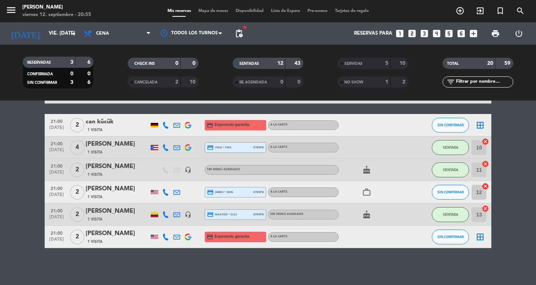
click at [481, 124] on icon "border_all" at bounding box center [479, 125] width 9 height 9
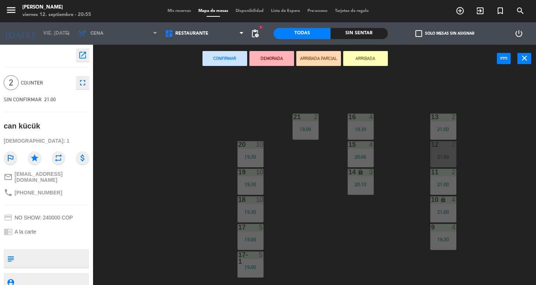
click at [308, 131] on div "19:00" at bounding box center [305, 128] width 26 height 5
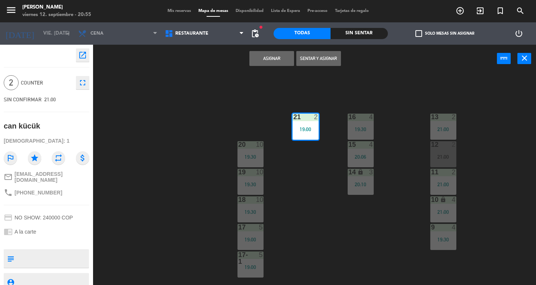
click at [272, 59] on button "Asignar" at bounding box center [271, 58] width 45 height 15
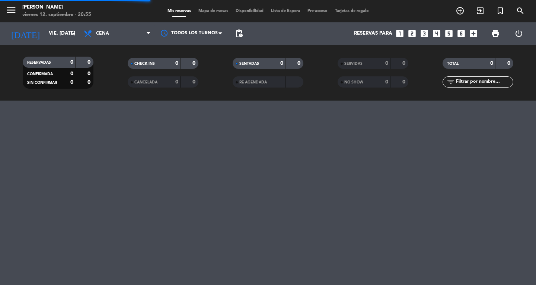
click at [210, 11] on span "Mapa de mesas" at bounding box center [213, 11] width 37 height 4
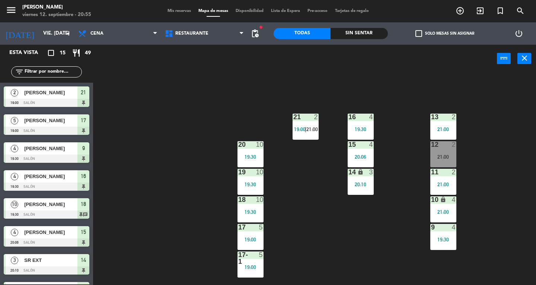
click at [289, 118] on div "21" at bounding box center [293, 116] width 12 height 7
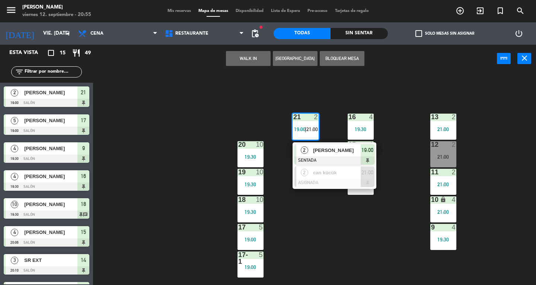
click at [313, 157] on div at bounding box center [334, 160] width 80 height 8
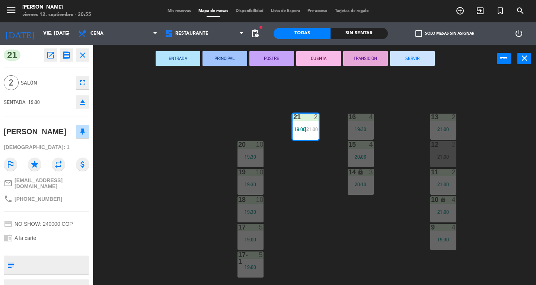
click at [419, 59] on button "SERVIR" at bounding box center [412, 58] width 45 height 15
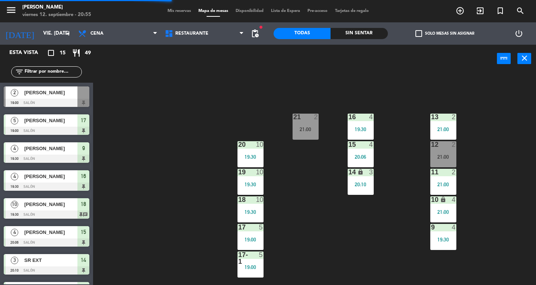
click at [362, 125] on div "16 4 19:30" at bounding box center [360, 126] width 26 height 26
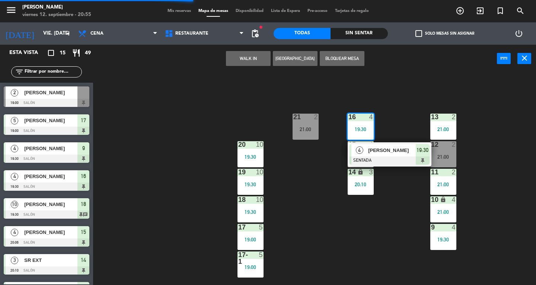
click at [399, 162] on div at bounding box center [389, 160] width 80 height 8
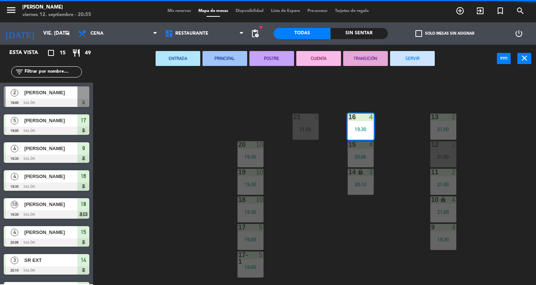
click at [419, 65] on button "SERVIR" at bounding box center [412, 58] width 45 height 15
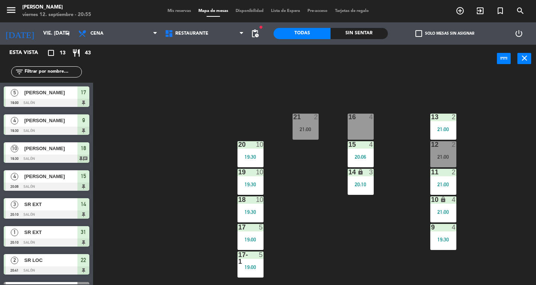
scroll to position [161, 0]
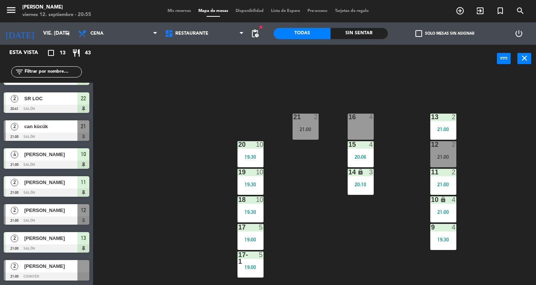
click at [528, 60] on button "close" at bounding box center [524, 58] width 14 height 11
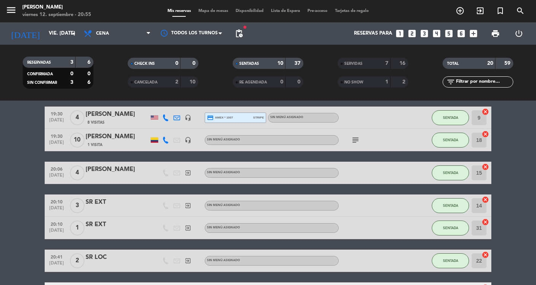
scroll to position [229, 0]
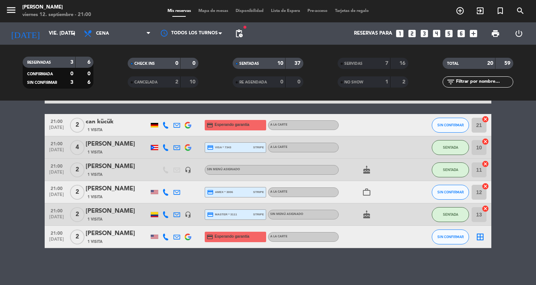
click at [204, 11] on span "Mapa de mesas" at bounding box center [213, 11] width 37 height 4
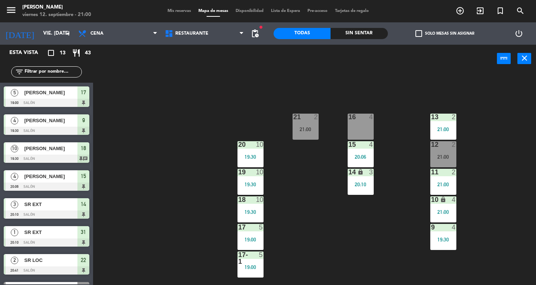
click at [440, 156] on div "21:00" at bounding box center [443, 156] width 26 height 5
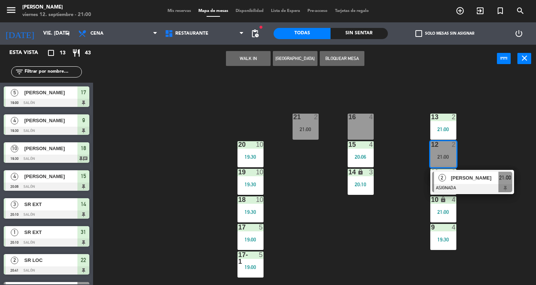
click at [300, 126] on div "21:00" at bounding box center [305, 128] width 26 height 5
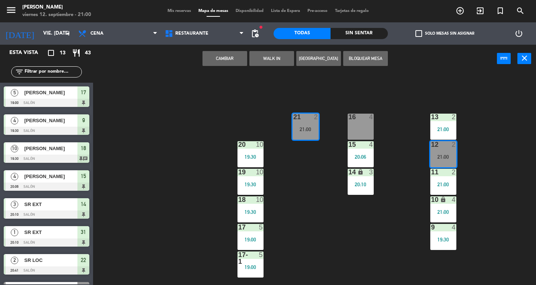
click at [215, 57] on button "Cambiar" at bounding box center [224, 58] width 45 height 15
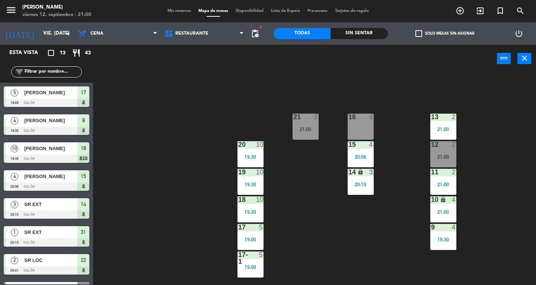
click at [439, 151] on div "12 2 21:00" at bounding box center [443, 154] width 26 height 26
click at [406, 235] on div "13 2 21:00 16 4 21 2 21:00 12 2 21:00 15 4 20:06 20 10 19:30 11 2 21:00 14 lock…" at bounding box center [317, 179] width 438 height 212
click at [296, 128] on div "21:00" at bounding box center [305, 128] width 26 height 5
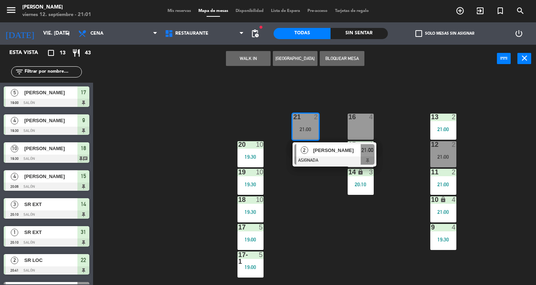
click at [315, 163] on div at bounding box center [334, 160] width 80 height 8
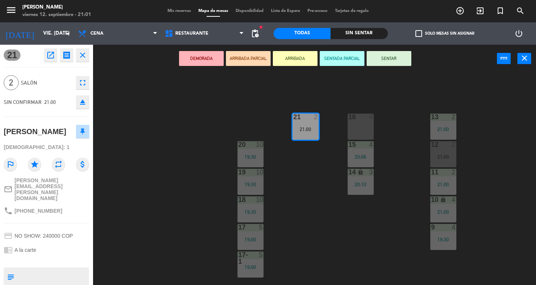
click at [386, 58] on button "SENTAR" at bounding box center [388, 58] width 45 height 15
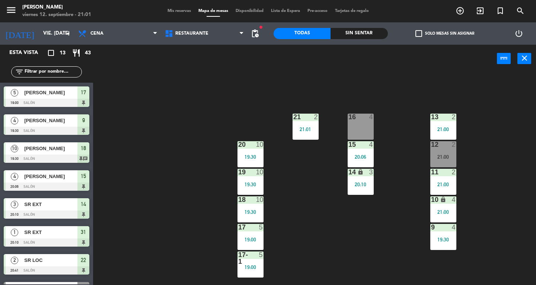
scroll to position [46, 0]
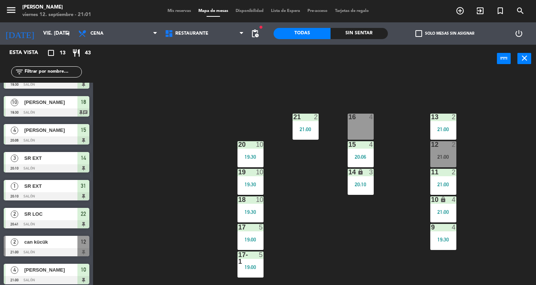
click at [520, 59] on icon "close" at bounding box center [524, 58] width 9 height 9
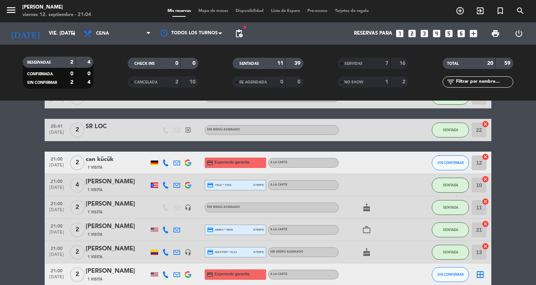
scroll to position [229, 0]
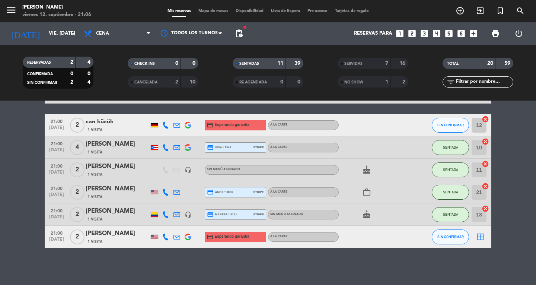
click at [487, 119] on icon "cancel" at bounding box center [484, 118] width 7 height 7
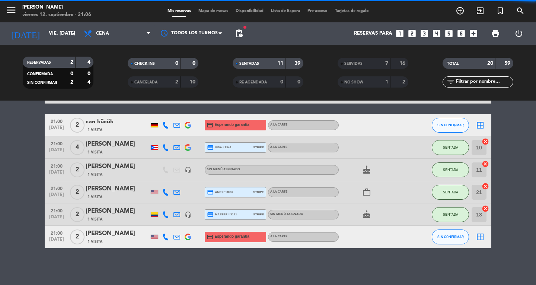
click at [483, 240] on icon "border_all" at bounding box center [479, 236] width 9 height 9
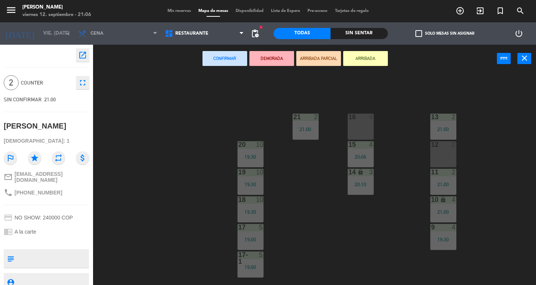
click at [448, 157] on div "12 2" at bounding box center [443, 154] width 26 height 26
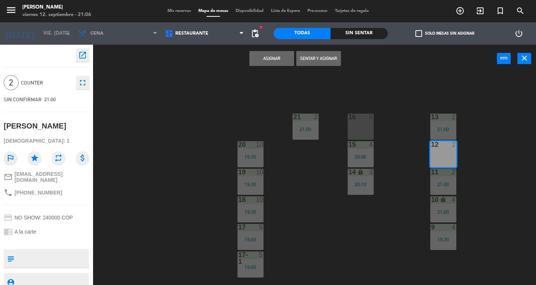
click at [267, 63] on button "Asignar" at bounding box center [271, 58] width 45 height 15
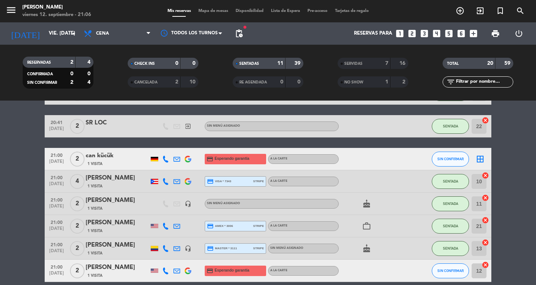
scroll to position [229, 0]
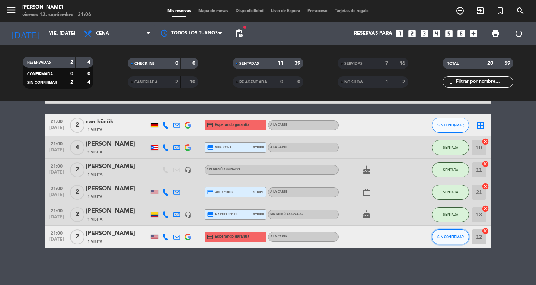
click at [451, 235] on span "SIN CONFIRMAR" at bounding box center [450, 236] width 26 height 4
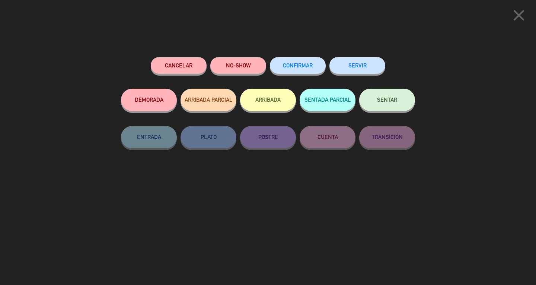
click at [384, 97] on span "SENTAR" at bounding box center [387, 99] width 20 height 6
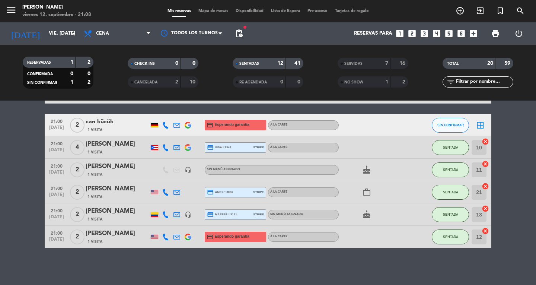
click at [224, 12] on span "Mapa de mesas" at bounding box center [213, 11] width 37 height 4
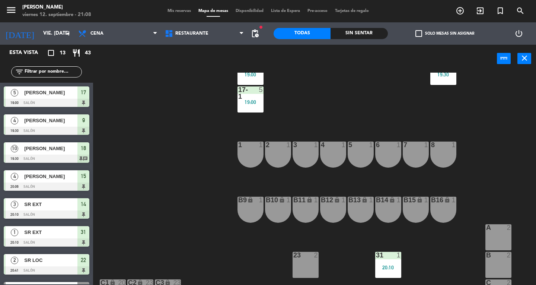
scroll to position [212, 0]
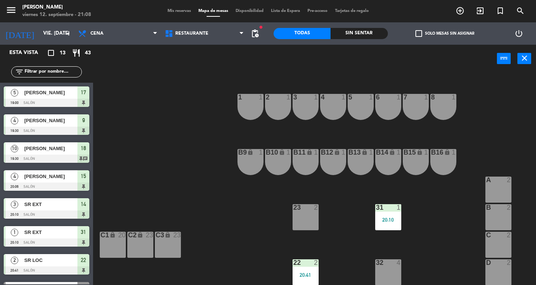
click at [255, 105] on div "1 1" at bounding box center [250, 107] width 26 height 26
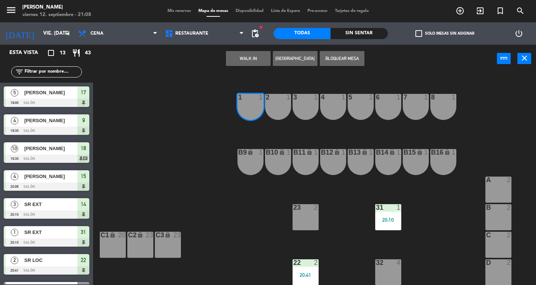
click at [276, 110] on div "2 1" at bounding box center [278, 107] width 26 height 26
click at [251, 61] on button "WALK IN" at bounding box center [248, 58] width 45 height 15
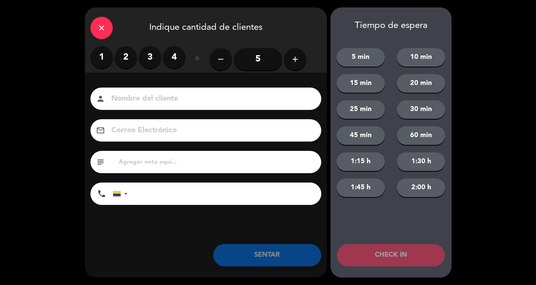
click at [123, 65] on label "2" at bounding box center [126, 57] width 22 height 22
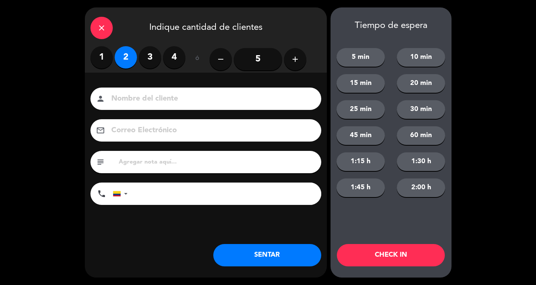
click at [138, 99] on input at bounding box center [210, 98] width 201 height 13
type input "SR EXT"
click at [290, 245] on button "SENTAR" at bounding box center [267, 255] width 108 height 22
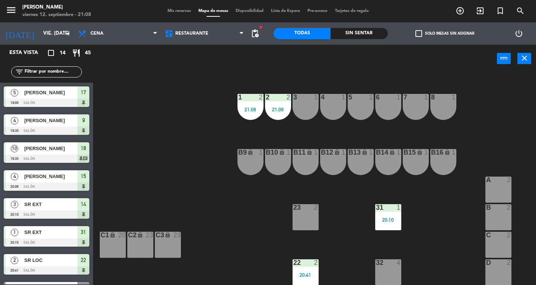
click at [518, 60] on button "close" at bounding box center [524, 58] width 14 height 11
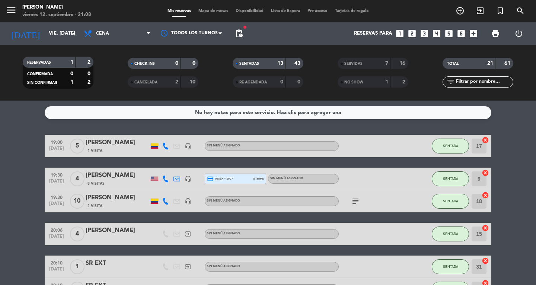
click at [15, 11] on icon "menu" at bounding box center [11, 9] width 11 height 11
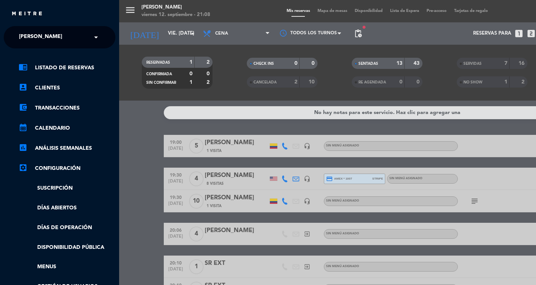
click at [26, 31] on span "[PERSON_NAME]" at bounding box center [40, 37] width 43 height 16
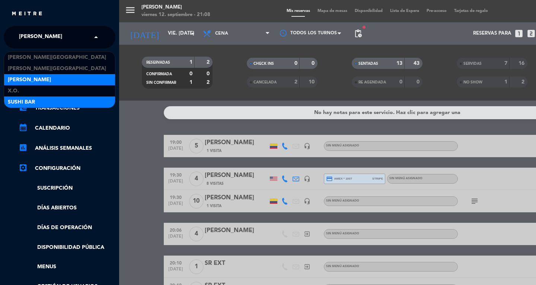
click at [19, 102] on span "SUSHI BAR" at bounding box center [21, 102] width 27 height 9
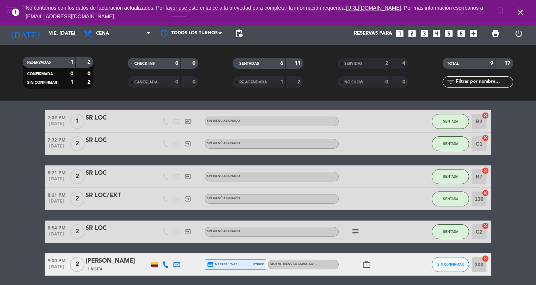
scroll to position [85, 0]
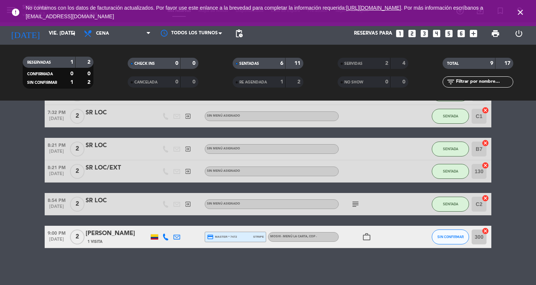
click at [522, 11] on icon "close" at bounding box center [520, 12] width 9 height 9
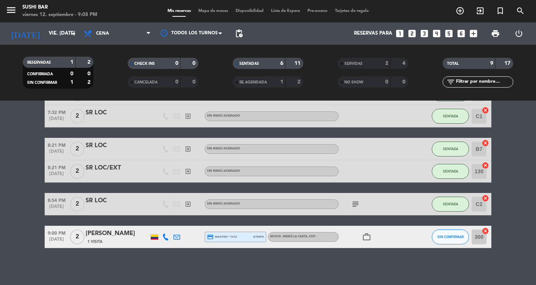
click at [198, 9] on span "Mapa de mesas" at bounding box center [213, 11] width 37 height 4
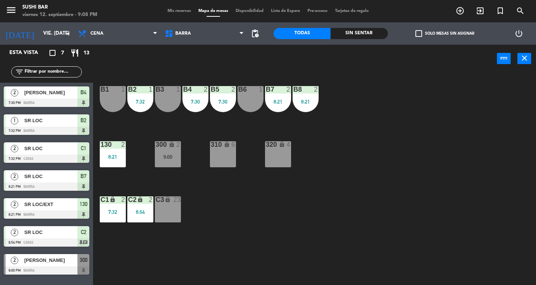
click at [112, 148] on div "130 2 8:21" at bounding box center [113, 154] width 26 height 26
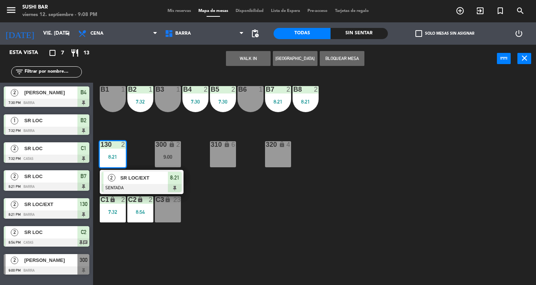
click at [145, 189] on div at bounding box center [142, 188] width 80 height 8
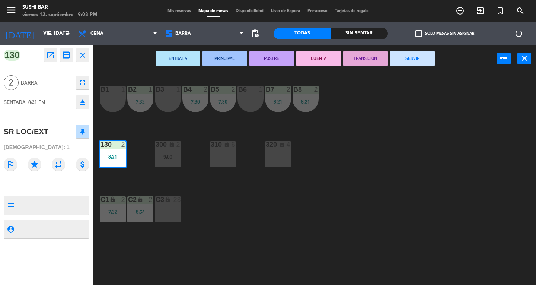
click at [420, 52] on button "SERVIR" at bounding box center [412, 58] width 45 height 15
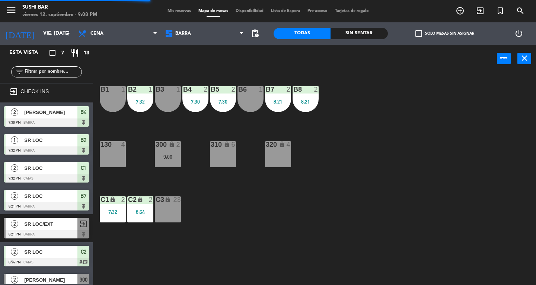
click at [114, 163] on div "130 4" at bounding box center [113, 154] width 26 height 26
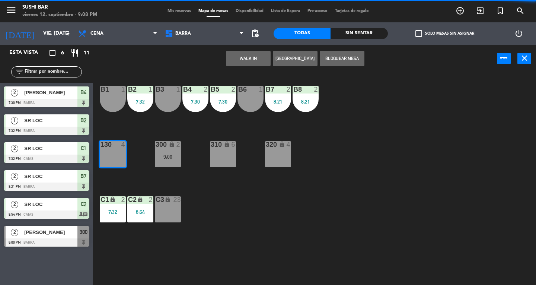
click at [249, 64] on button "WALK IN" at bounding box center [248, 58] width 45 height 15
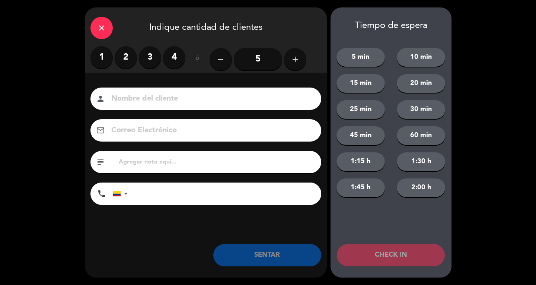
click at [124, 57] on label "2" at bounding box center [126, 57] width 22 height 22
click at [130, 93] on input at bounding box center [210, 98] width 201 height 13
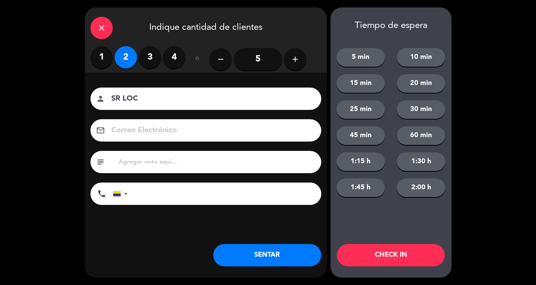
type input "SR LOC"
click at [289, 251] on button "SENTAR" at bounding box center [267, 255] width 108 height 22
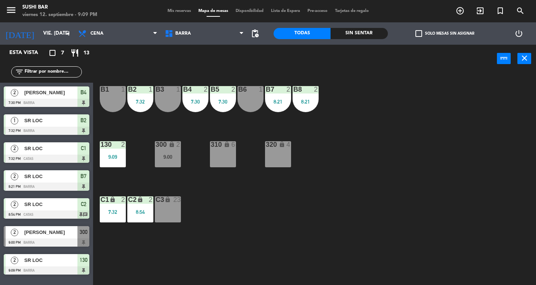
click at [142, 220] on div "C2 lock 2 8:54" at bounding box center [140, 209] width 26 height 26
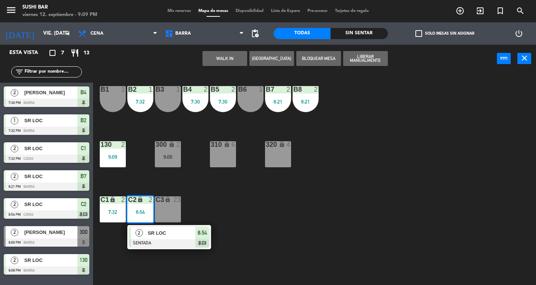
click at [119, 209] on div "7:32" at bounding box center [113, 211] width 26 height 5
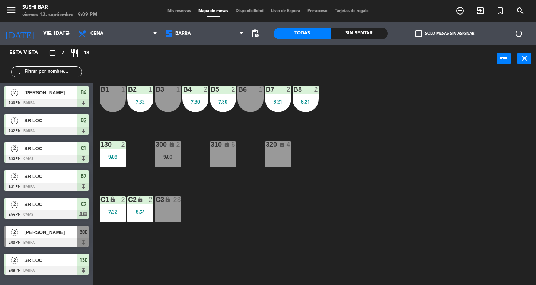
click at [256, 240] on div "B1 1 B2 1 7:32 B3 1 B4 2 7:30 B5 2 7:30 B6 1 B7 2 8:21 B8 2 8:21 130 2 9:09 300…" at bounding box center [317, 179] width 438 height 212
click at [113, 212] on div "7:32" at bounding box center [113, 211] width 26 height 5
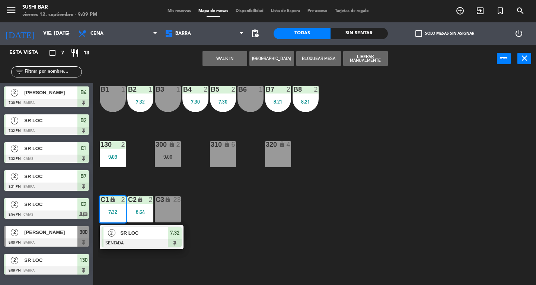
click at [147, 247] on div at bounding box center [142, 243] width 80 height 8
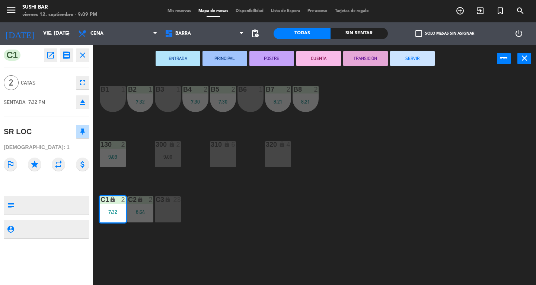
click at [413, 58] on button "SERVIR" at bounding box center [412, 58] width 45 height 15
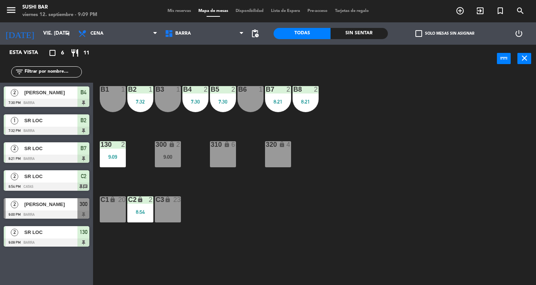
click at [214, 102] on div "7:30" at bounding box center [223, 101] width 26 height 5
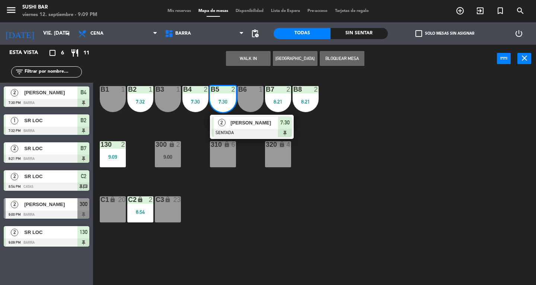
click at [254, 133] on div at bounding box center [252, 133] width 80 height 8
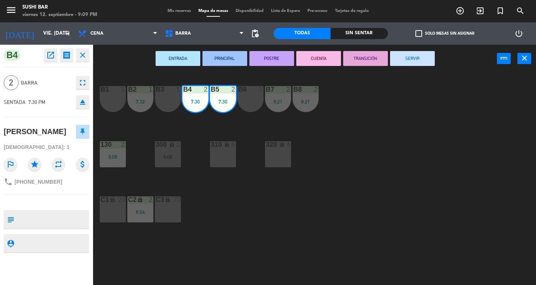
click at [408, 65] on button "SERVIR" at bounding box center [412, 58] width 45 height 15
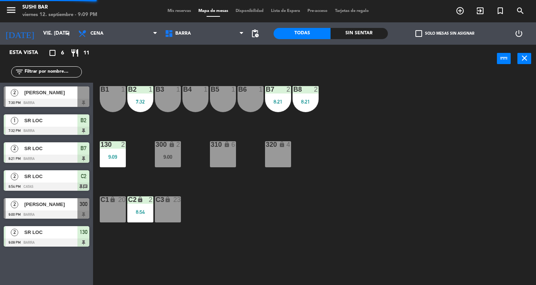
click at [160, 98] on div "B3 1" at bounding box center [168, 99] width 26 height 26
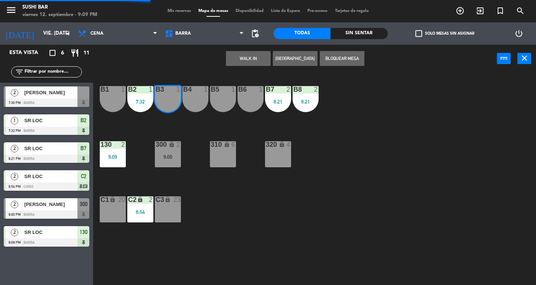
click at [191, 132] on div "B1 1 B2 1 7:32 B3 1 B4 1 B5 1 B6 1 B7 2 8:21 B8 2 8:21 130 2 9:09 300 lock 2 9:…" at bounding box center [317, 179] width 438 height 212
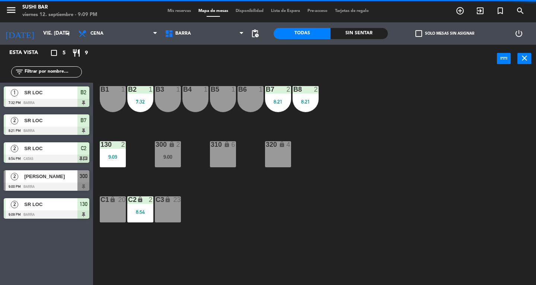
click at [146, 101] on div "7:32" at bounding box center [140, 101] width 26 height 5
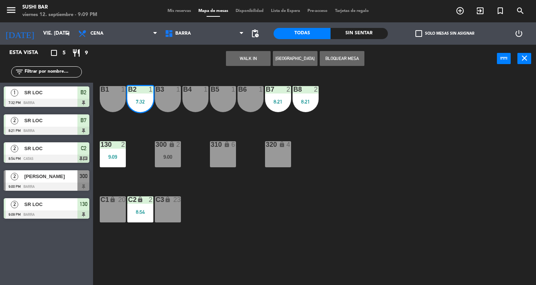
click at [347, 58] on button "Bloquear Mesa" at bounding box center [342, 58] width 45 height 15
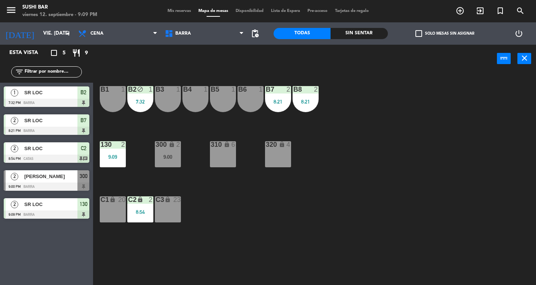
click at [145, 110] on div "B2 block 1 7:32" at bounding box center [140, 99] width 26 height 26
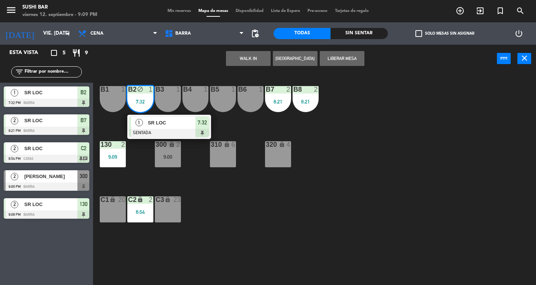
click at [177, 128] on div "SR LOC" at bounding box center [171, 122] width 48 height 12
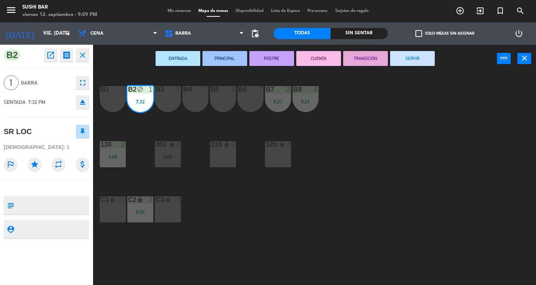
click at [420, 61] on button "SERVIR" at bounding box center [412, 58] width 45 height 15
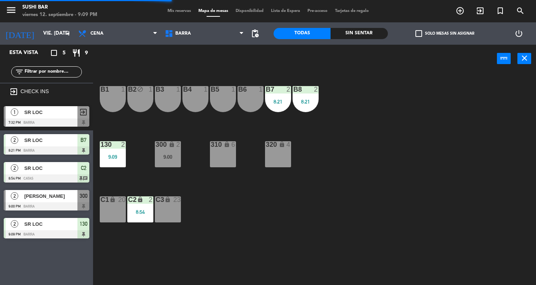
click at [147, 94] on div "B2 block 1" at bounding box center [140, 99] width 26 height 26
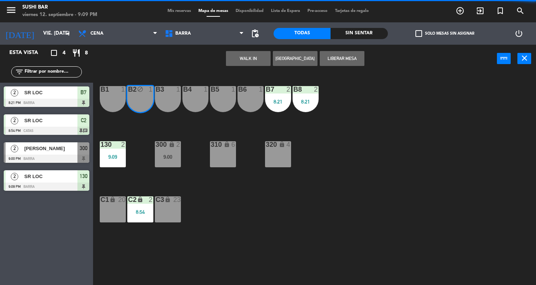
click at [177, 129] on div "B1 1 B2 block 1 B3 1 B4 1 B5 1 B6 1 B7 2 8:21 B8 2 8:21 130 2 9:09 300 lock 2 9…" at bounding box center [317, 179] width 438 height 212
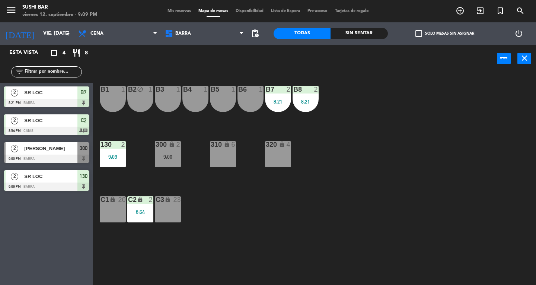
click at [143, 97] on div "B2 block 1" at bounding box center [140, 99] width 26 height 26
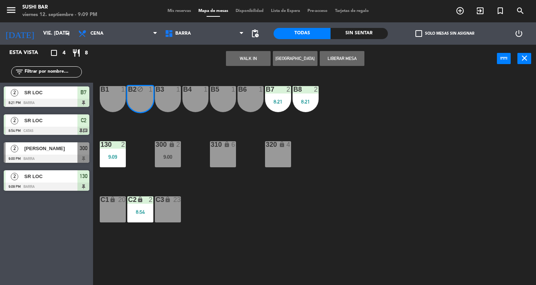
click at [348, 59] on button "Liberar Mesa" at bounding box center [342, 58] width 45 height 15
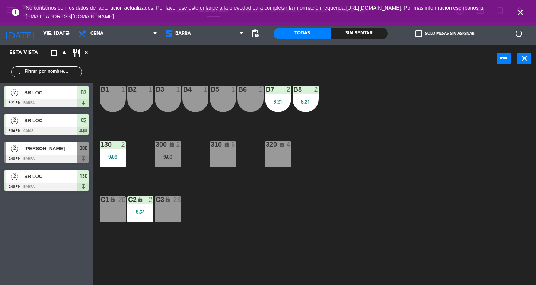
click at [107, 145] on div at bounding box center [112, 144] width 12 height 7
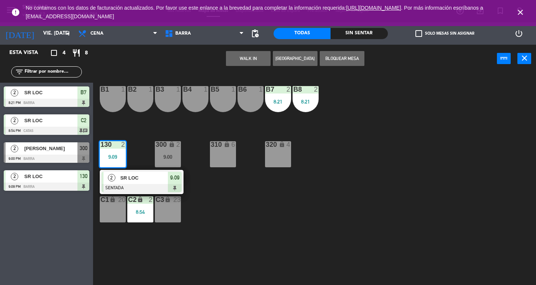
click at [149, 182] on div "SR LOC" at bounding box center [143, 178] width 48 height 12
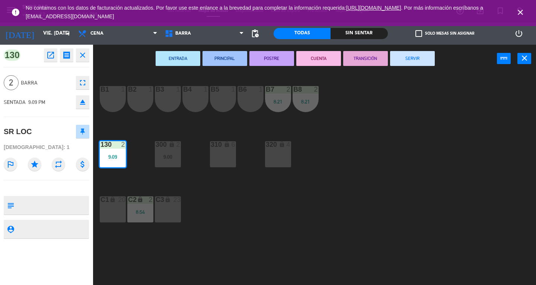
click at [177, 100] on div "B3 1" at bounding box center [168, 99] width 26 height 26
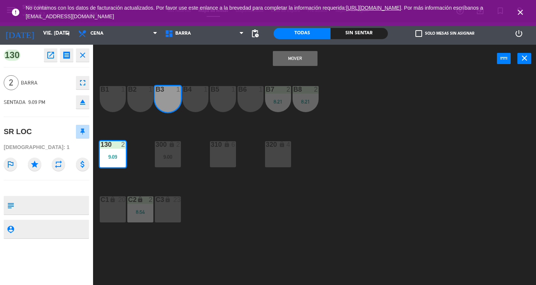
click at [195, 103] on div "B4 1" at bounding box center [195, 99] width 26 height 26
click at [300, 58] on button "Mover y Unir" at bounding box center [295, 58] width 45 height 15
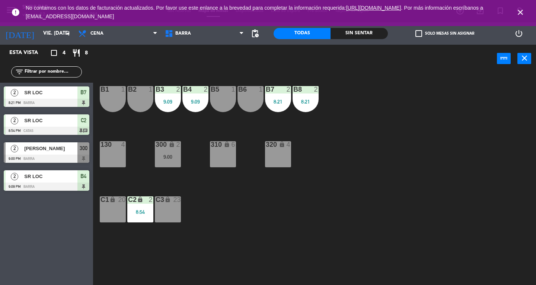
click at [123, 152] on div "130 4" at bounding box center [113, 154] width 26 height 26
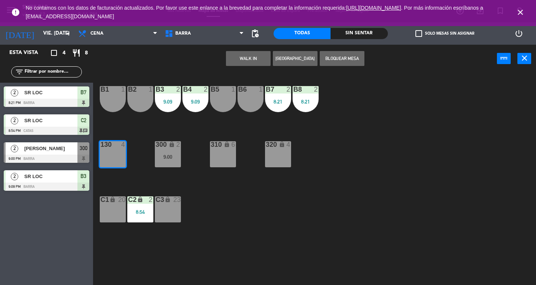
click at [44, 153] on div "[PERSON_NAME]" at bounding box center [50, 148] width 54 height 12
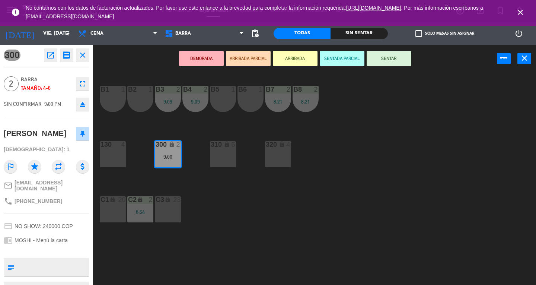
click at [399, 60] on button "SENTAR" at bounding box center [388, 58] width 45 height 15
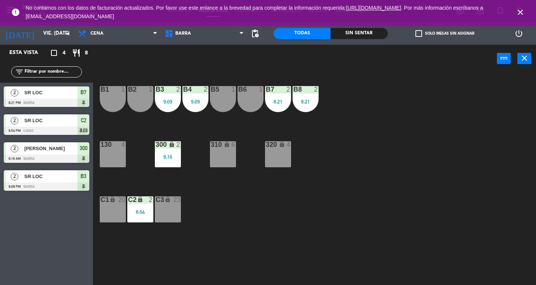
click at [167, 154] on div "9:16" at bounding box center [168, 156] width 26 height 5
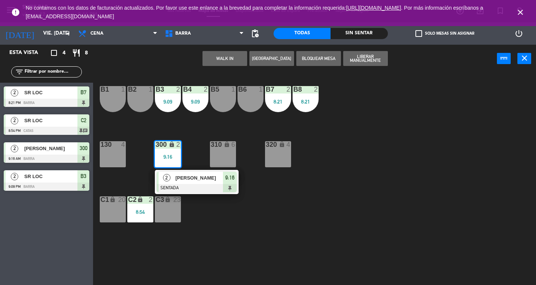
click at [219, 188] on div at bounding box center [197, 188] width 80 height 8
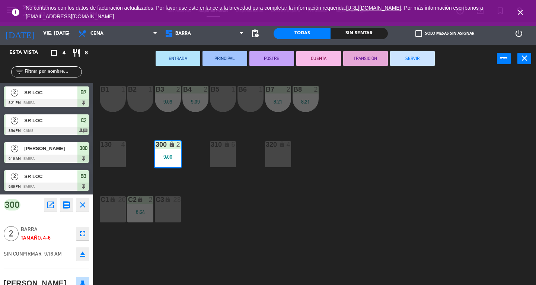
click at [118, 156] on div "130 4" at bounding box center [113, 154] width 26 height 26
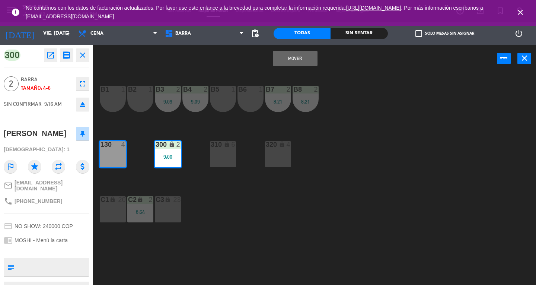
click at [294, 59] on button "Mover" at bounding box center [295, 58] width 45 height 15
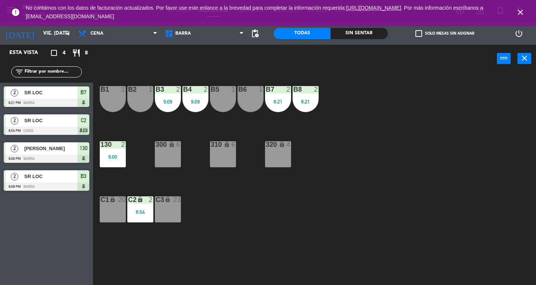
click at [522, 61] on icon "close" at bounding box center [524, 58] width 9 height 9
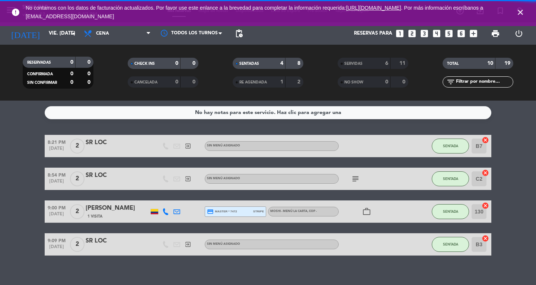
click at [518, 15] on icon "close" at bounding box center [520, 12] width 9 height 9
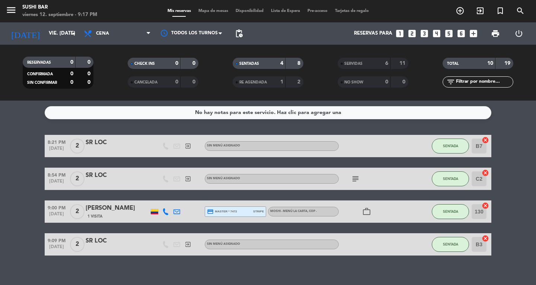
click at [16, 10] on icon "menu" at bounding box center [11, 9] width 11 height 11
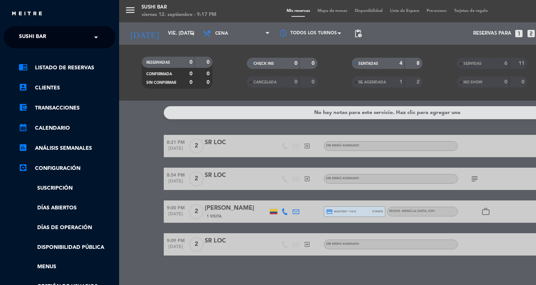
click at [22, 35] on span "SUSHI BAR" at bounding box center [32, 37] width 27 height 16
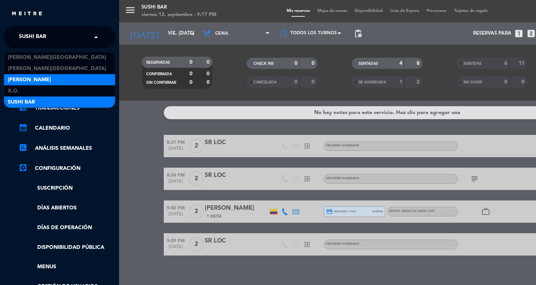
click at [18, 81] on span "[PERSON_NAME]" at bounding box center [29, 80] width 43 height 9
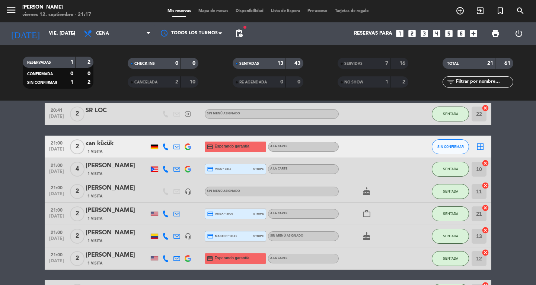
scroll to position [206, 0]
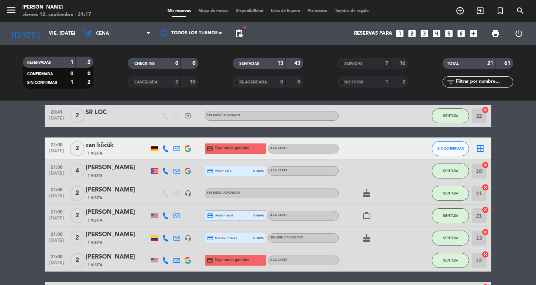
click at [480, 147] on icon "border_all" at bounding box center [479, 148] width 9 height 9
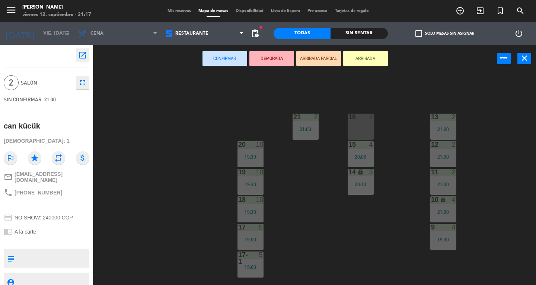
click at [349, 118] on div "16" at bounding box center [348, 116] width 0 height 7
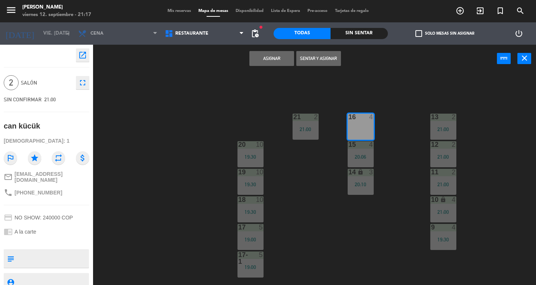
click at [334, 61] on button "Sentar y Asignar" at bounding box center [318, 58] width 45 height 15
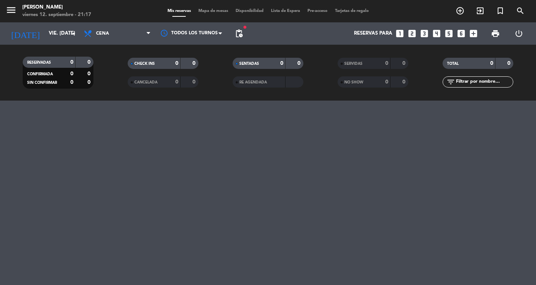
click at [213, 13] on span "Mapa de mesas" at bounding box center [213, 11] width 37 height 4
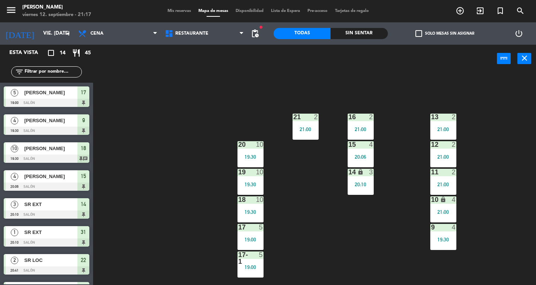
click at [247, 255] on div at bounding box center [250, 257] width 12 height 13
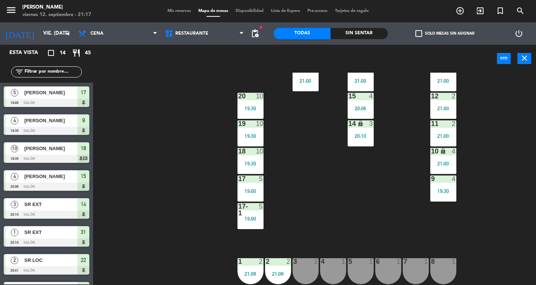
scroll to position [83, 0]
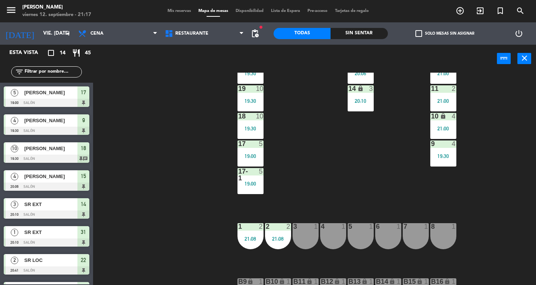
click at [259, 156] on div "19:00" at bounding box center [250, 155] width 26 height 5
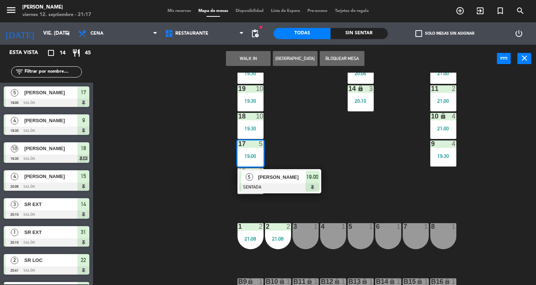
click at [280, 174] on span "[PERSON_NAME]" at bounding box center [282, 177] width 48 height 8
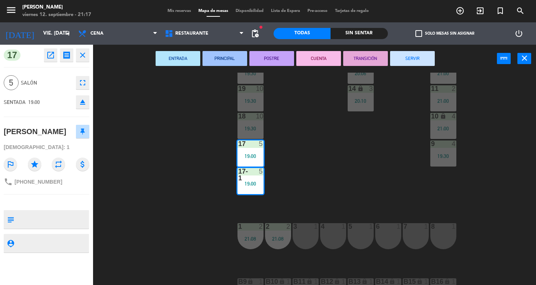
click at [420, 63] on button "SERVIR" at bounding box center [412, 58] width 45 height 15
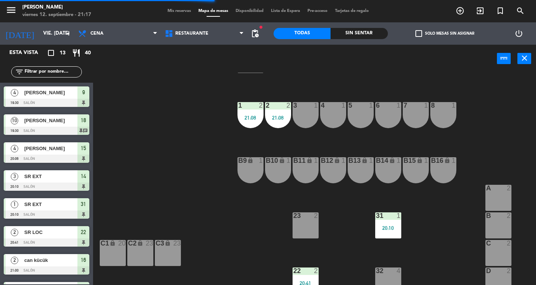
scroll to position [212, 0]
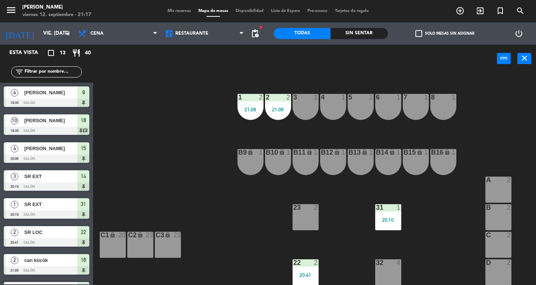
click at [528, 61] on button "close" at bounding box center [524, 58] width 14 height 11
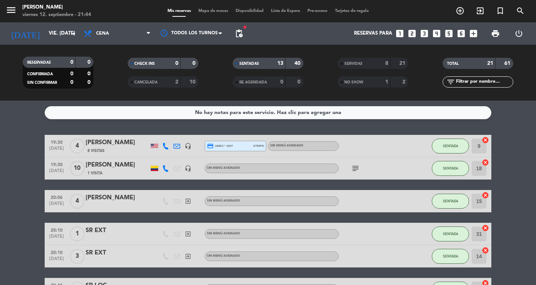
click at [12, 14] on icon "menu" at bounding box center [11, 9] width 11 height 11
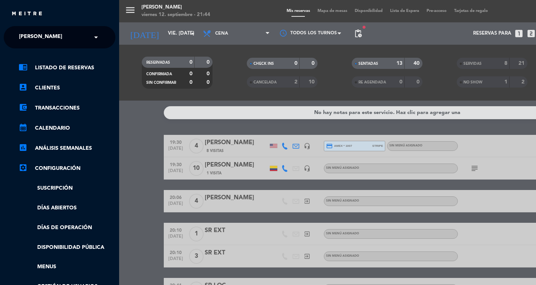
click at [26, 31] on span "[PERSON_NAME]" at bounding box center [40, 37] width 43 height 16
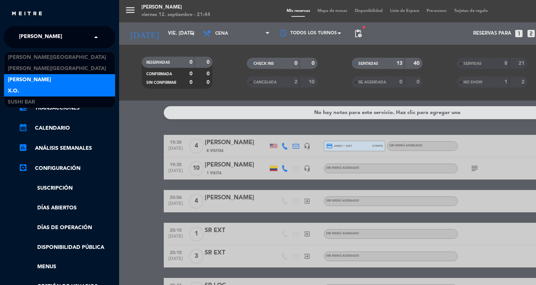
click at [9, 91] on span "X.O." at bounding box center [13, 91] width 11 height 9
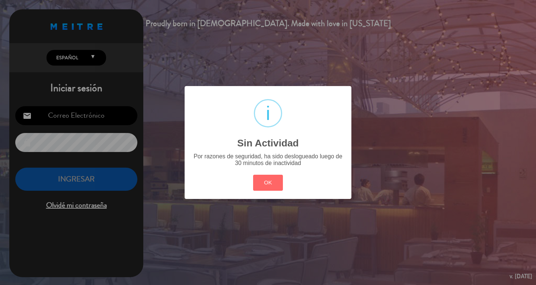
type input "[EMAIL_ADDRESS][DOMAIN_NAME]"
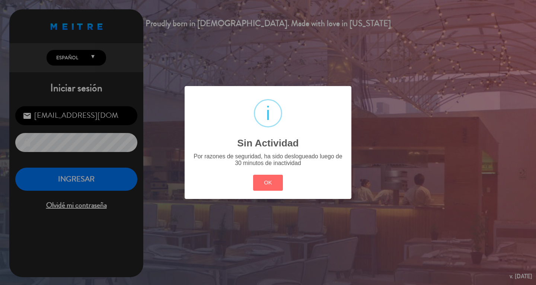
click at [422, 244] on div "? ! i Sin Actividad × Por razones de seguridad, ha sido deslogueado luego de 30…" at bounding box center [268, 142] width 536 height 285
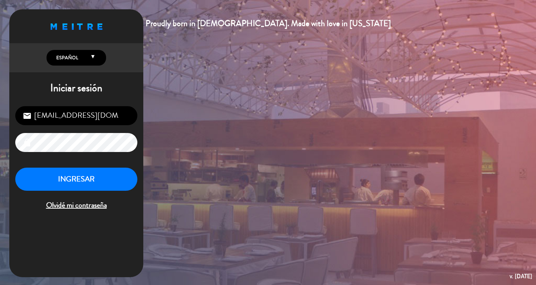
click at [124, 201] on span "Olvidé mi contraseña" at bounding box center [76, 205] width 122 height 12
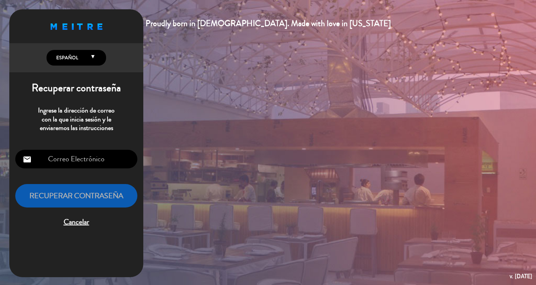
click at [72, 225] on span "Cancelar" at bounding box center [76, 222] width 122 height 12
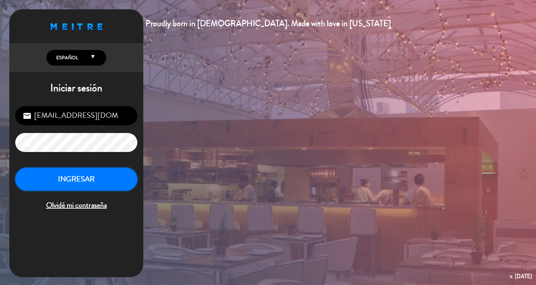
click at [69, 186] on button "INGRESAR" at bounding box center [76, 178] width 122 height 23
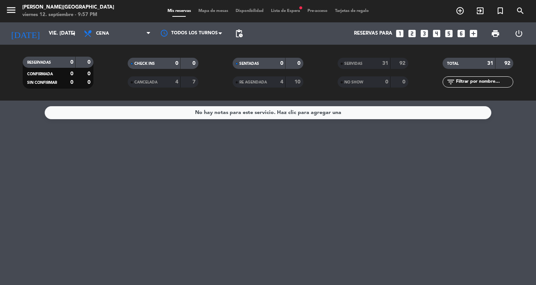
click at [286, 11] on span "Lista de Espera fiber_manual_record" at bounding box center [285, 11] width 36 height 4
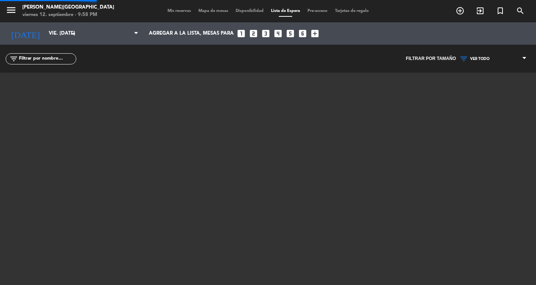
click at [273, 11] on span "Lista de Espera" at bounding box center [285, 11] width 36 height 4
click at [151, 127] on div at bounding box center [268, 166] width 446 height 186
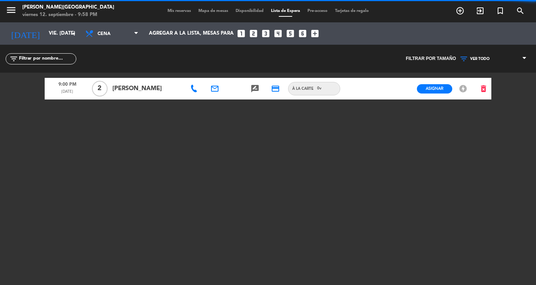
click at [111, 175] on div "9:00 PM [DATE] 2 [PERSON_NAME] email rate_review credit_card À la carte 0 v Asi…" at bounding box center [268, 166] width 446 height 186
click at [95, 167] on div "9:00 PM [DATE] 2 [PERSON_NAME] email rate_review credit_card À la carte 0 v Asi…" at bounding box center [268, 166] width 446 height 186
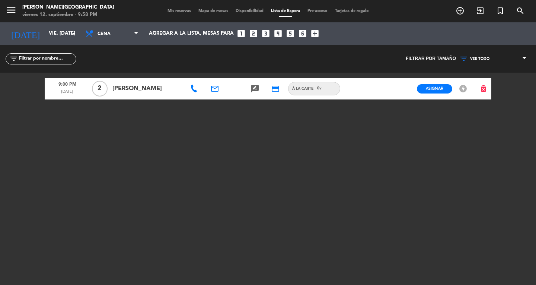
click at [95, 172] on div "9:00 PM [DATE] 2 [PERSON_NAME] email rate_review credit_card À la carte 0 v Asi…" at bounding box center [268, 166] width 446 height 186
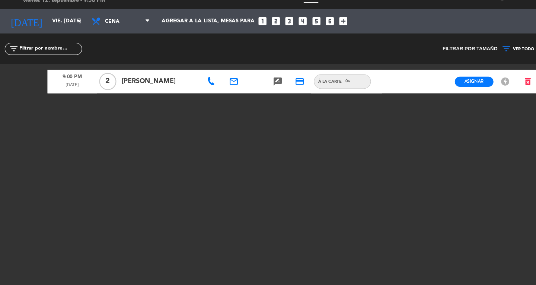
click at [87, 137] on div "9:00 PM [DATE] 2 [PERSON_NAME] email rate_review credit_card À la carte 0 v Asi…" at bounding box center [268, 166] width 446 height 186
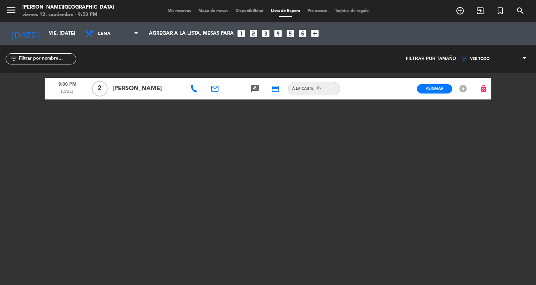
click at [177, 12] on span "Mis reservas" at bounding box center [179, 11] width 31 height 4
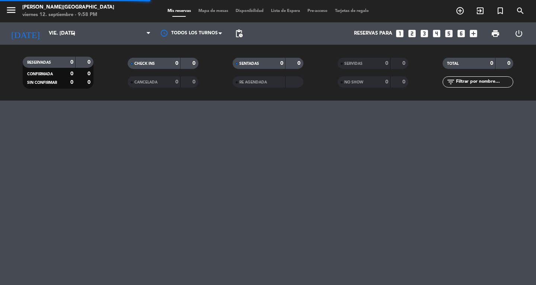
click at [8, 7] on icon "menu" at bounding box center [11, 9] width 11 height 11
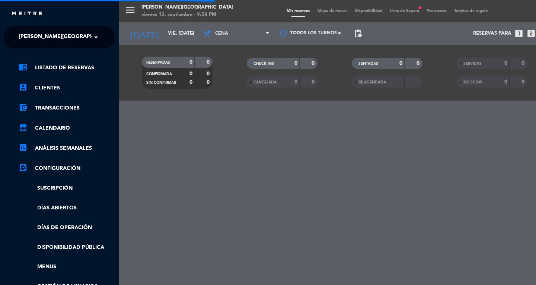
click at [22, 37] on span "[PERSON_NAME][GEOGRAPHIC_DATA]" at bounding box center [68, 37] width 98 height 16
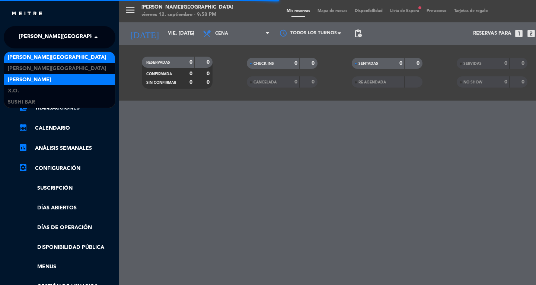
click at [17, 80] on span "[PERSON_NAME]" at bounding box center [29, 80] width 43 height 9
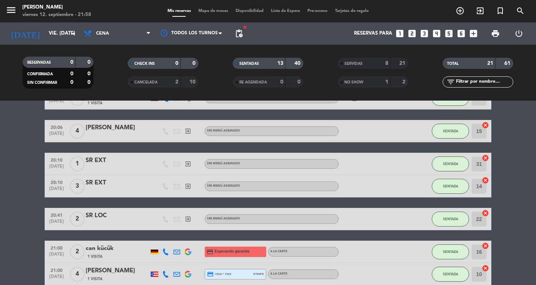
scroll to position [73, 0]
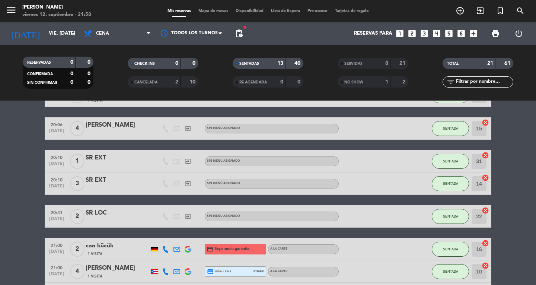
click at [211, 9] on span "Mapa de mesas" at bounding box center [213, 11] width 37 height 4
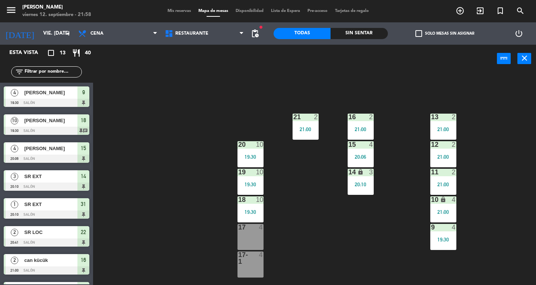
click at [350, 244] on div "13 2 21:00 16 2 21:00 21 2 21:00 12 2 21:00 15 4 20:06 20 10 19:30 11 2 21:00 1…" at bounding box center [317, 179] width 438 height 212
click at [308, 128] on div "21:00" at bounding box center [305, 128] width 26 height 5
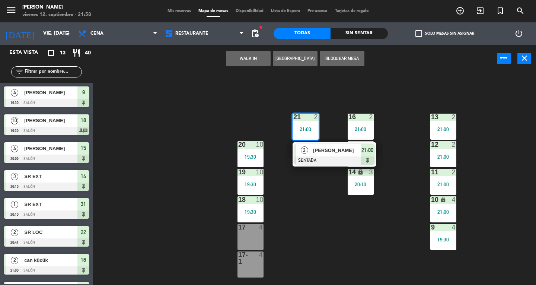
click at [323, 150] on span "[PERSON_NAME]" at bounding box center [337, 150] width 48 height 8
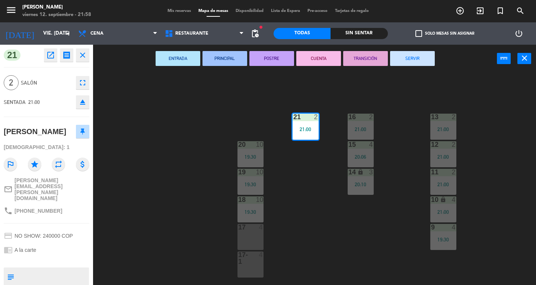
click at [417, 65] on button "SERVIR" at bounding box center [412, 58] width 45 height 15
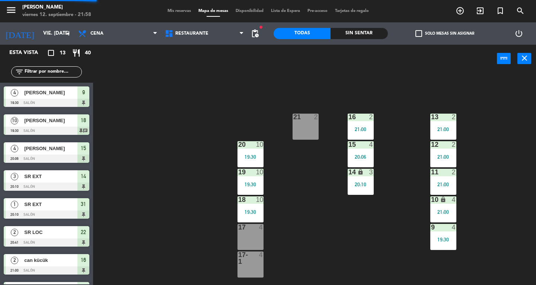
scroll to position [19, 0]
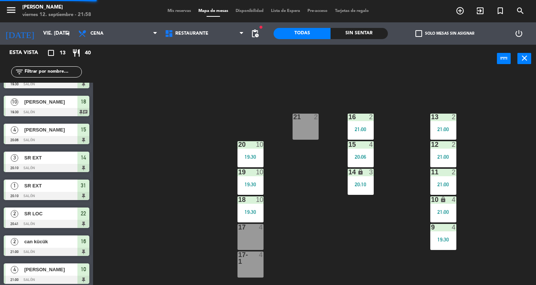
click at [371, 117] on div "2" at bounding box center [371, 116] width 4 height 7
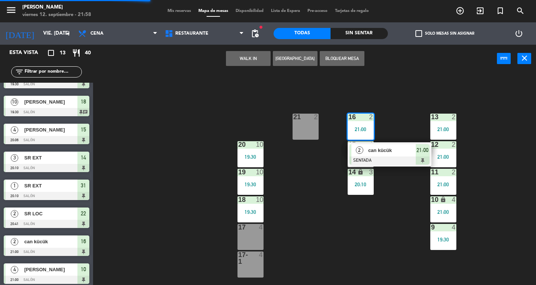
click at [401, 163] on div at bounding box center [389, 160] width 80 height 8
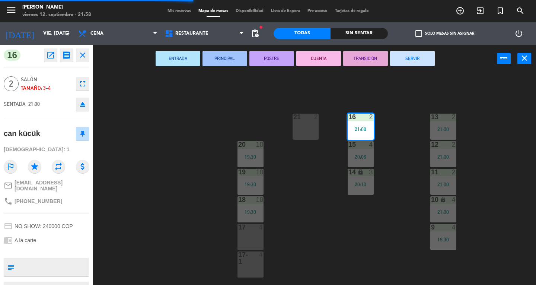
click at [422, 62] on button "SERVIR" at bounding box center [412, 58] width 45 height 15
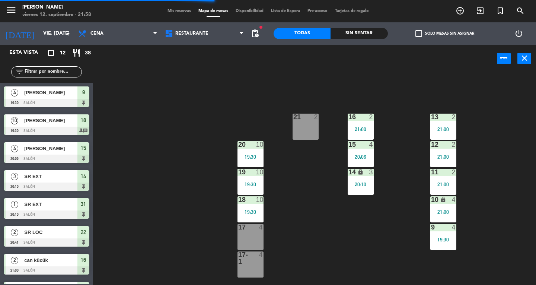
click at [364, 156] on div "20:06" at bounding box center [360, 156] width 26 height 5
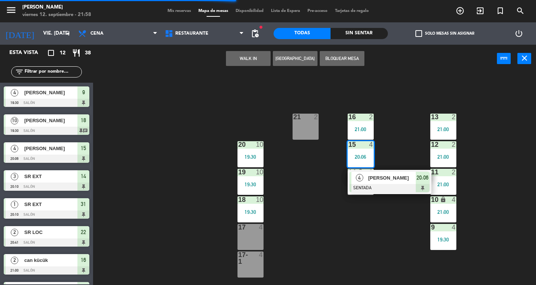
click at [384, 190] on div at bounding box center [389, 188] width 80 height 8
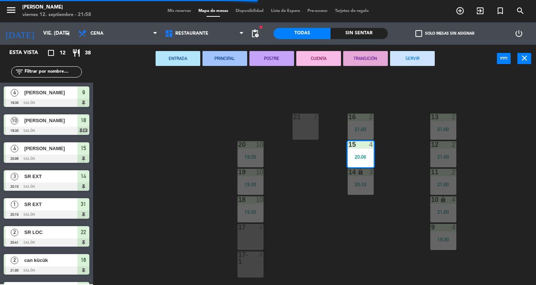
click at [413, 59] on button "SERVIR" at bounding box center [412, 58] width 45 height 15
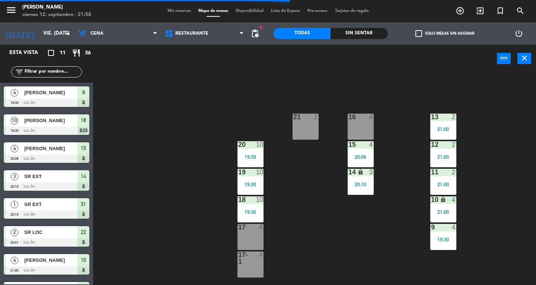
click at [349, 175] on div "14" at bounding box center [348, 172] width 0 height 7
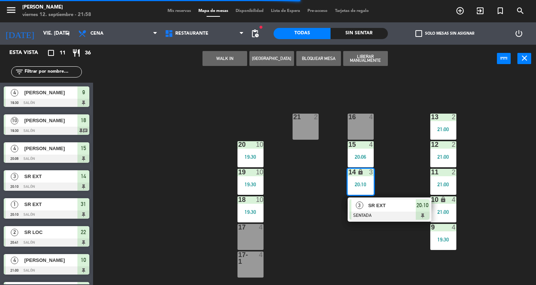
click at [389, 219] on div at bounding box center [389, 215] width 80 height 8
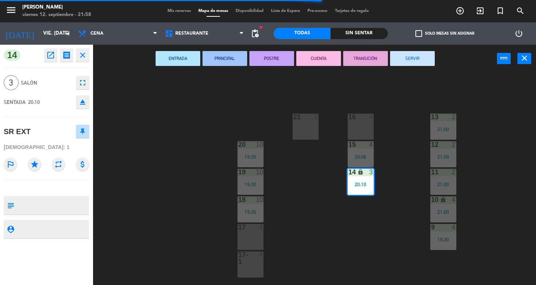
click at [421, 61] on button "SERVIR" at bounding box center [412, 58] width 45 height 15
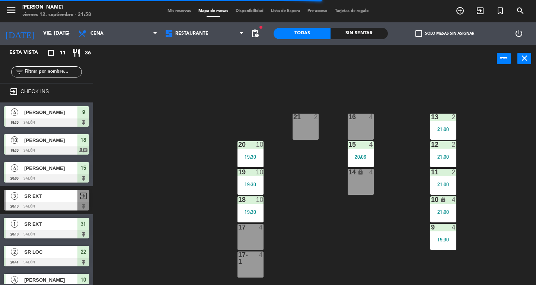
click at [436, 136] on div "13 2 21:00" at bounding box center [443, 126] width 26 height 26
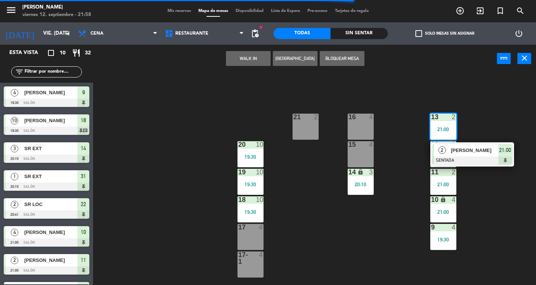
click at [447, 154] on div "2" at bounding box center [442, 150] width 16 height 12
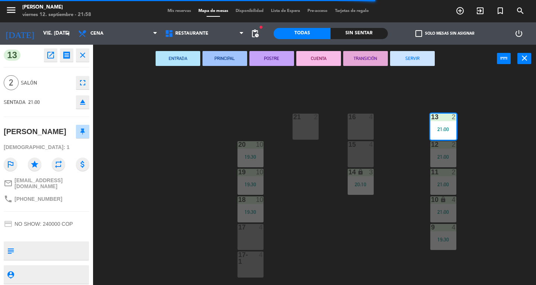
click at [426, 61] on button "SERVIR" at bounding box center [412, 58] width 45 height 15
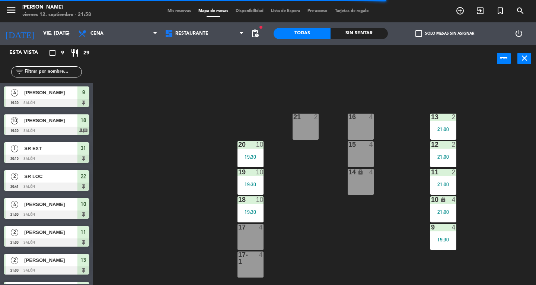
scroll to position [7, 0]
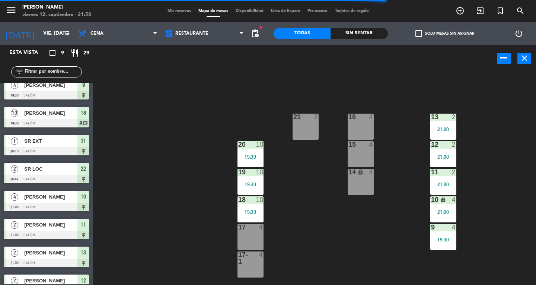
click at [436, 148] on div "12 2" at bounding box center [443, 144] width 26 height 7
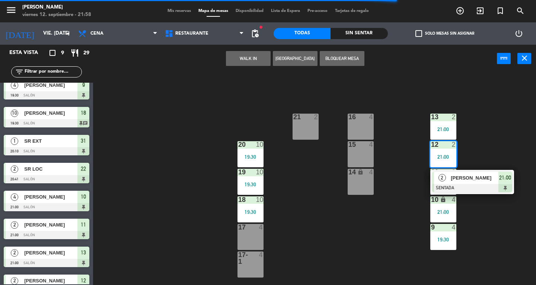
click at [454, 172] on div "[PERSON_NAME]" at bounding box center [474, 178] width 48 height 12
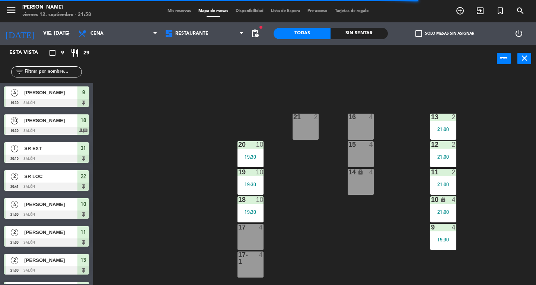
click at [417, 73] on div "13 2 21:00 16 4 21 2 12 2 21:00 15 4 20 10 19:30 11 2 21:00 14 lock 4 19 10 19:…" at bounding box center [317, 179] width 438 height 212
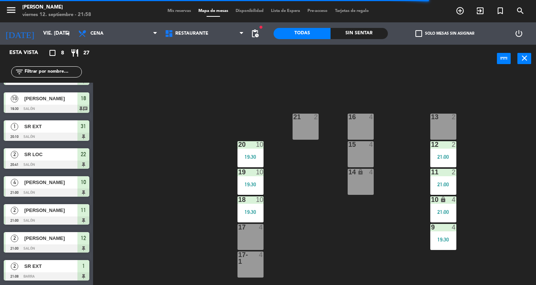
scroll to position [22, 0]
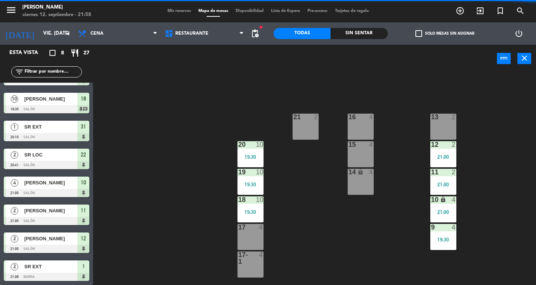
click at [442, 190] on div "11 2 21:00" at bounding box center [443, 182] width 26 height 26
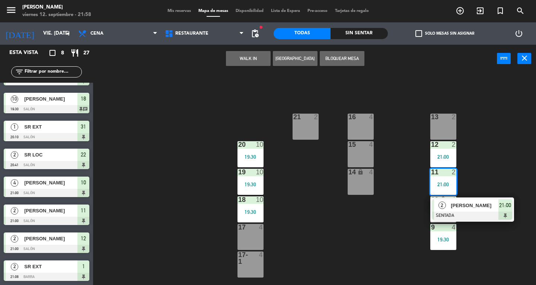
click at [467, 202] on span "[PERSON_NAME]" at bounding box center [475, 205] width 48 height 8
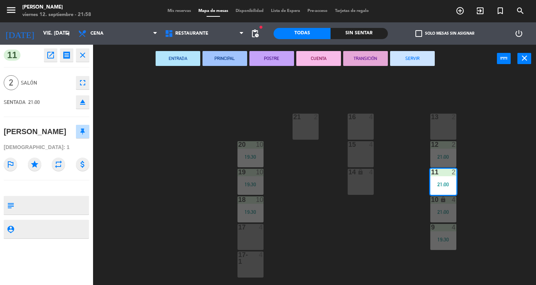
click at [411, 58] on button "SERVIR" at bounding box center [412, 58] width 45 height 15
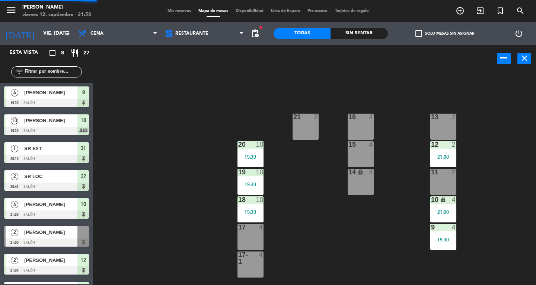
click at [433, 215] on div "10 lock 4 21:00" at bounding box center [443, 209] width 26 height 26
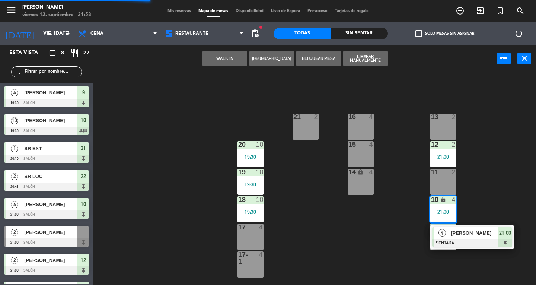
click at [467, 257] on div "13 2 16 4 21 2 12 2 21:00 15 4 20 10 19:30 11 2 14 lock 4 19 10 19:30 10 lock 4…" at bounding box center [317, 179] width 438 height 212
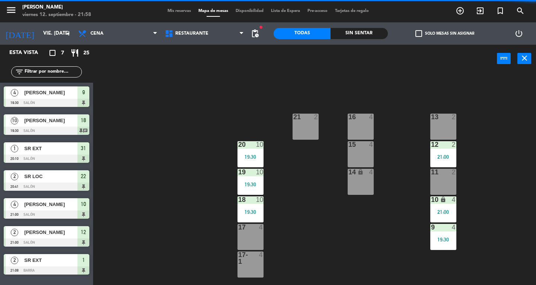
click at [446, 213] on div "21:00" at bounding box center [443, 211] width 26 height 5
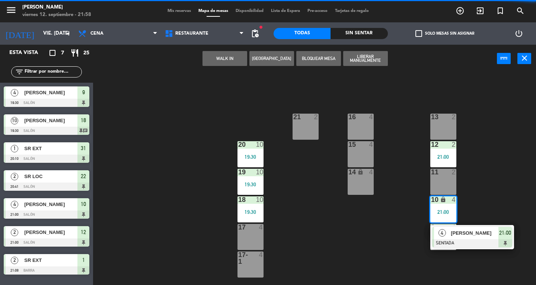
click at [467, 235] on span "[PERSON_NAME]" at bounding box center [475, 233] width 48 height 8
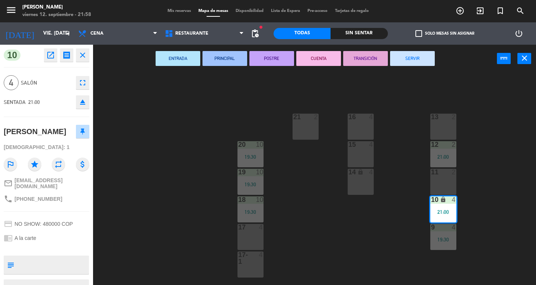
click at [411, 63] on button "SERVIR" at bounding box center [412, 58] width 45 height 15
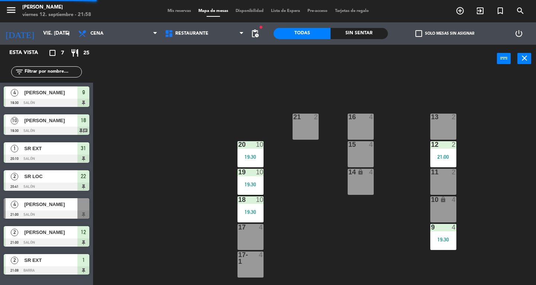
click at [445, 239] on div "19:30" at bounding box center [443, 239] width 26 height 5
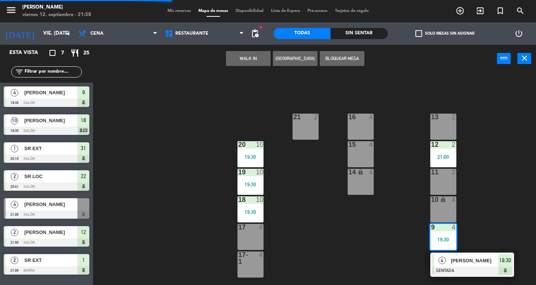
click at [476, 262] on span "[PERSON_NAME]" at bounding box center [475, 260] width 48 height 8
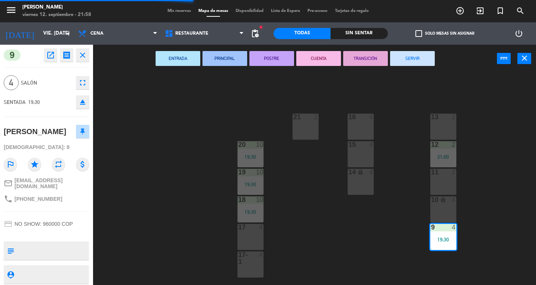
click at [409, 63] on button "SERVIR" at bounding box center [412, 58] width 45 height 15
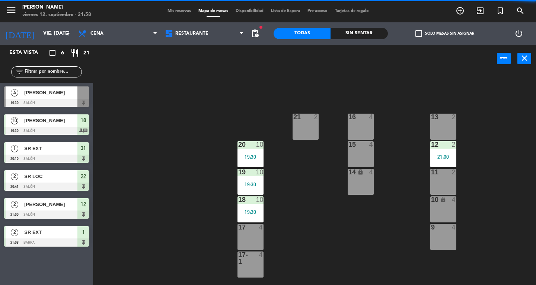
click at [439, 155] on div "21:00" at bounding box center [443, 156] width 26 height 5
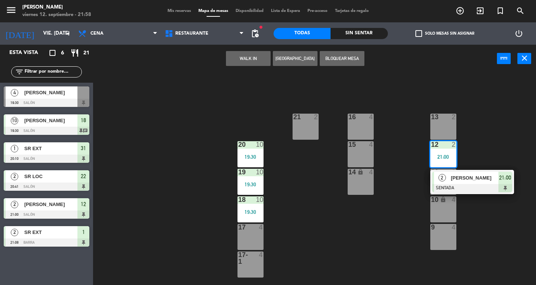
click at [472, 191] on div at bounding box center [472, 188] width 80 height 8
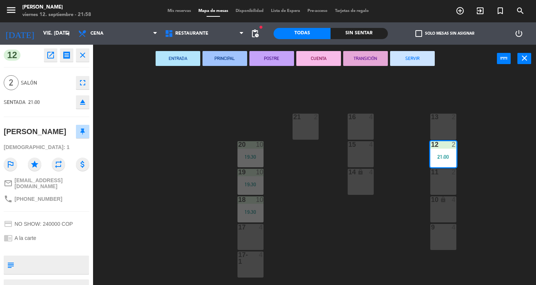
click at [415, 61] on button "SERVIR" at bounding box center [412, 58] width 45 height 15
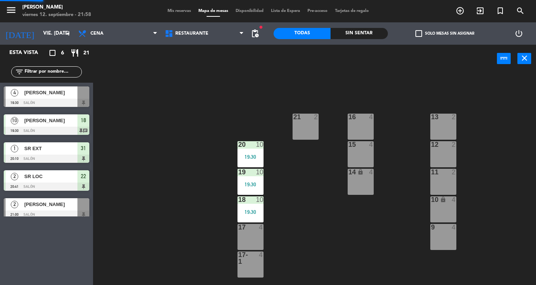
scroll to position [0, 0]
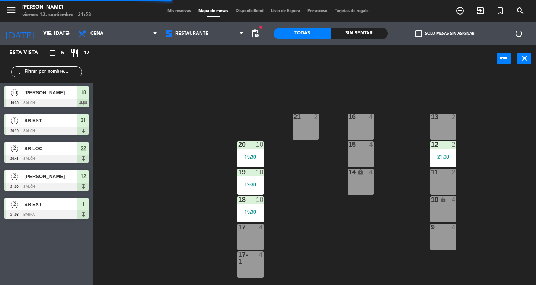
click at [238, 145] on div "20" at bounding box center [238, 144] width 0 height 7
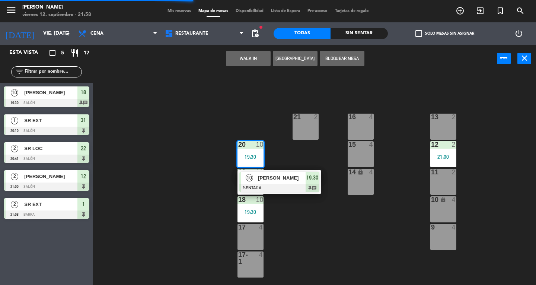
click at [272, 172] on div "[PERSON_NAME]" at bounding box center [281, 178] width 48 height 12
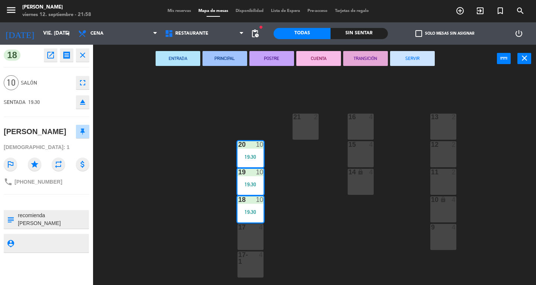
click at [408, 72] on div "ENTRADA PRINCIPAL POSTRE CUENTA TRANSICIÓN SERVIR power_input close" at bounding box center [295, 59] width 404 height 28
click at [416, 64] on button "SERVIR" at bounding box center [412, 58] width 45 height 15
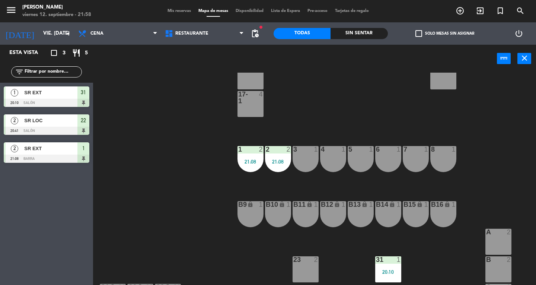
scroll to position [167, 0]
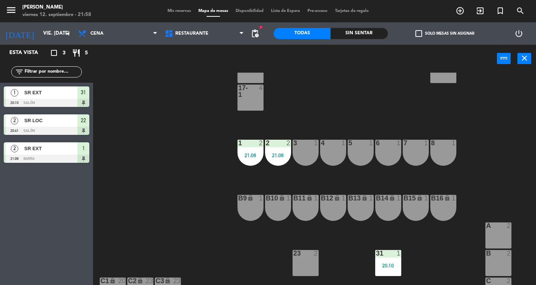
click at [246, 151] on div "1 2 21:08" at bounding box center [250, 153] width 26 height 26
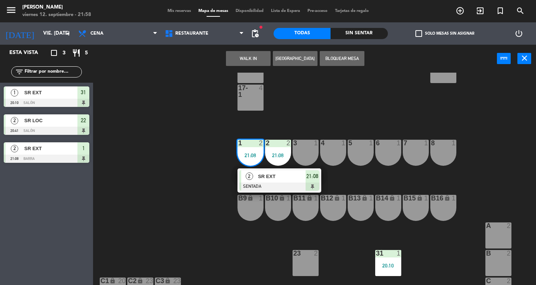
click at [246, 178] on span "2" at bounding box center [249, 175] width 7 height 7
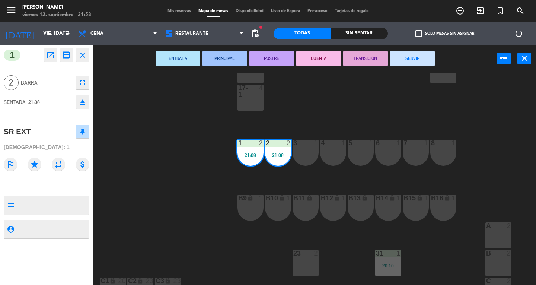
click at [423, 60] on button "SERVIR" at bounding box center [412, 58] width 45 height 15
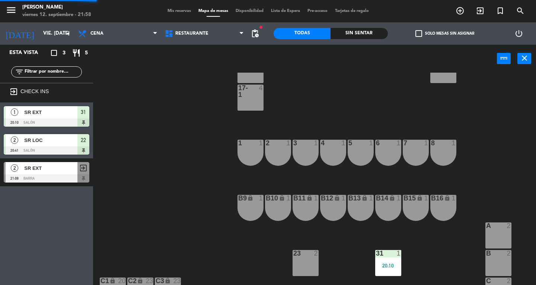
scroll to position [0, 0]
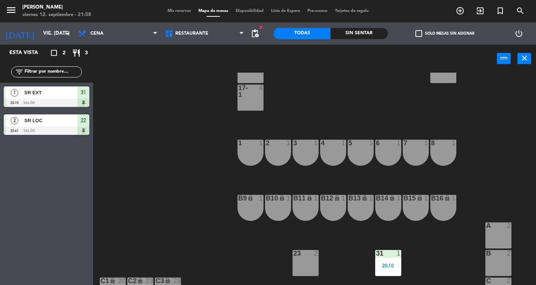
click at [83, 103] on div at bounding box center [47, 103] width 86 height 8
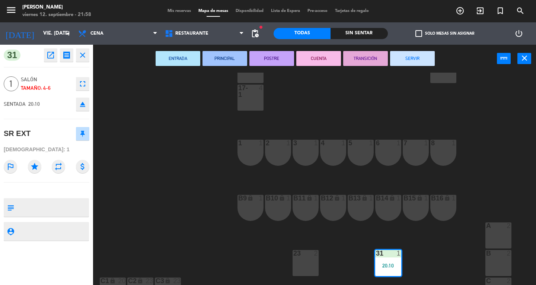
click at [417, 63] on button "SERVIR" at bounding box center [412, 58] width 45 height 15
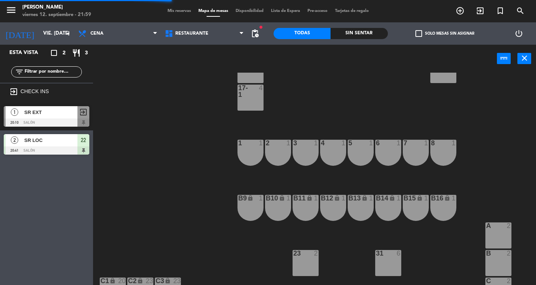
scroll to position [212, 0]
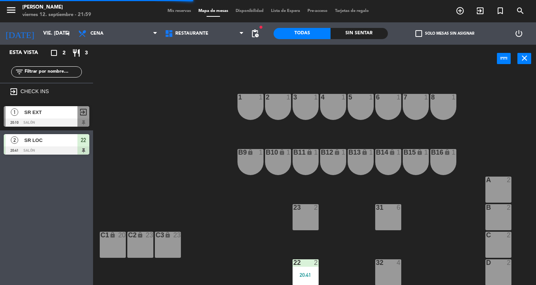
click at [294, 259] on div "22" at bounding box center [293, 262] width 0 height 7
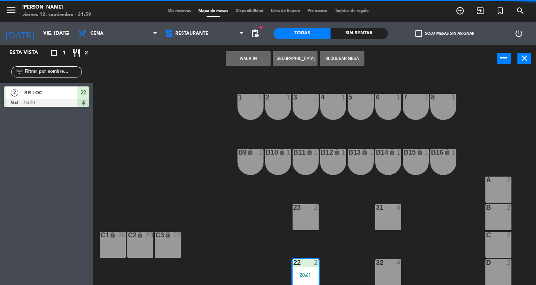
click at [294, 213] on div "23 2" at bounding box center [305, 217] width 26 height 26
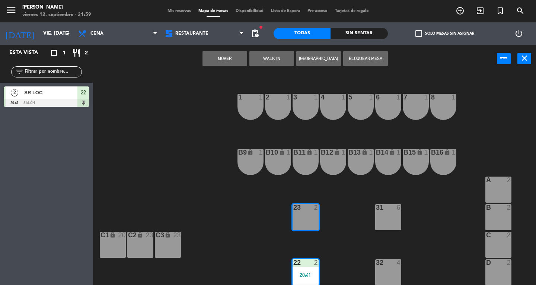
click at [239, 51] on button "Mover" at bounding box center [224, 58] width 45 height 15
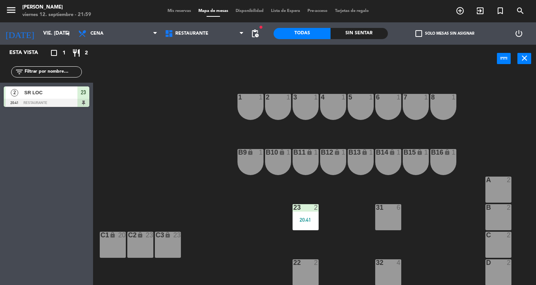
click at [301, 228] on div "23 2 20:41" at bounding box center [305, 217] width 26 height 26
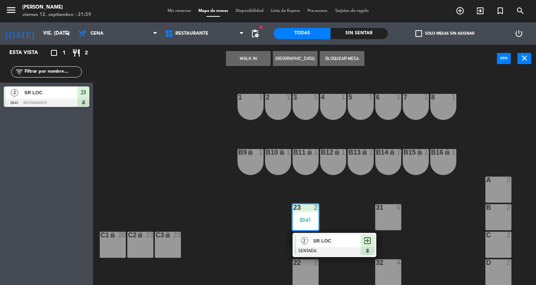
click at [339, 251] on div at bounding box center [334, 251] width 80 height 8
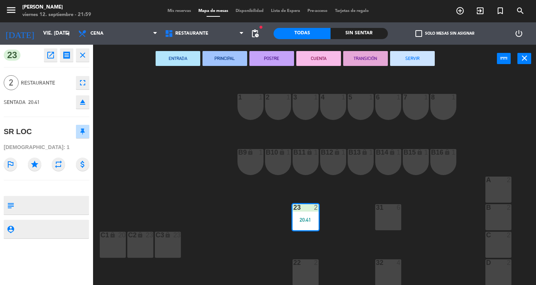
click at [421, 60] on button "SERVIR" at bounding box center [412, 58] width 45 height 15
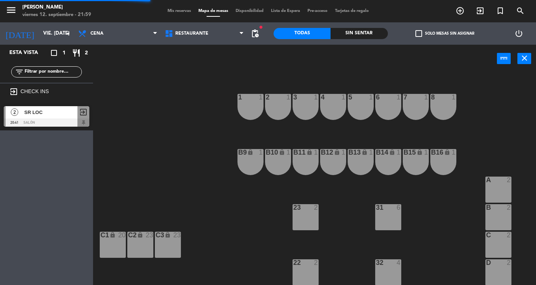
click at [164, 13] on span "Mis reservas" at bounding box center [179, 11] width 31 height 4
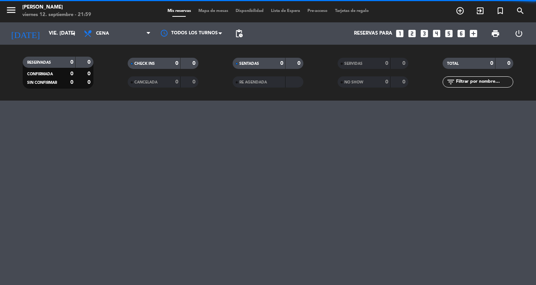
click at [15, 14] on icon "menu" at bounding box center [11, 9] width 11 height 11
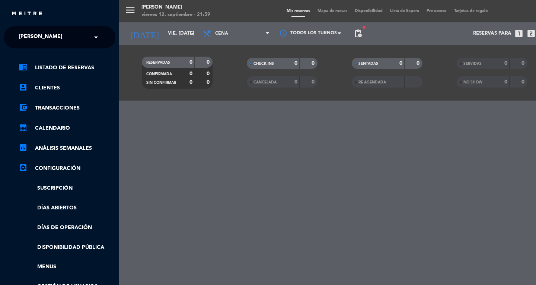
click at [56, 45] on div "× [PERSON_NAME]" at bounding box center [44, 37] width 57 height 16
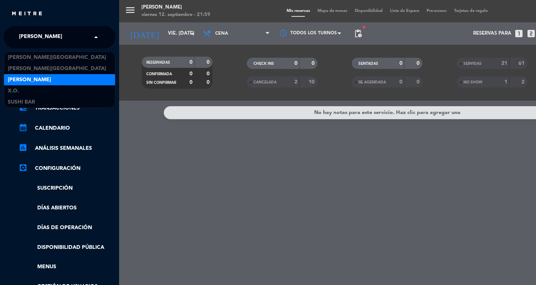
click at [9, 103] on span "SUSHI BAR" at bounding box center [21, 102] width 27 height 9
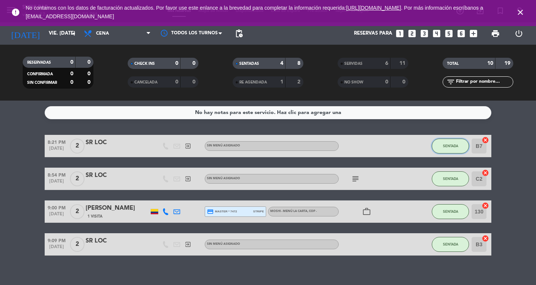
click at [447, 150] on button "SENTADA" at bounding box center [450, 145] width 37 height 15
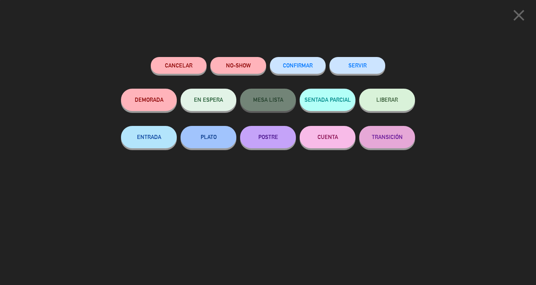
click at [374, 65] on button "SERVIR" at bounding box center [357, 65] width 56 height 17
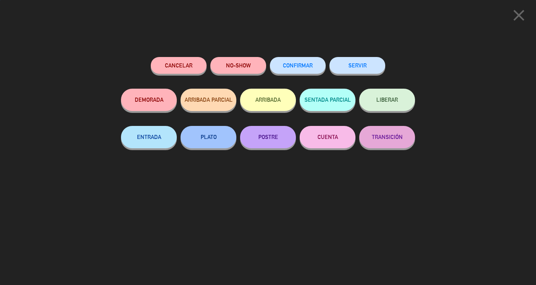
click at [377, 73] on button "SERVIR" at bounding box center [357, 65] width 56 height 17
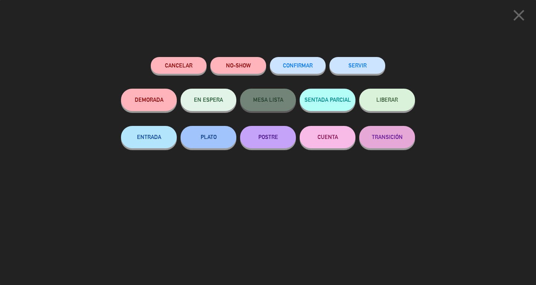
click at [350, 73] on button "SERVIR" at bounding box center [357, 65] width 56 height 17
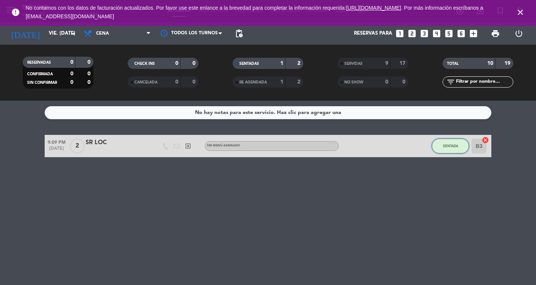
click at [437, 149] on button "SENTADA" at bounding box center [450, 145] width 37 height 15
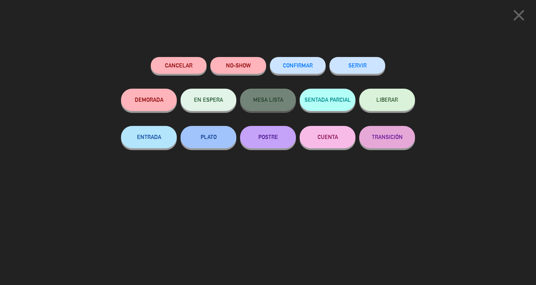
click at [365, 71] on button "SERVIR" at bounding box center [357, 65] width 56 height 17
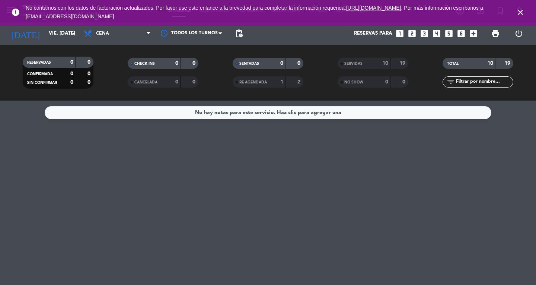
click at [520, 15] on icon "close" at bounding box center [520, 12] width 9 height 9
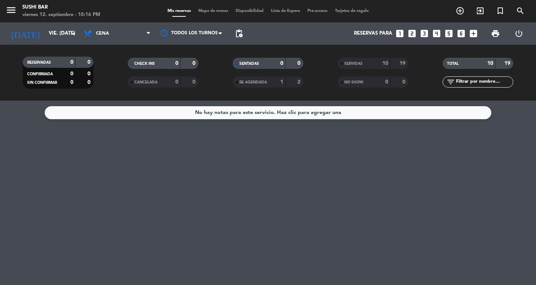
click at [16, 17] on button "menu" at bounding box center [11, 11] width 11 height 14
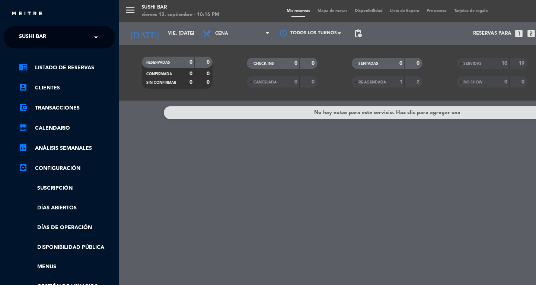
click at [26, 32] on span "SUSHI BAR" at bounding box center [32, 37] width 27 height 16
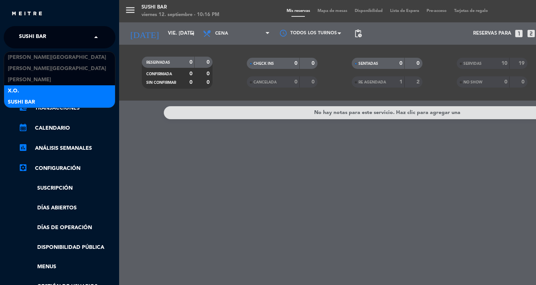
click at [14, 92] on span "X.O." at bounding box center [13, 91] width 11 height 9
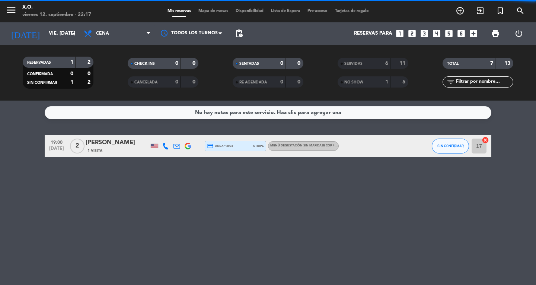
click at [125, 148] on div "1 Visita" at bounding box center [117, 150] width 63 height 6
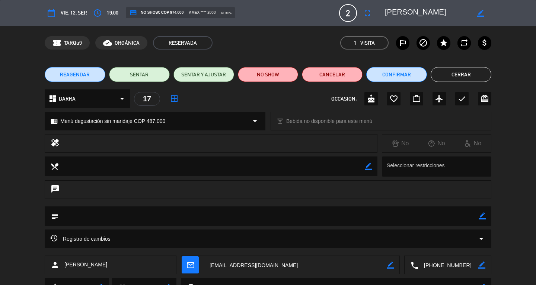
click at [271, 75] on button "NO SHOW" at bounding box center [268, 74] width 61 height 15
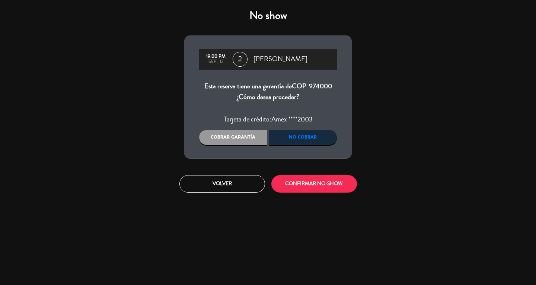
click at [236, 141] on div "Cobrar garantía" at bounding box center [233, 137] width 68 height 15
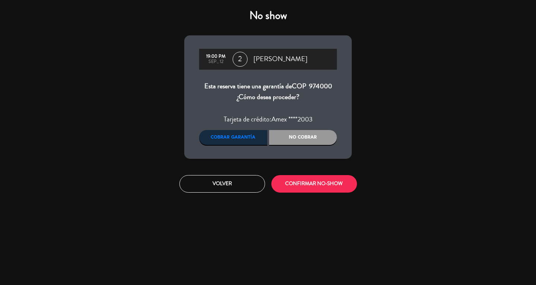
click at [326, 190] on button "CONFIRMAR NO-SHOW" at bounding box center [314, 183] width 86 height 17
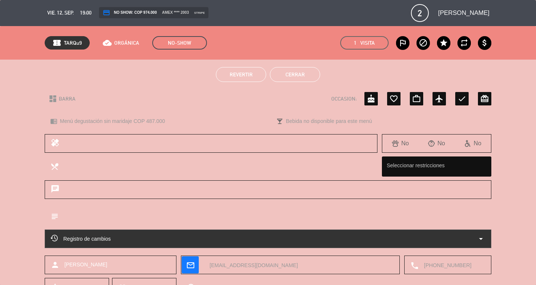
click at [288, 76] on button "Cerrar" at bounding box center [295, 74] width 50 height 15
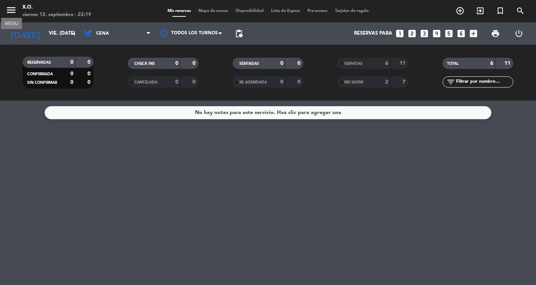
click at [6, 15] on icon "menu" at bounding box center [11, 9] width 11 height 11
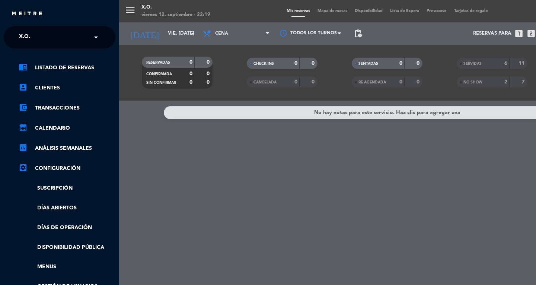
click at [25, 31] on span "X.O." at bounding box center [24, 37] width 11 height 16
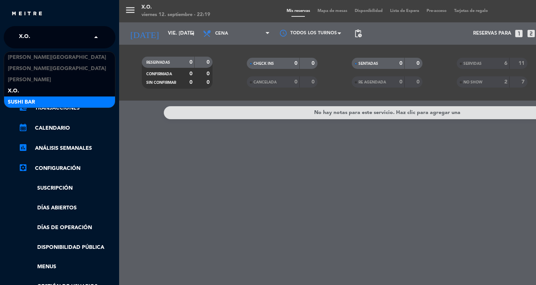
click at [41, 99] on div "SUSHI BAR" at bounding box center [59, 101] width 111 height 11
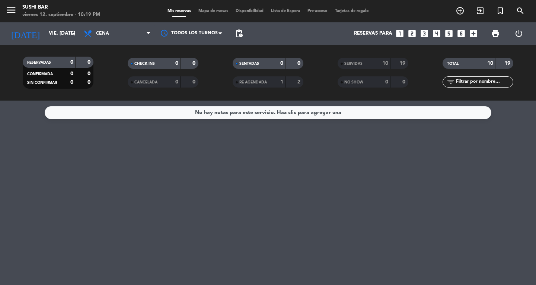
click at [215, 9] on span "Mapa de mesas" at bounding box center [213, 11] width 37 height 4
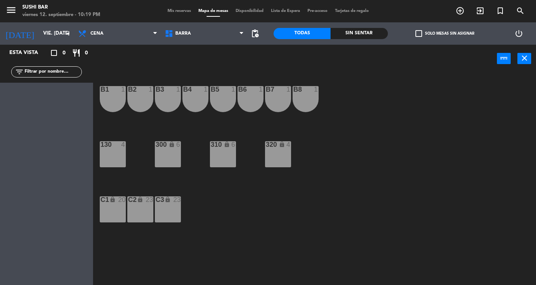
click at [311, 101] on div "B8 1" at bounding box center [305, 99] width 26 height 26
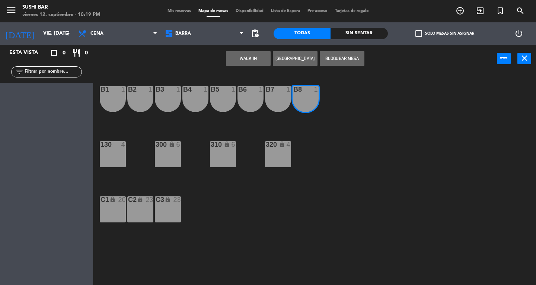
click at [273, 100] on div "B7 1" at bounding box center [278, 99] width 26 height 26
click at [255, 58] on button "WALK IN" at bounding box center [248, 58] width 45 height 15
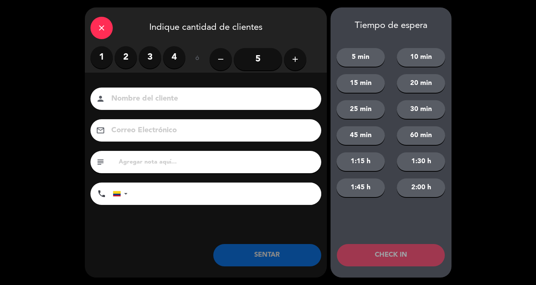
click at [125, 56] on label "2" at bounding box center [126, 57] width 22 height 22
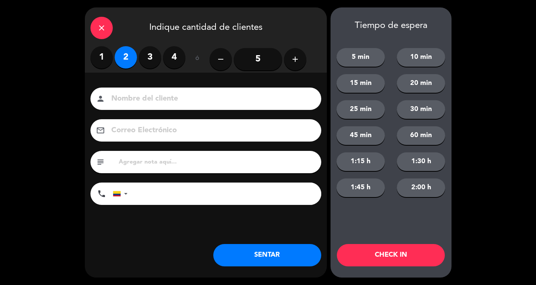
click at [148, 102] on input at bounding box center [210, 98] width 201 height 13
type input "SR LOC"
click at [278, 257] on button "SENTAR" at bounding box center [267, 255] width 108 height 22
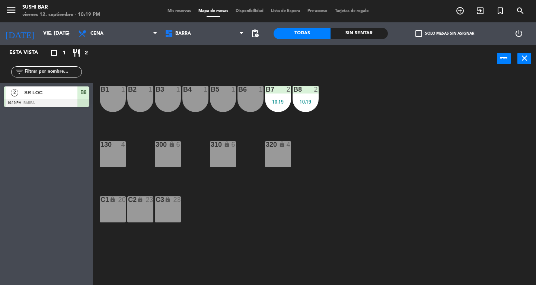
click at [135, 214] on div "C2 lock 23" at bounding box center [140, 209] width 26 height 26
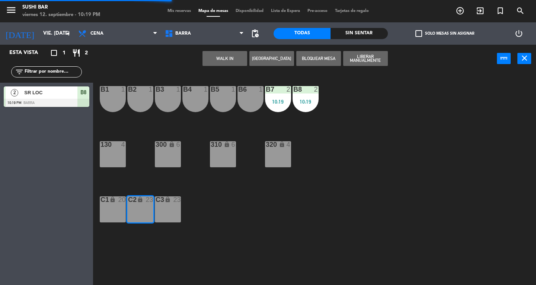
click at [224, 58] on button "WALK IN" at bounding box center [224, 58] width 45 height 15
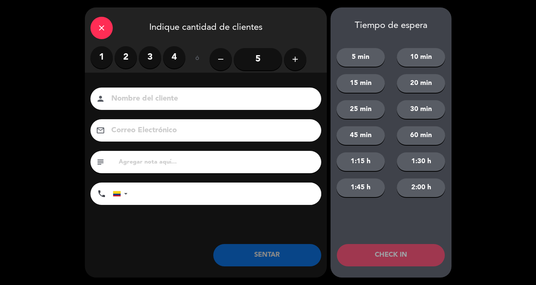
click at [102, 59] on label "1" at bounding box center [101, 57] width 22 height 22
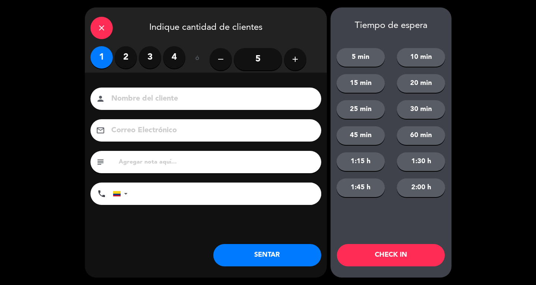
click at [141, 102] on input at bounding box center [210, 98] width 201 height 13
type input "SR EXT"
click at [271, 264] on button "SENTAR" at bounding box center [267, 255] width 108 height 22
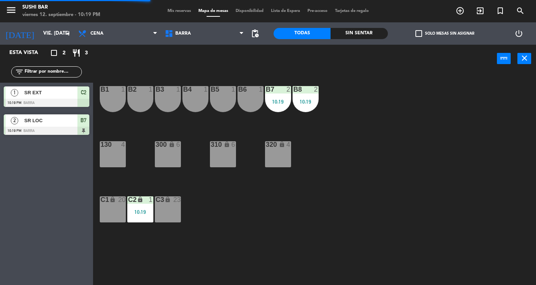
click at [302, 103] on div "10:19" at bounding box center [305, 101] width 26 height 5
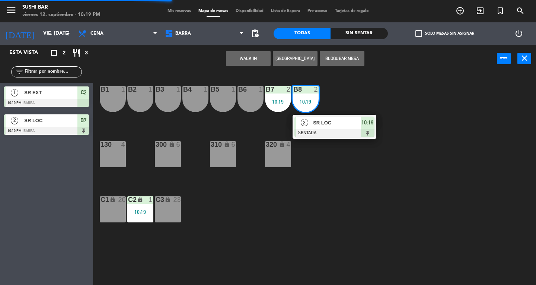
click at [345, 153] on div "B1 1 B2 1 B3 1 B4 1 B5 1 B6 1 B7 2 10:19 B8 2 10:19 2 SR LOC SENTADA 10:19 130 …" at bounding box center [317, 179] width 438 height 212
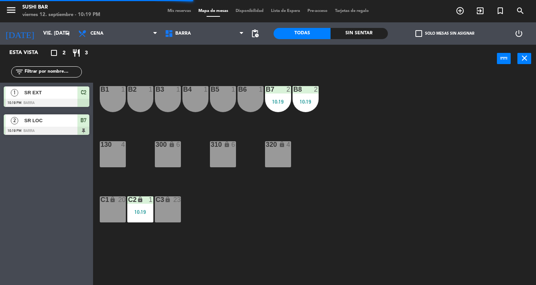
click at [317, 97] on div "B8 2 10:19" at bounding box center [305, 99] width 26 height 26
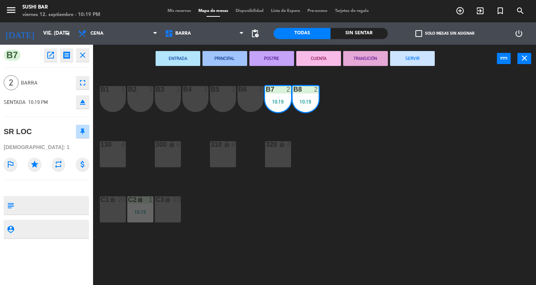
click at [408, 61] on button "SERVIR" at bounding box center [412, 58] width 45 height 15
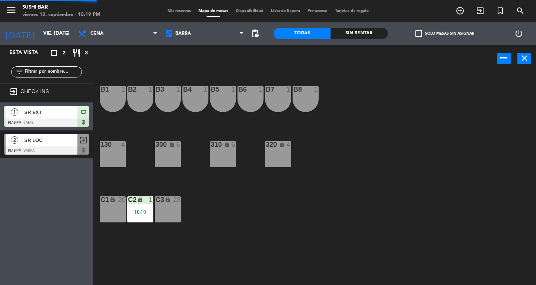
click at [138, 210] on div "10:19" at bounding box center [140, 211] width 26 height 5
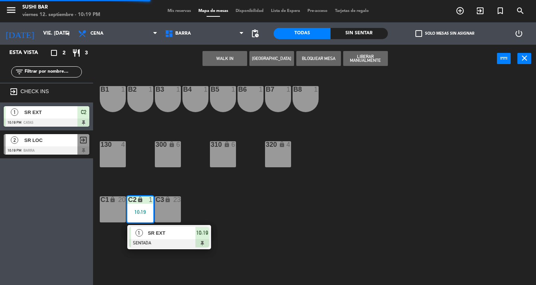
click at [174, 241] on div at bounding box center [169, 243] width 80 height 8
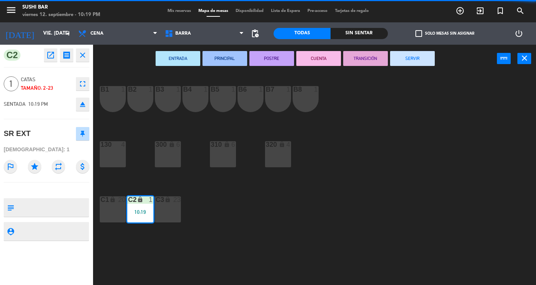
click at [425, 63] on button "SERVIR" at bounding box center [412, 58] width 45 height 15
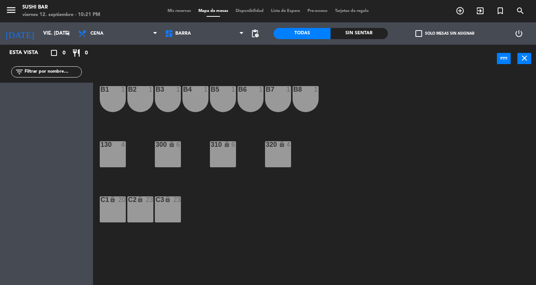
click at [176, 11] on span "Mis reservas" at bounding box center [179, 11] width 31 height 4
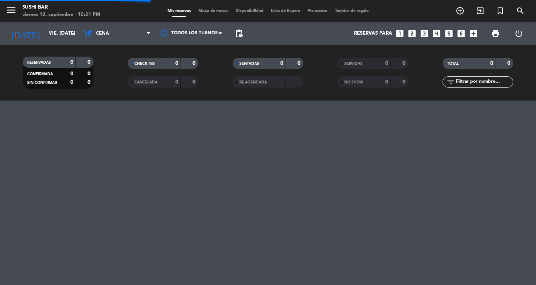
click at [10, 14] on icon "menu" at bounding box center [11, 9] width 11 height 11
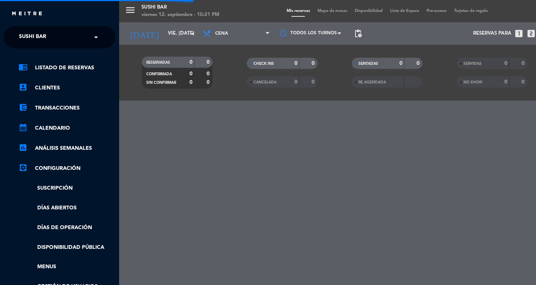
click at [29, 38] on span "SUSHI BAR" at bounding box center [32, 37] width 27 height 16
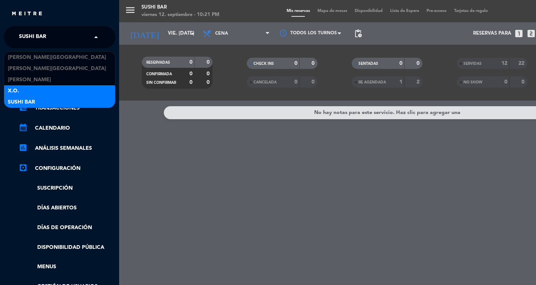
click at [12, 92] on span "X.O." at bounding box center [13, 91] width 11 height 9
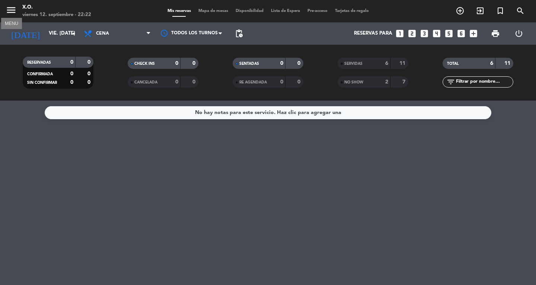
click at [8, 14] on icon "menu" at bounding box center [11, 9] width 11 height 11
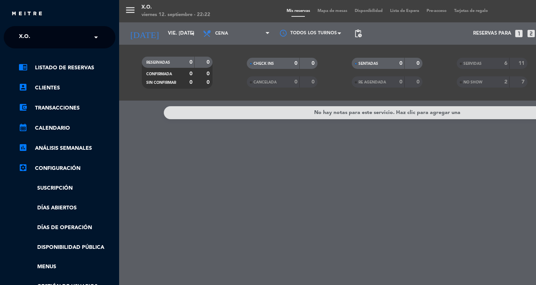
click at [32, 29] on ng-select "× X.O. ×" at bounding box center [60, 37] width 112 height 22
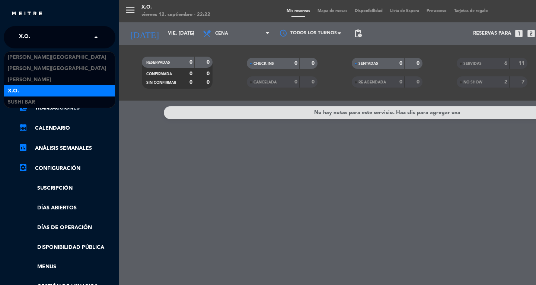
click at [32, 36] on div "× X.O." at bounding box center [28, 37] width 25 height 16
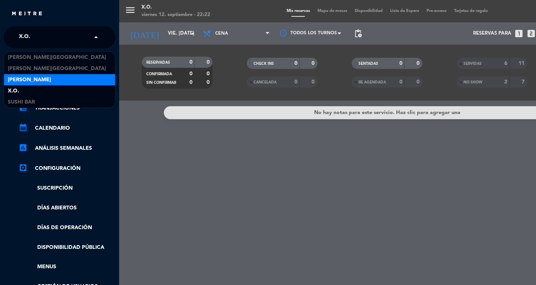
click at [29, 76] on span "[PERSON_NAME]" at bounding box center [29, 80] width 43 height 9
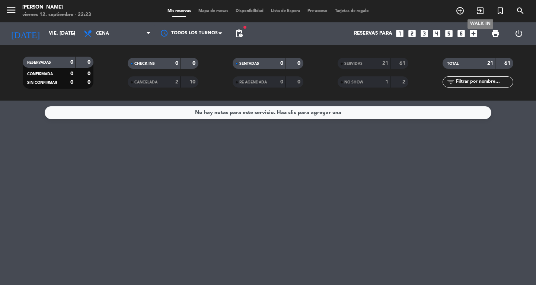
click at [477, 12] on icon "exit_to_app" at bounding box center [479, 10] width 9 height 9
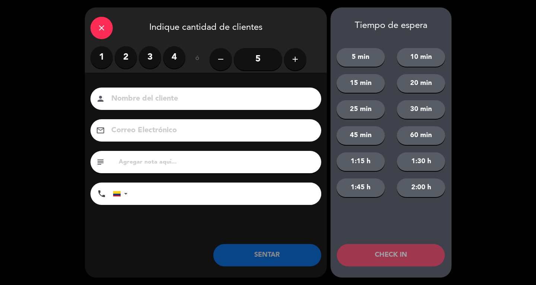
click at [179, 55] on label "4" at bounding box center [174, 57] width 22 height 22
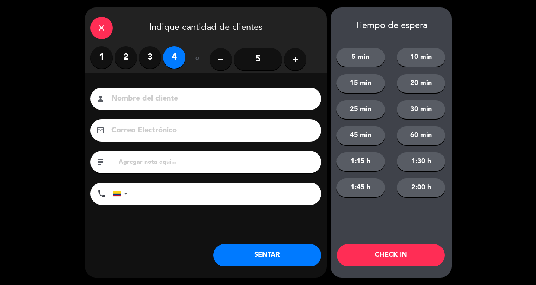
click at [177, 107] on div "person" at bounding box center [205, 98] width 231 height 22
click at [183, 91] on div "person" at bounding box center [205, 98] width 231 height 22
click at [182, 97] on input at bounding box center [210, 98] width 201 height 13
type input "SR LOC"
click at [295, 258] on button "SENTAR" at bounding box center [267, 255] width 108 height 22
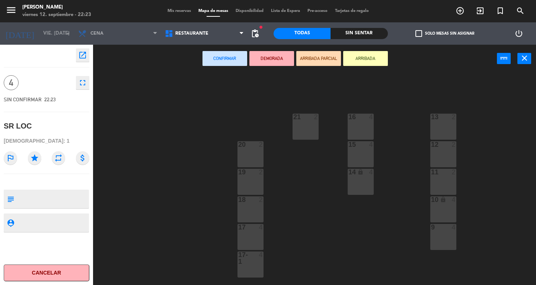
click at [351, 178] on div "14 lock 4" at bounding box center [360, 182] width 26 height 26
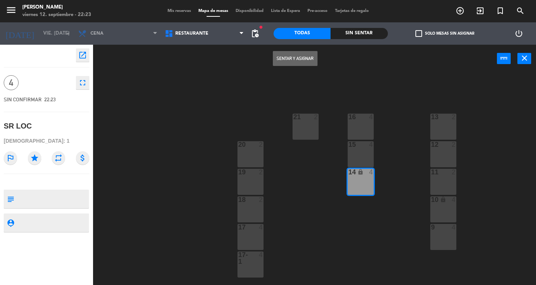
click at [287, 58] on button "Sentar y Asignar" at bounding box center [295, 58] width 45 height 15
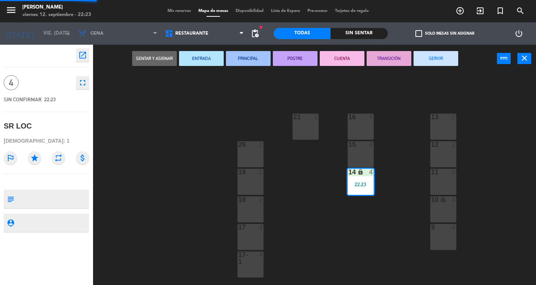
click at [437, 61] on button "SERVIR" at bounding box center [435, 58] width 45 height 15
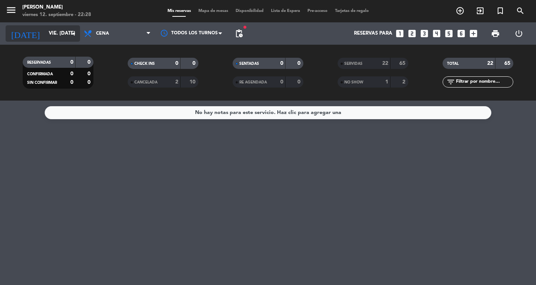
click at [45, 37] on input "vie. [DATE]" at bounding box center [77, 33] width 65 height 13
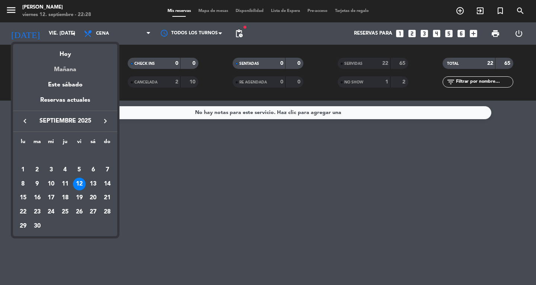
click at [60, 72] on div "Mañana" at bounding box center [65, 66] width 104 height 15
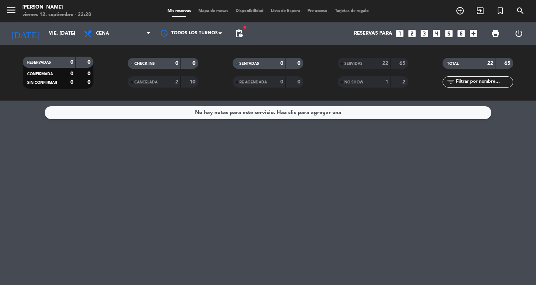
type input "sáb. [DATE]"
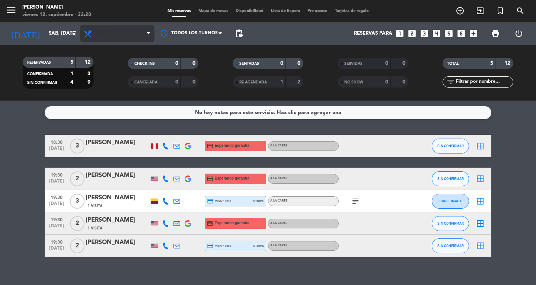
click at [115, 26] on span "Cena" at bounding box center [117, 33] width 74 height 16
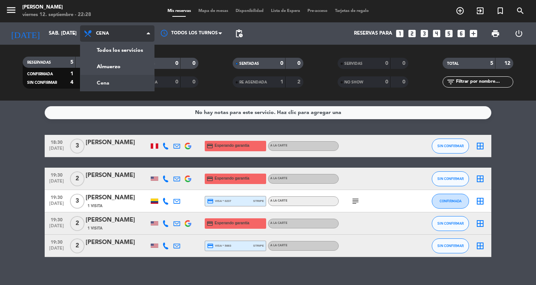
click at [113, 73] on div "menu Don Diablo viernes 12. septiembre - 22:28 Mis reservas Mapa de mesas Dispo…" at bounding box center [268, 50] width 536 height 100
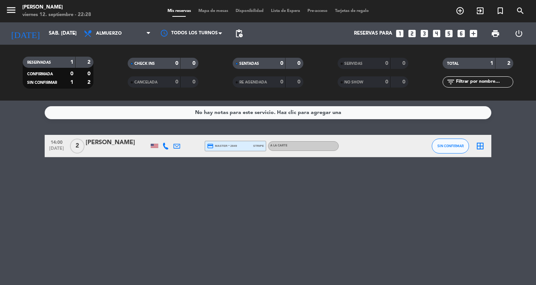
click at [481, 145] on icon "border_all" at bounding box center [479, 145] width 9 height 9
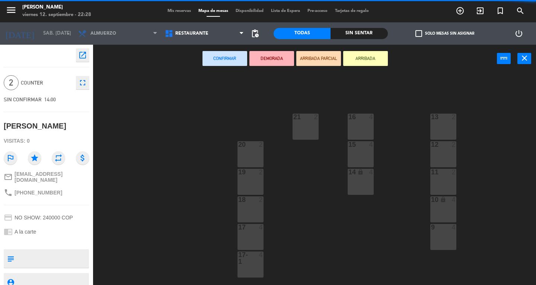
click at [439, 122] on div "13 2" at bounding box center [443, 126] width 26 height 26
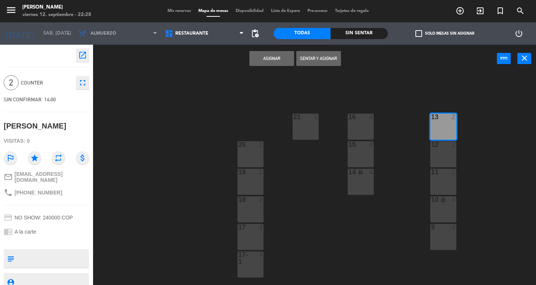
click at [269, 63] on button "Asignar" at bounding box center [271, 58] width 45 height 15
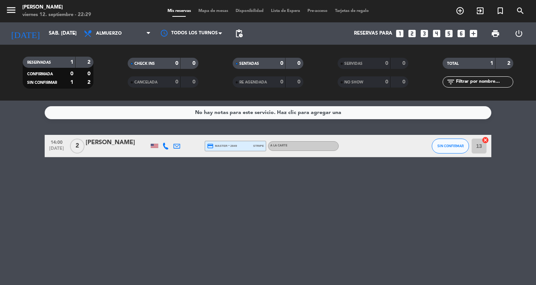
click at [525, 132] on div "No hay notas para este servicio. Haz clic para agregar una 14:00 [DATE] 2 [PERS…" at bounding box center [268, 192] width 536 height 184
click at [121, 35] on span "Almuerzo" at bounding box center [109, 33] width 26 height 5
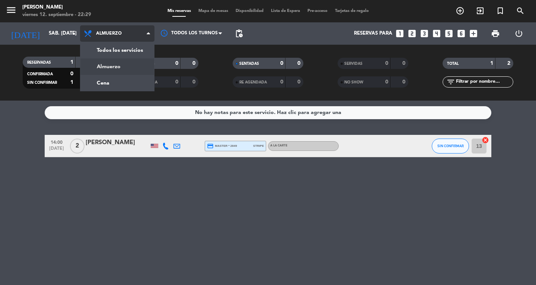
click at [105, 85] on div "menu Don Diablo viernes 12. septiembre - 22:29 Mis reservas Mapa de mesas Dispo…" at bounding box center [268, 50] width 536 height 100
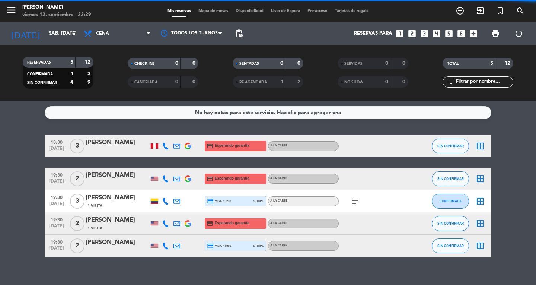
click at [15, 13] on icon "menu" at bounding box center [11, 9] width 11 height 11
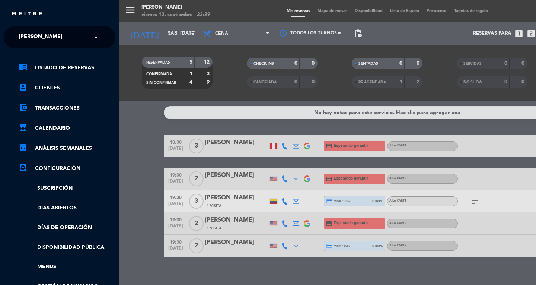
click at [22, 31] on span "[PERSON_NAME]" at bounding box center [40, 37] width 43 height 16
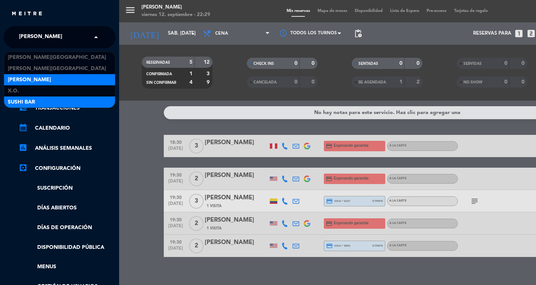
click at [11, 103] on span "SUSHI BAR" at bounding box center [21, 102] width 27 height 9
